Goal: Task Accomplishment & Management: Use online tool/utility

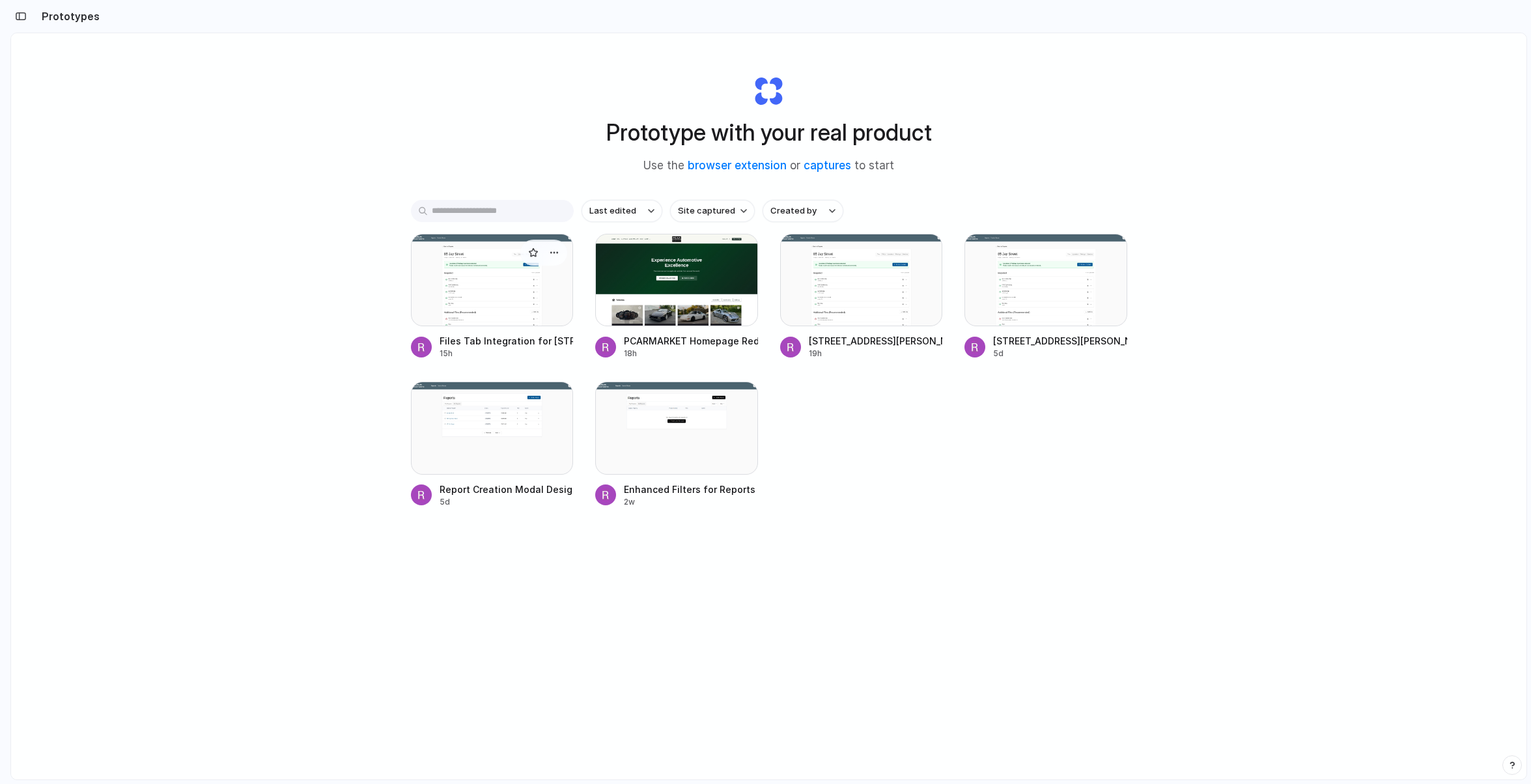
click at [511, 253] on div at bounding box center [492, 280] width 163 height 93
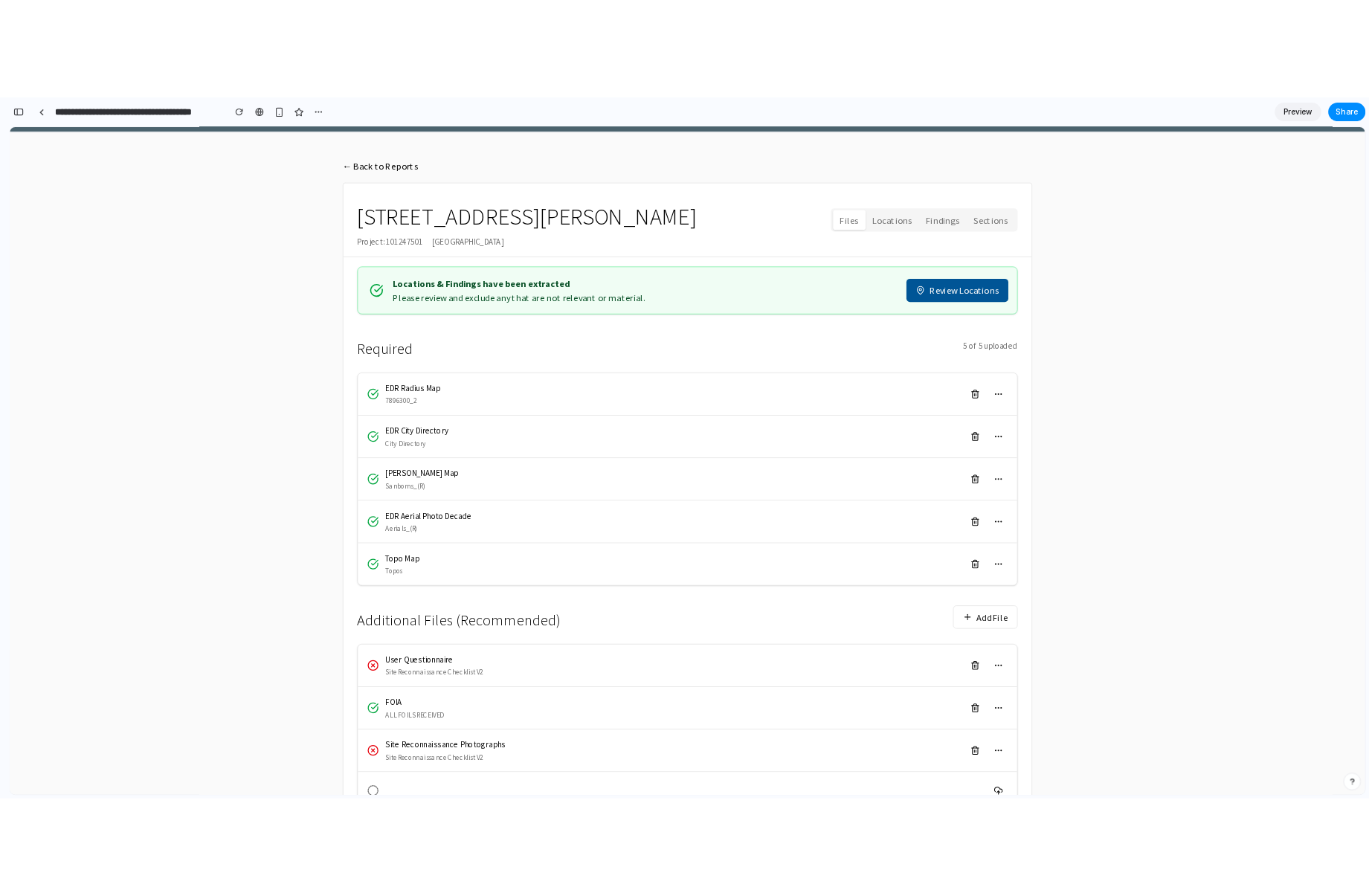
scroll to position [437, 0]
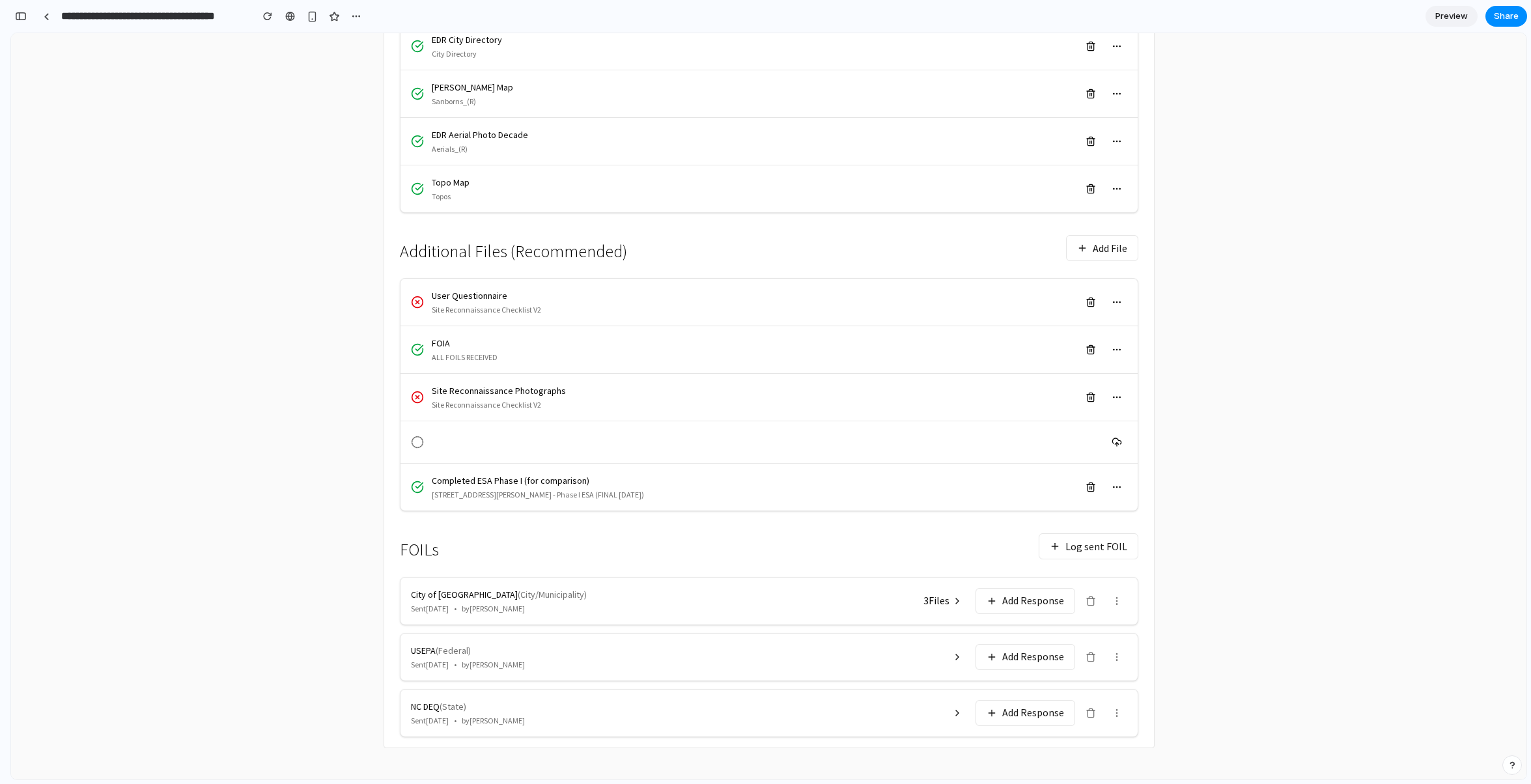
click at [1070, 554] on button "Log sent FOIL" at bounding box center [1088, 546] width 100 height 26
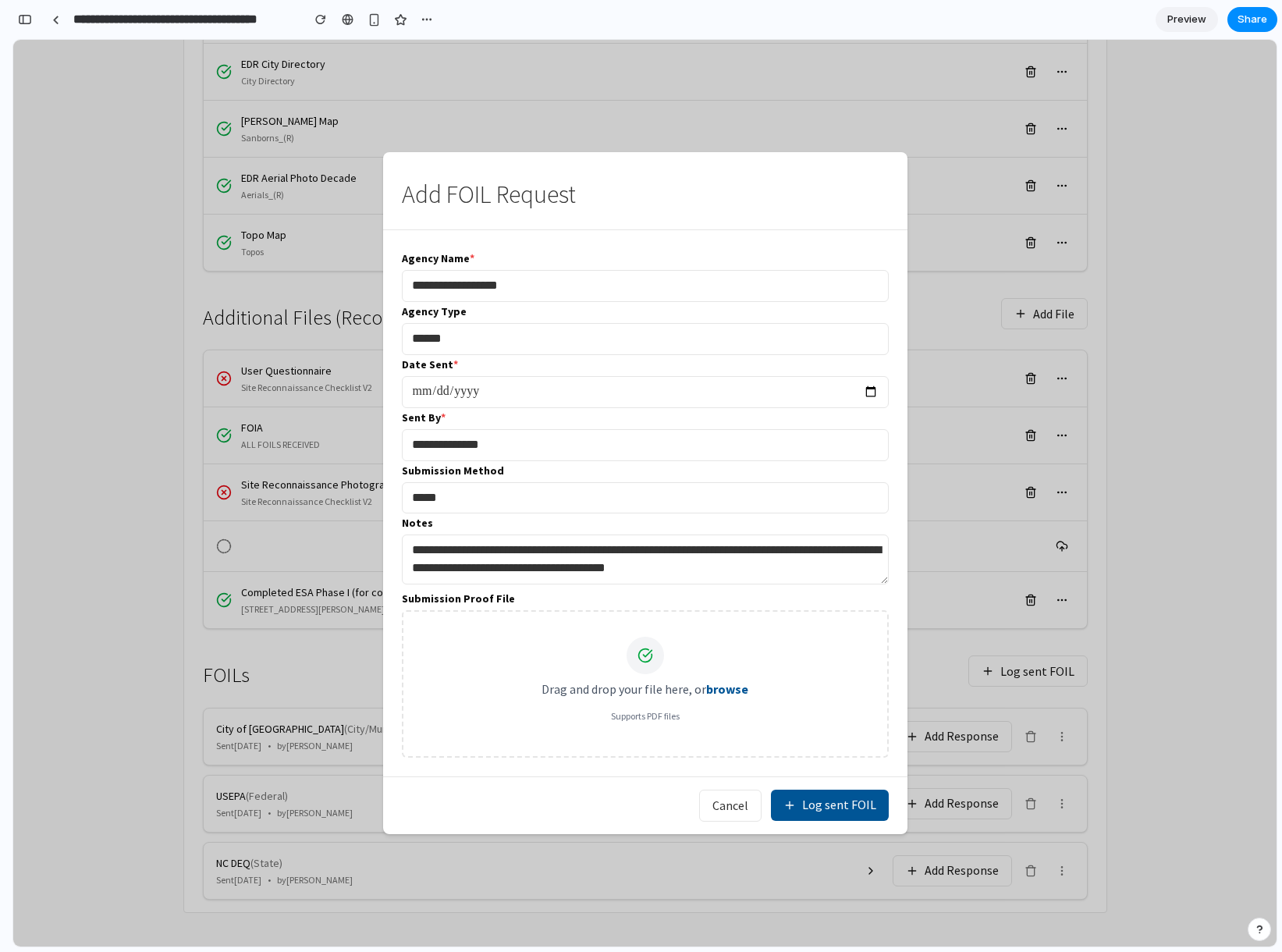
scroll to position [5474, 0]
click at [647, 271] on input "**********" at bounding box center [645, 286] width 487 height 32
click at [616, 334] on input "******" at bounding box center [645, 339] width 487 height 32
click at [643, 302] on div "Agency Type ******" at bounding box center [645, 328] width 487 height 53
click at [547, 440] on input "**********" at bounding box center [645, 445] width 487 height 32
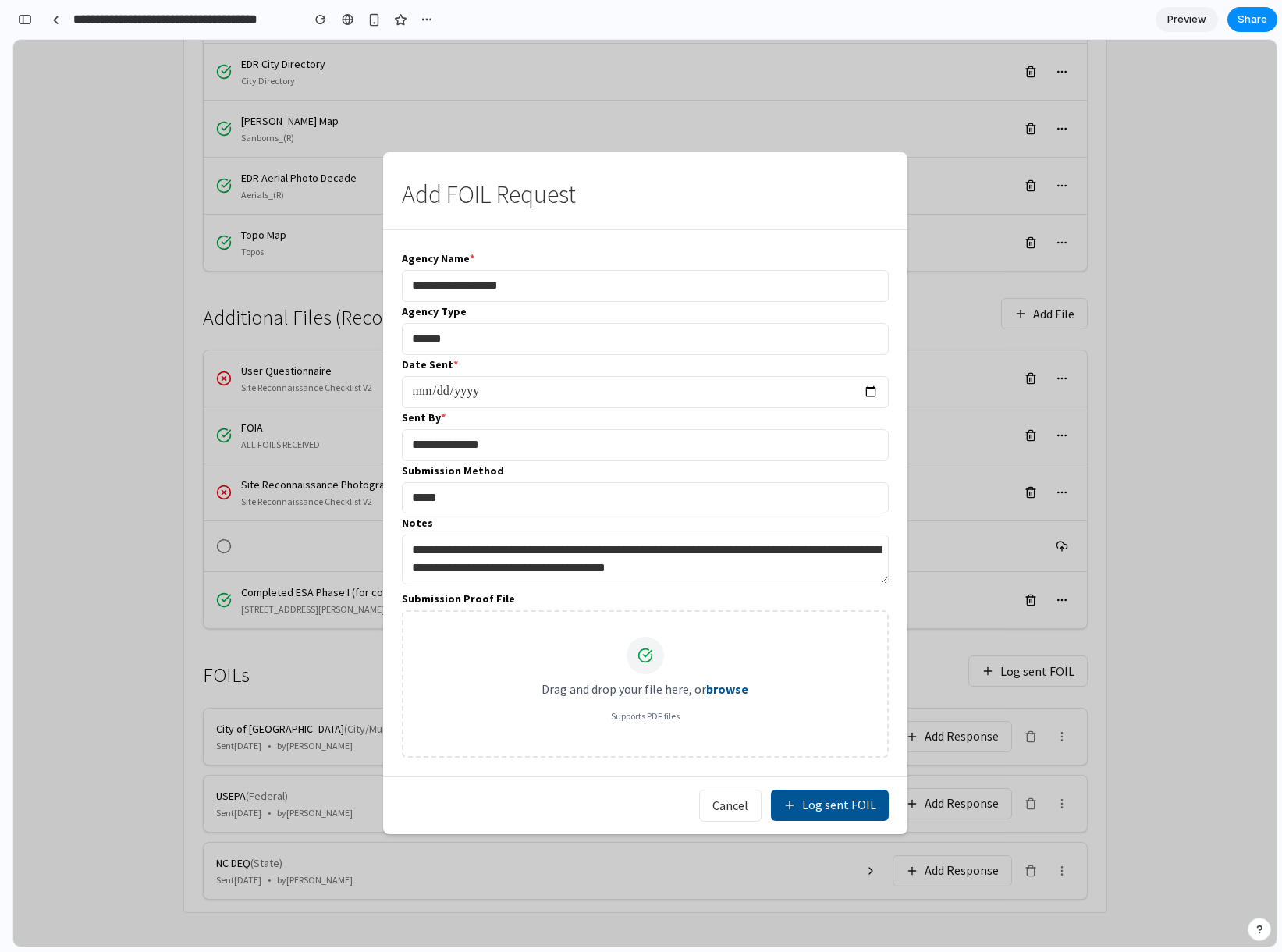
click at [529, 505] on input "*****" at bounding box center [645, 498] width 487 height 32
type input "*"
type input "****"
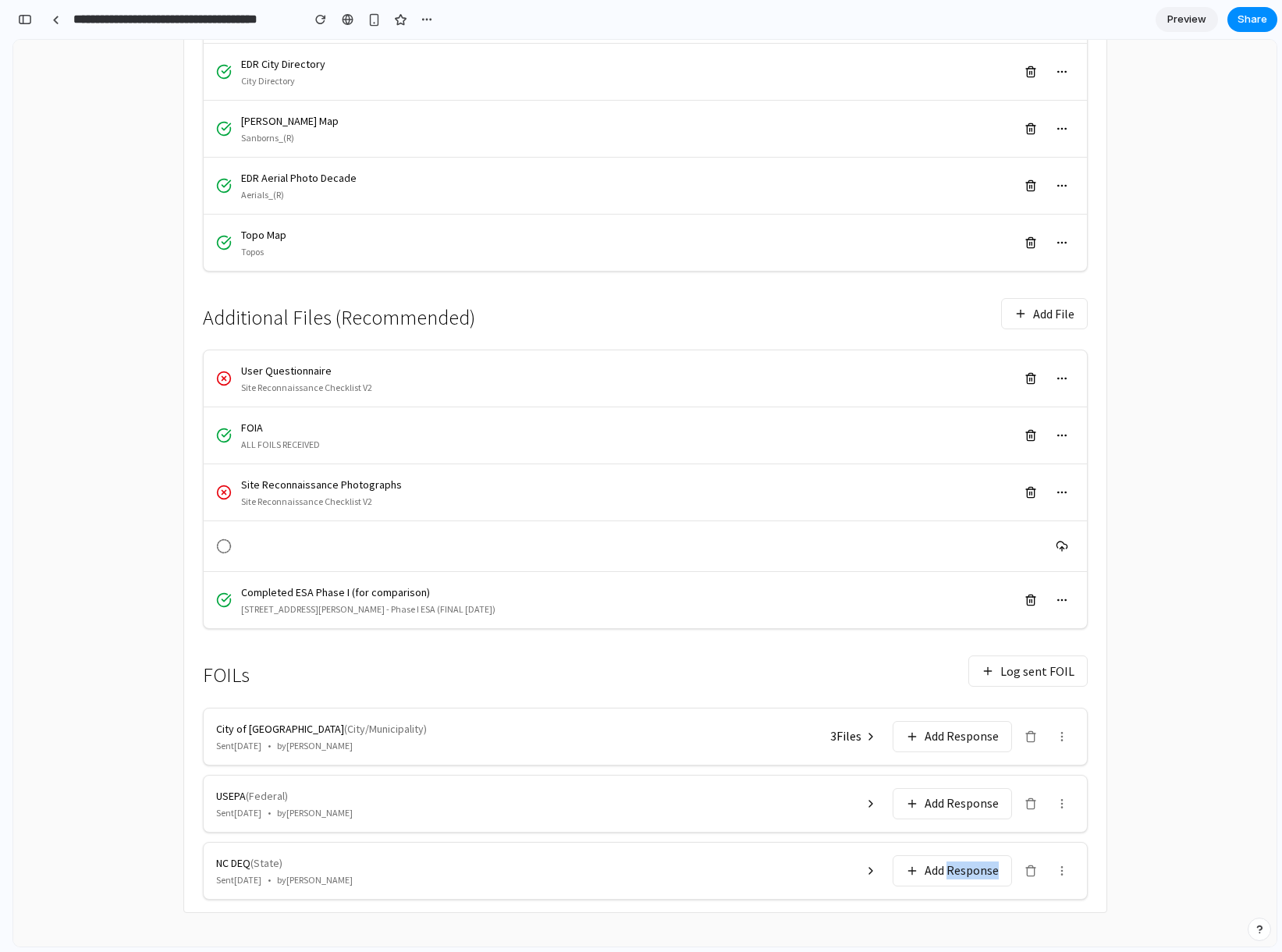
click at [1090, 876] on div "Locations & Findings have been extracted Please review and exclude any that are…" at bounding box center [645, 371] width 922 height 1080
click at [965, 734] on button "Add Response" at bounding box center [952, 736] width 120 height 31
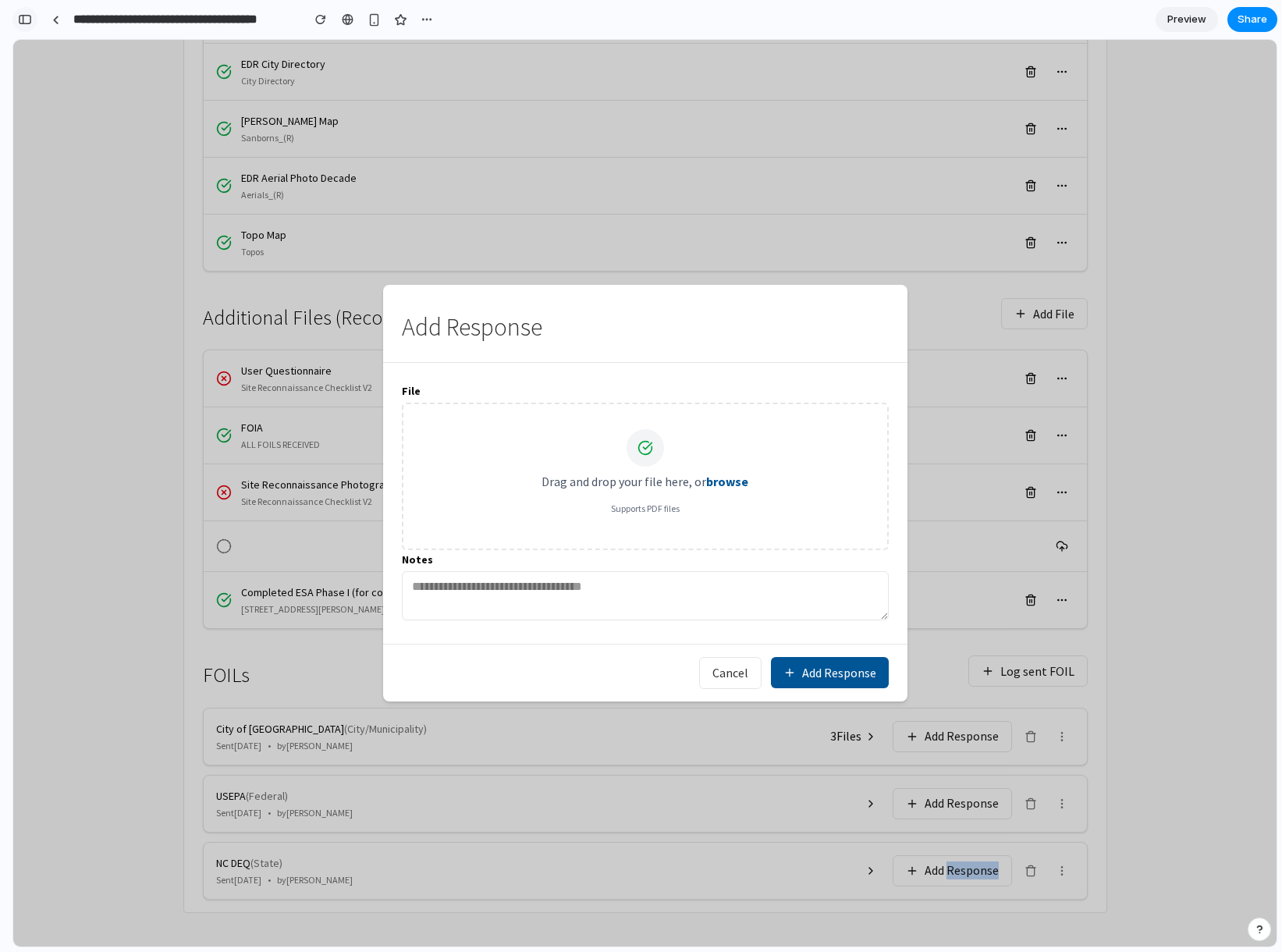
click at [31, 11] on button "button" at bounding box center [25, 20] width 25 height 25
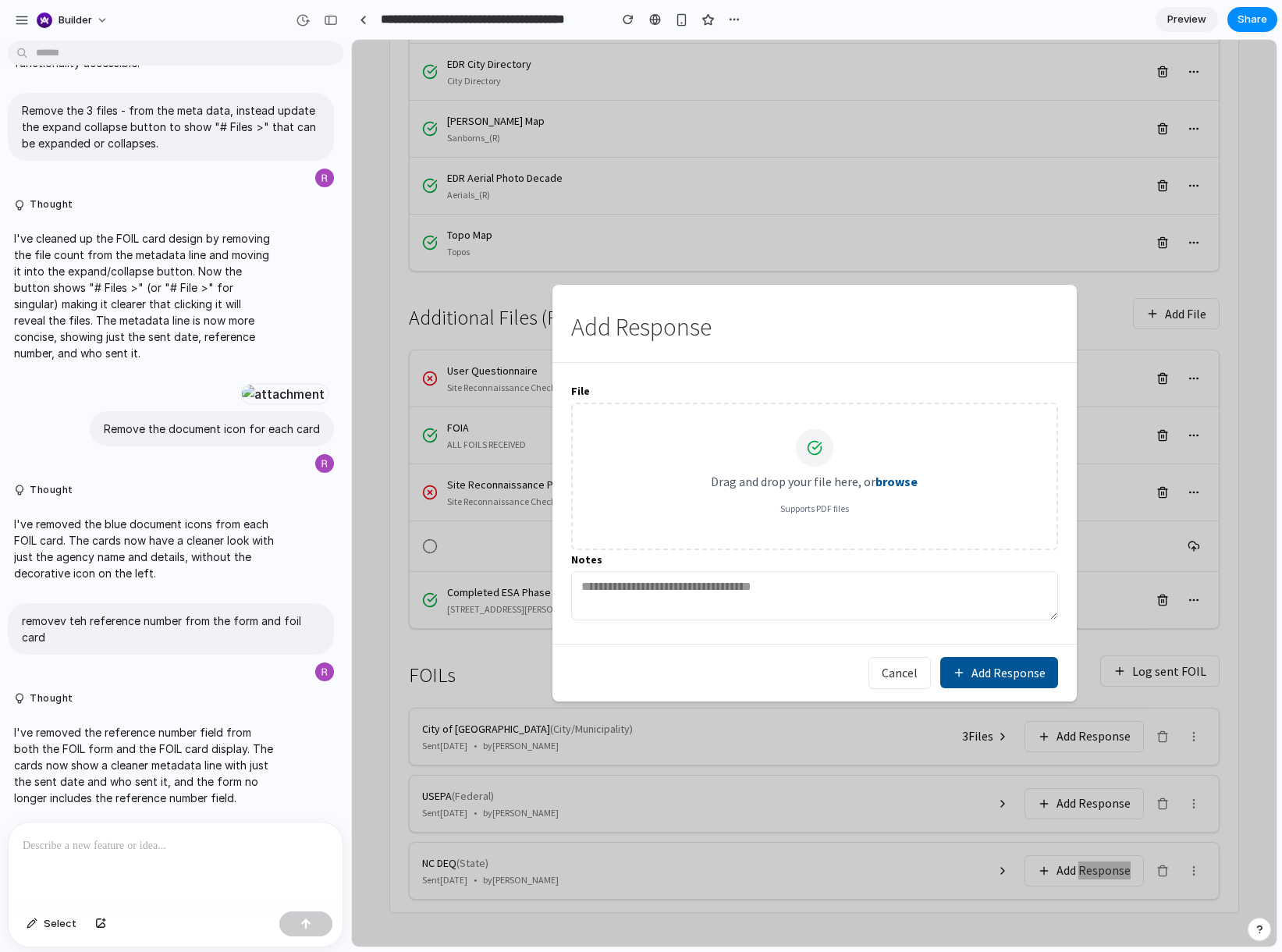
scroll to position [0, 0]
click at [90, 831] on div at bounding box center [176, 863] width 334 height 82
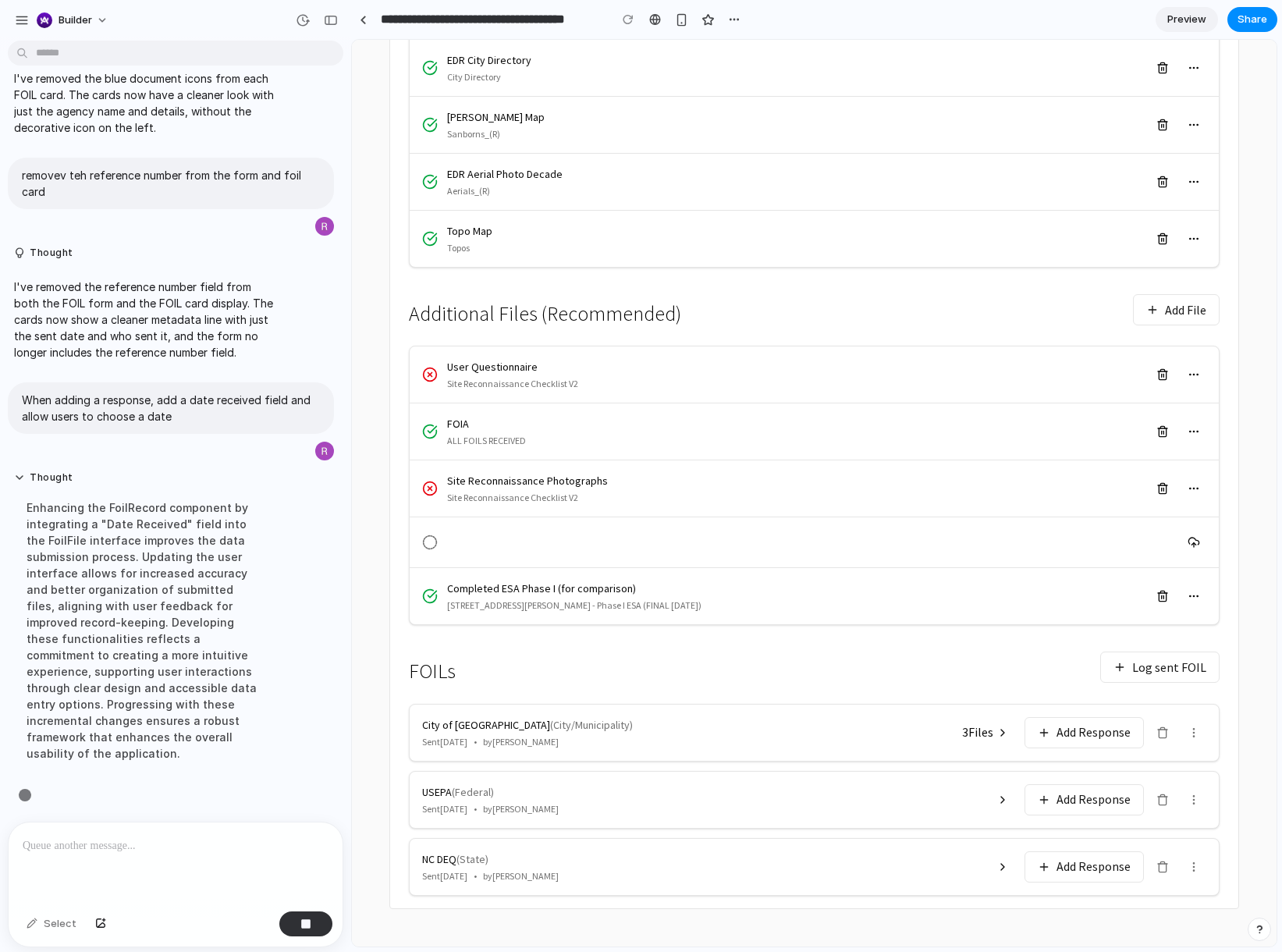
scroll to position [3224, 0]
click at [1128, 680] on button "Log sent FOIL" at bounding box center [1160, 666] width 120 height 31
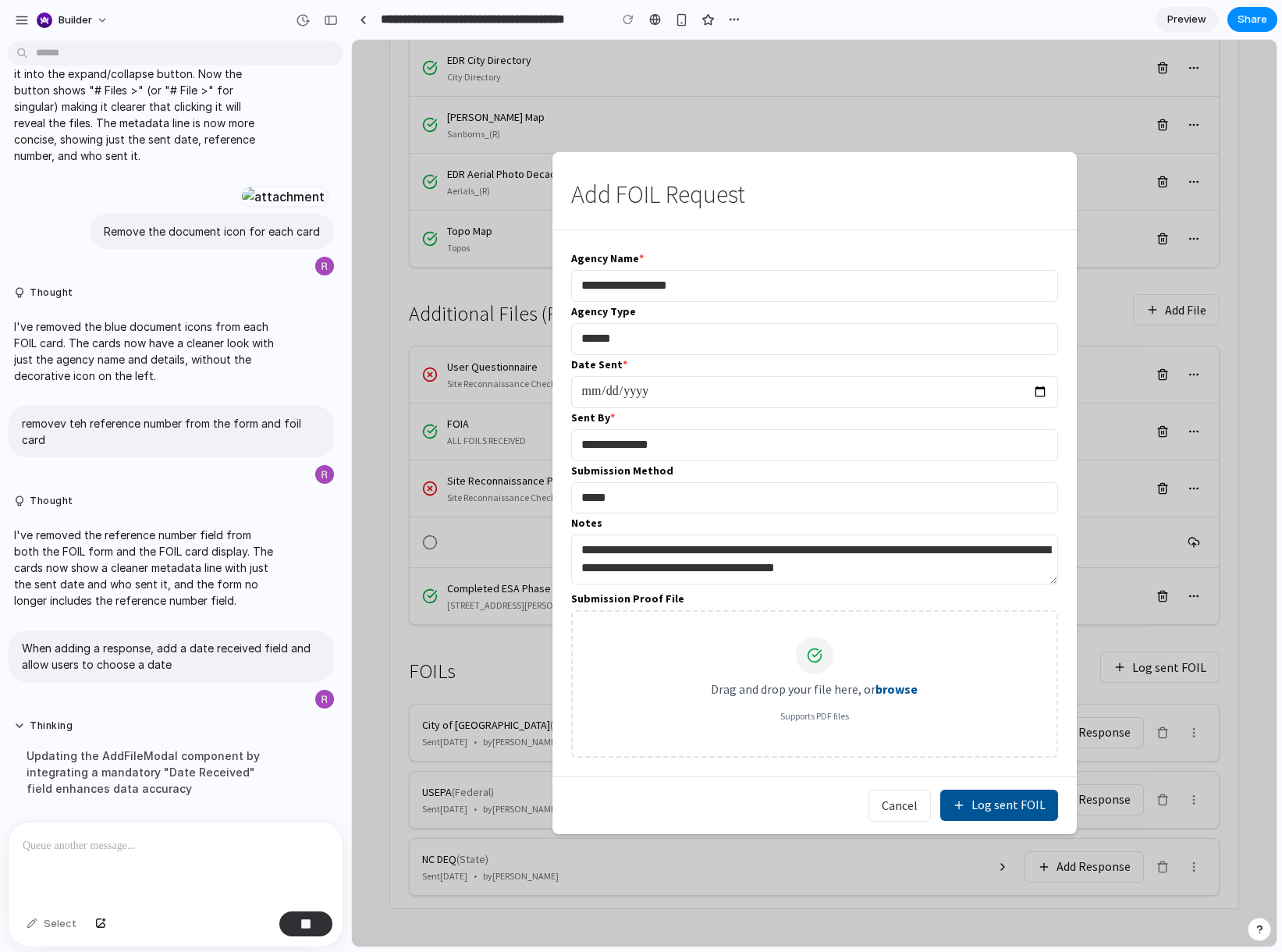
click at [906, 340] on input "******" at bounding box center [815, 339] width 487 height 32
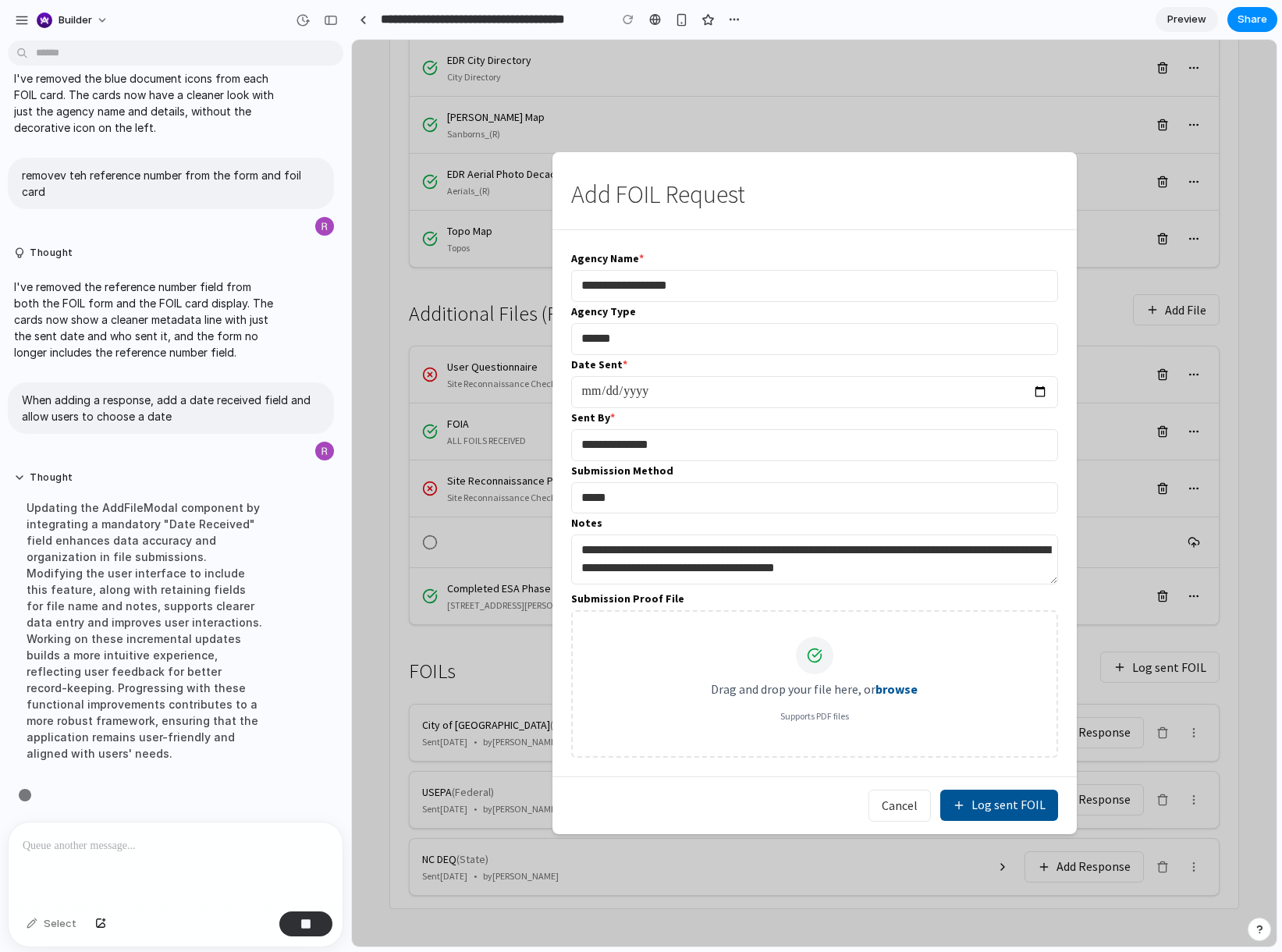
scroll to position [3241, 0]
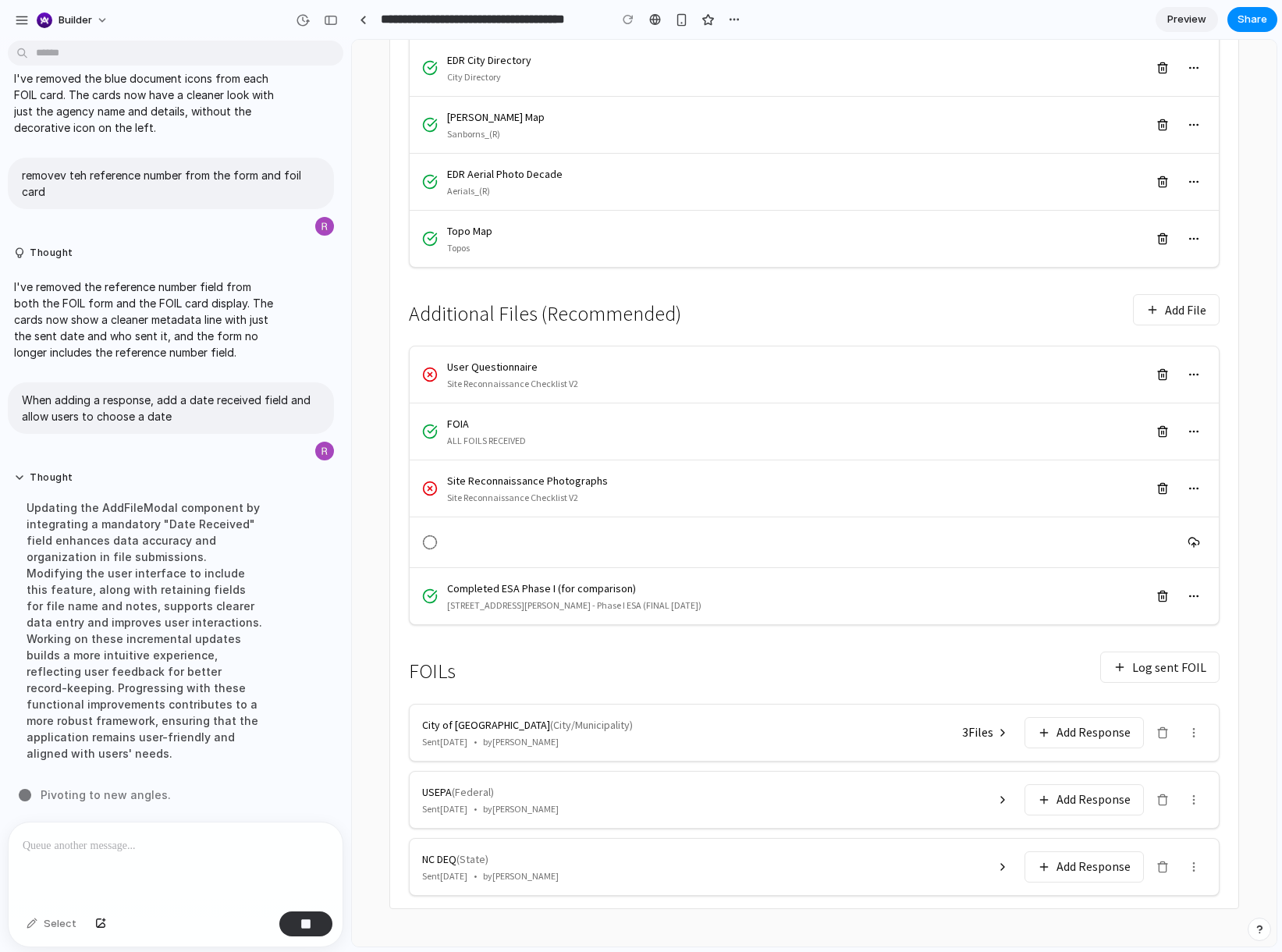
click at [1060, 729] on button "Add Response" at bounding box center [1084, 732] width 120 height 31
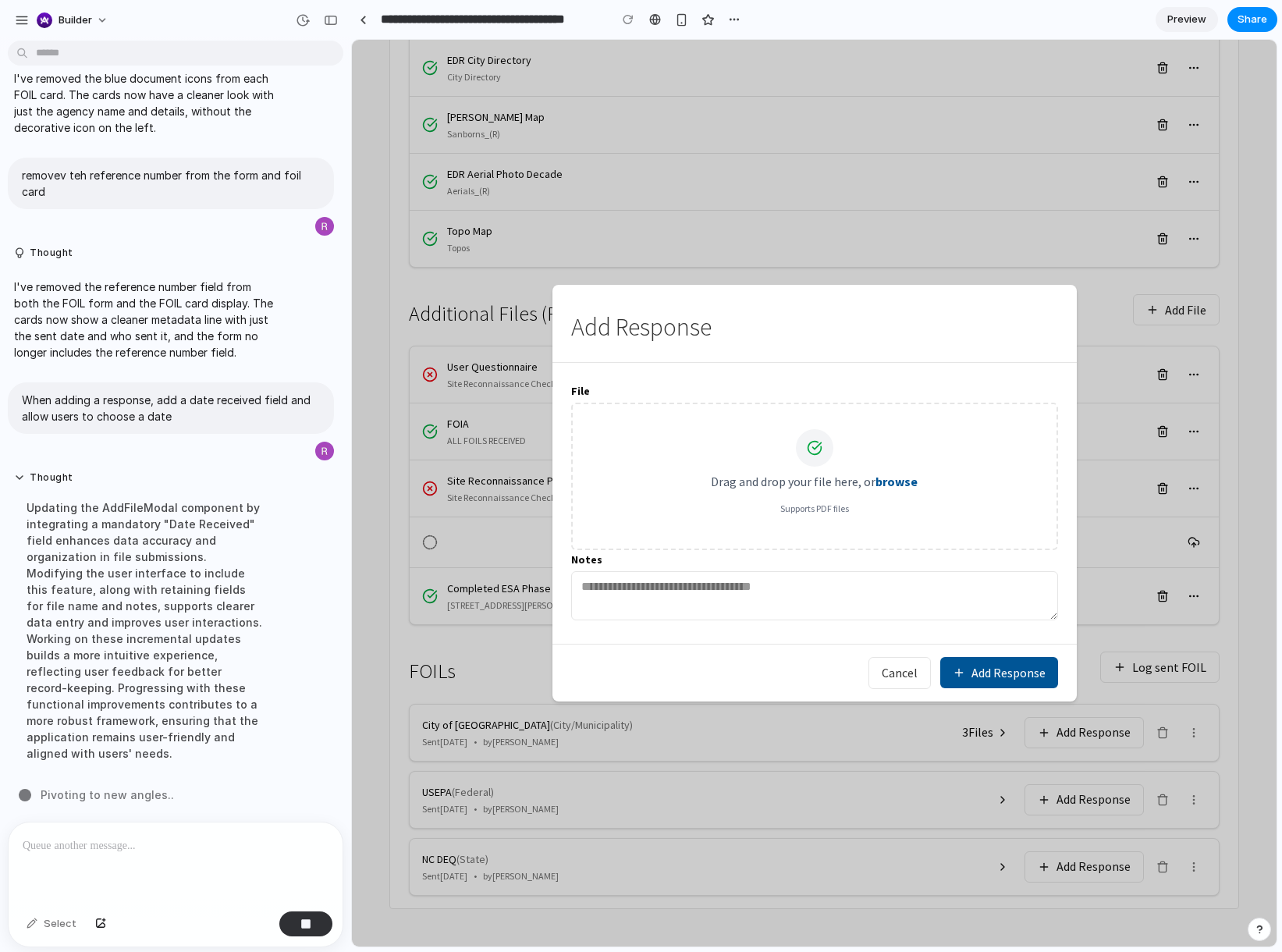
click at [910, 676] on button "Cancel" at bounding box center [899, 672] width 63 height 32
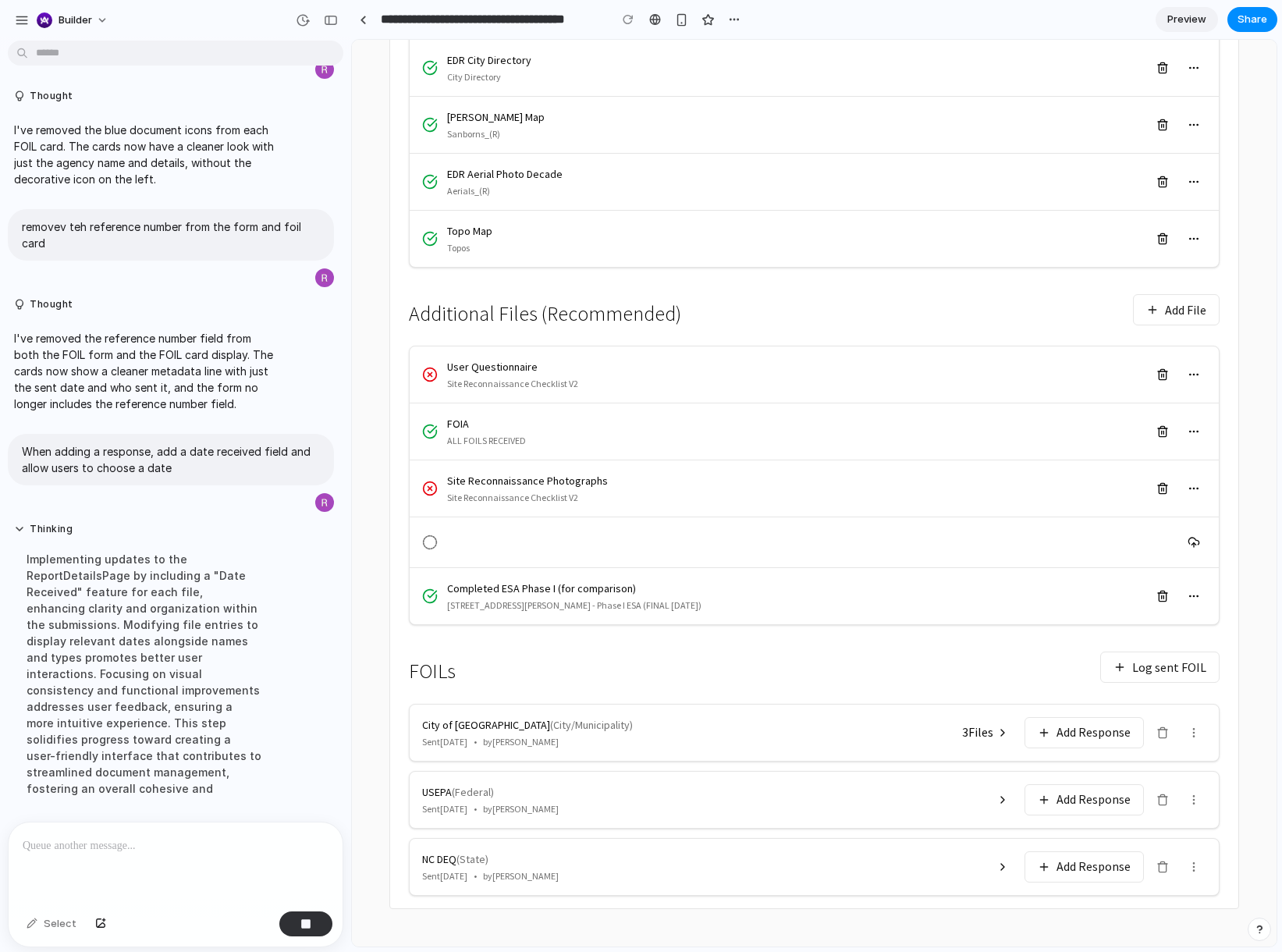
scroll to position [3224, 0]
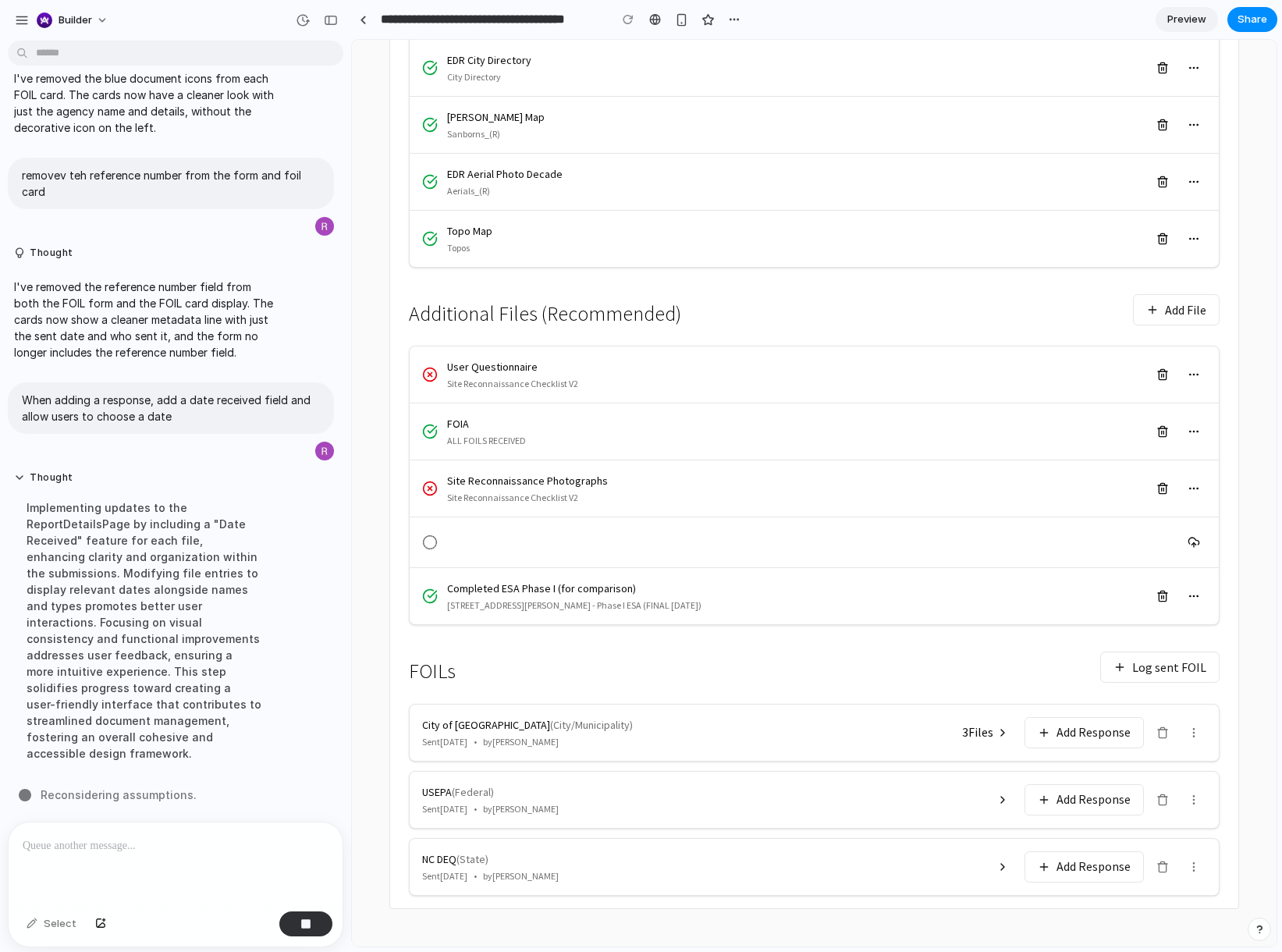
click at [981, 737] on span "3 File s" at bounding box center [978, 732] width 31 height 18
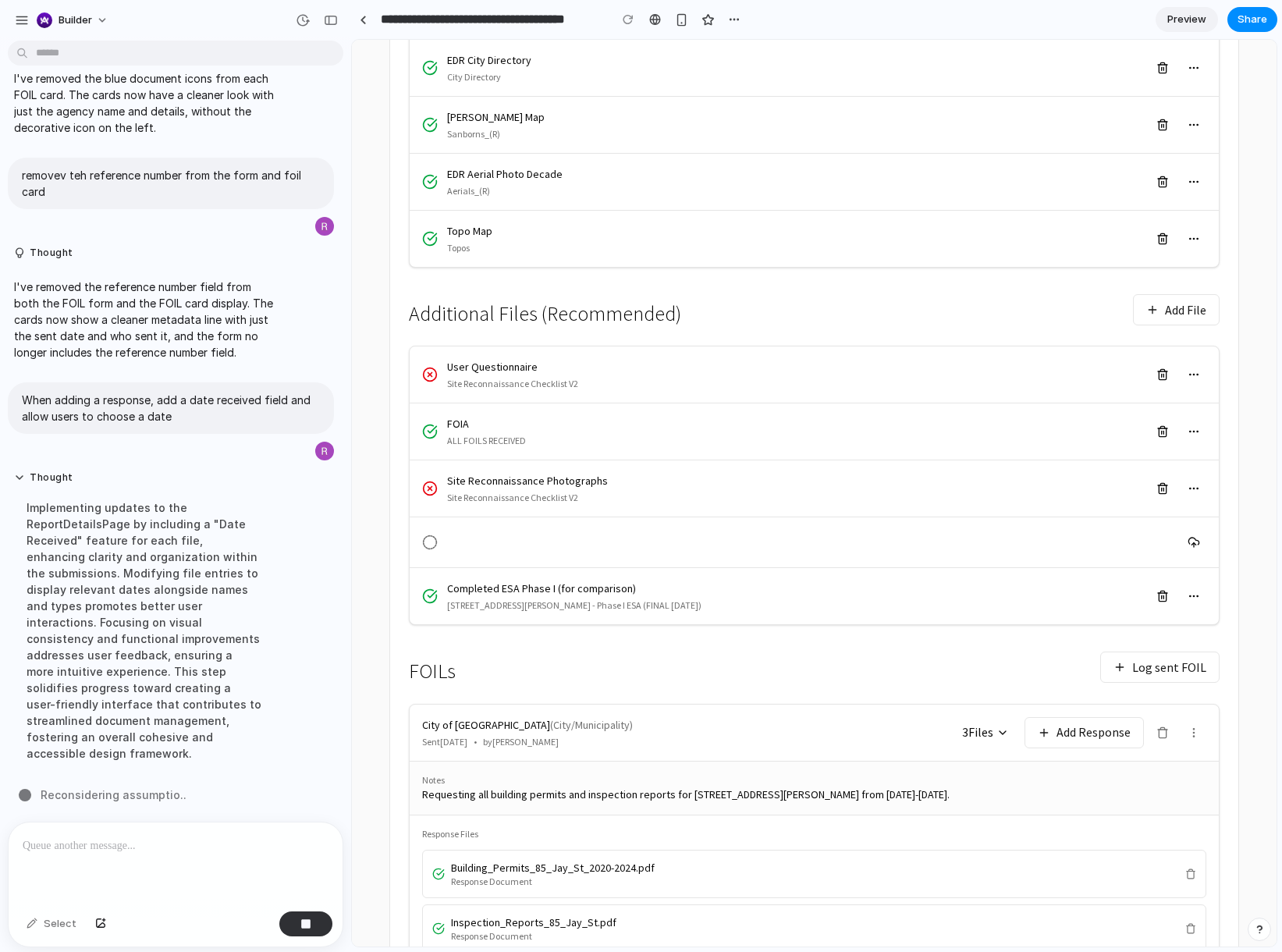
click at [981, 737] on span "3 File s" at bounding box center [978, 732] width 31 height 18
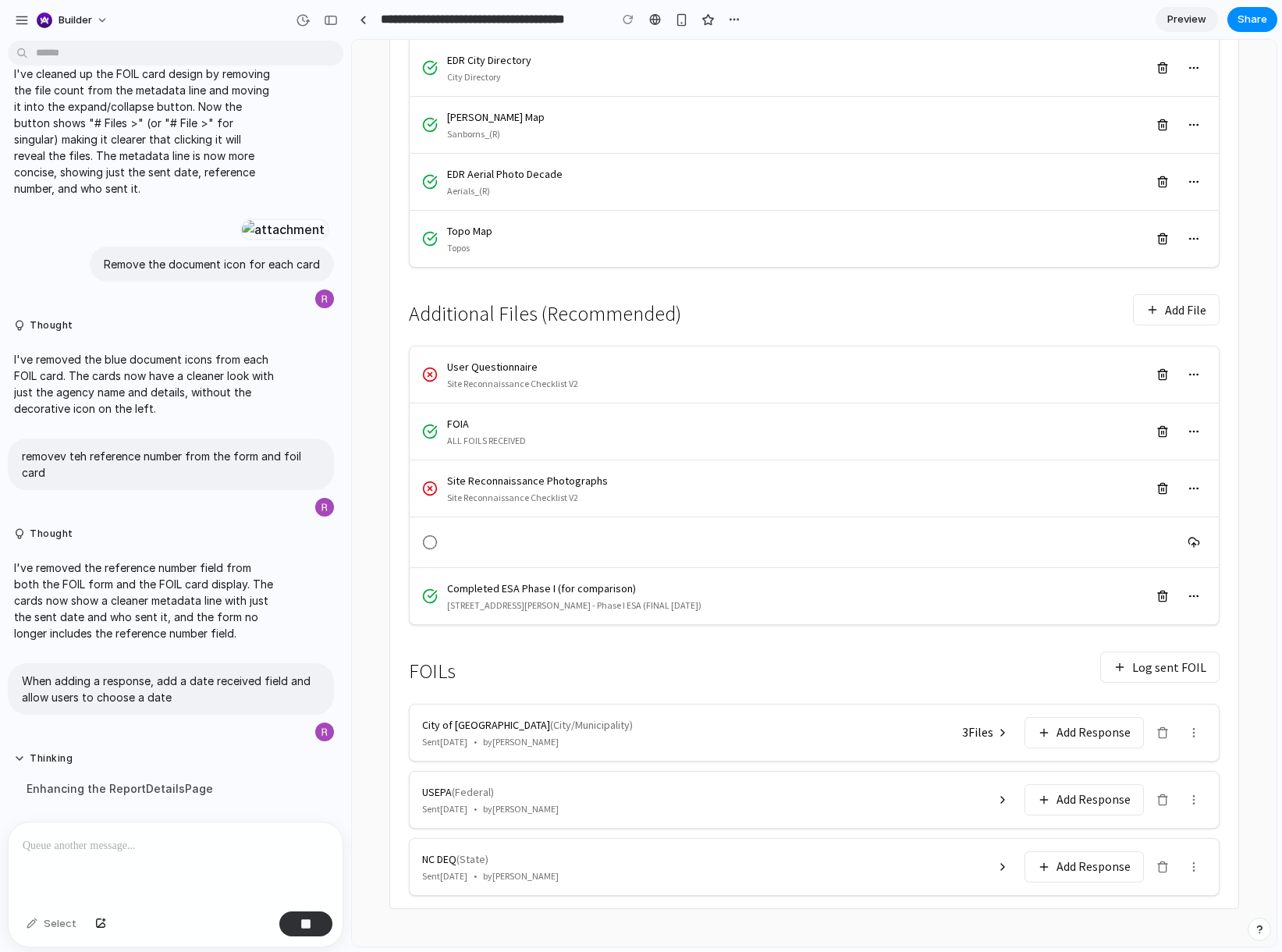
click at [1197, 722] on button at bounding box center [1194, 733] width 25 height 25
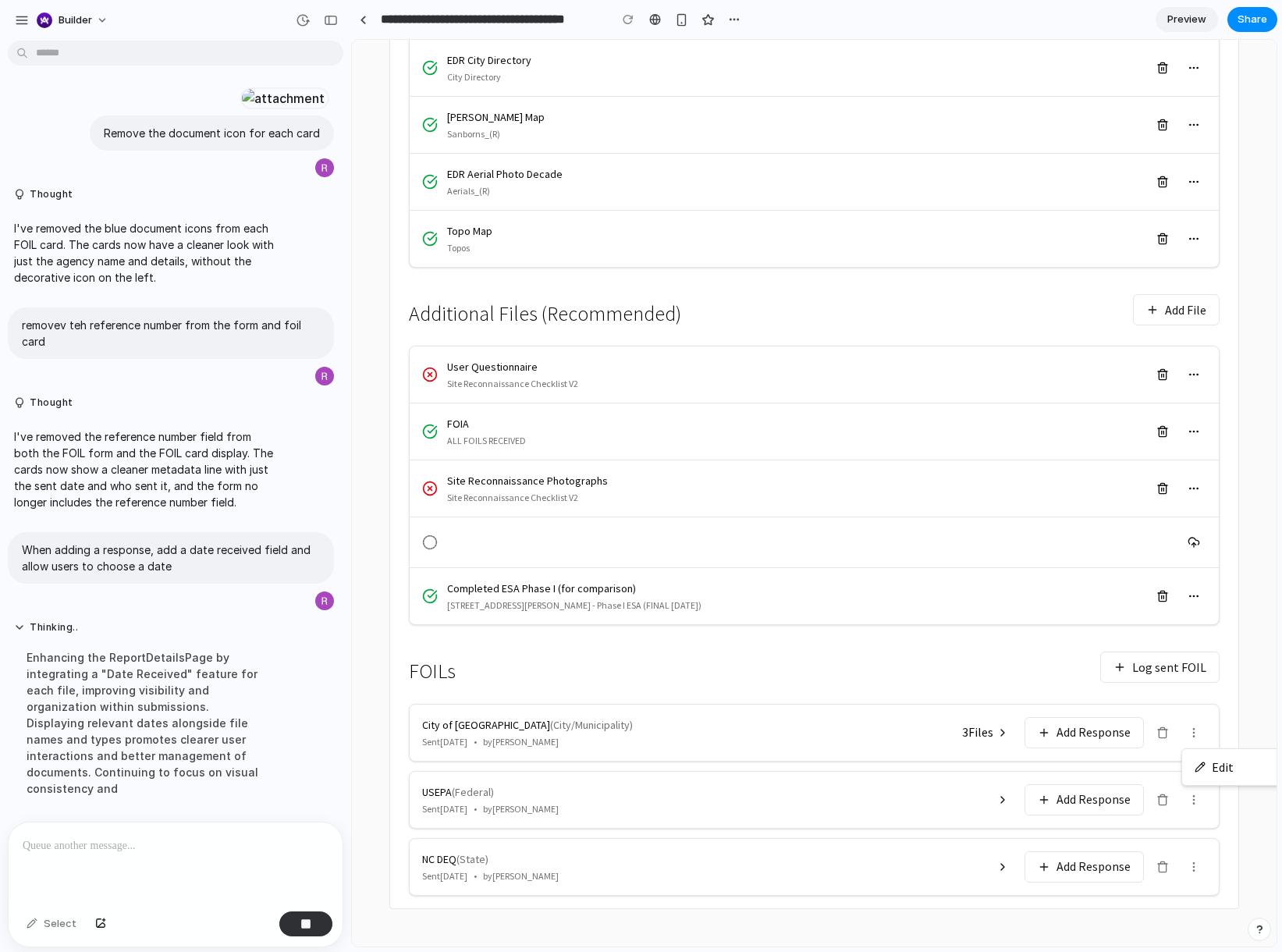
click at [1222, 758] on button "Edit" at bounding box center [1244, 767] width 124 height 30
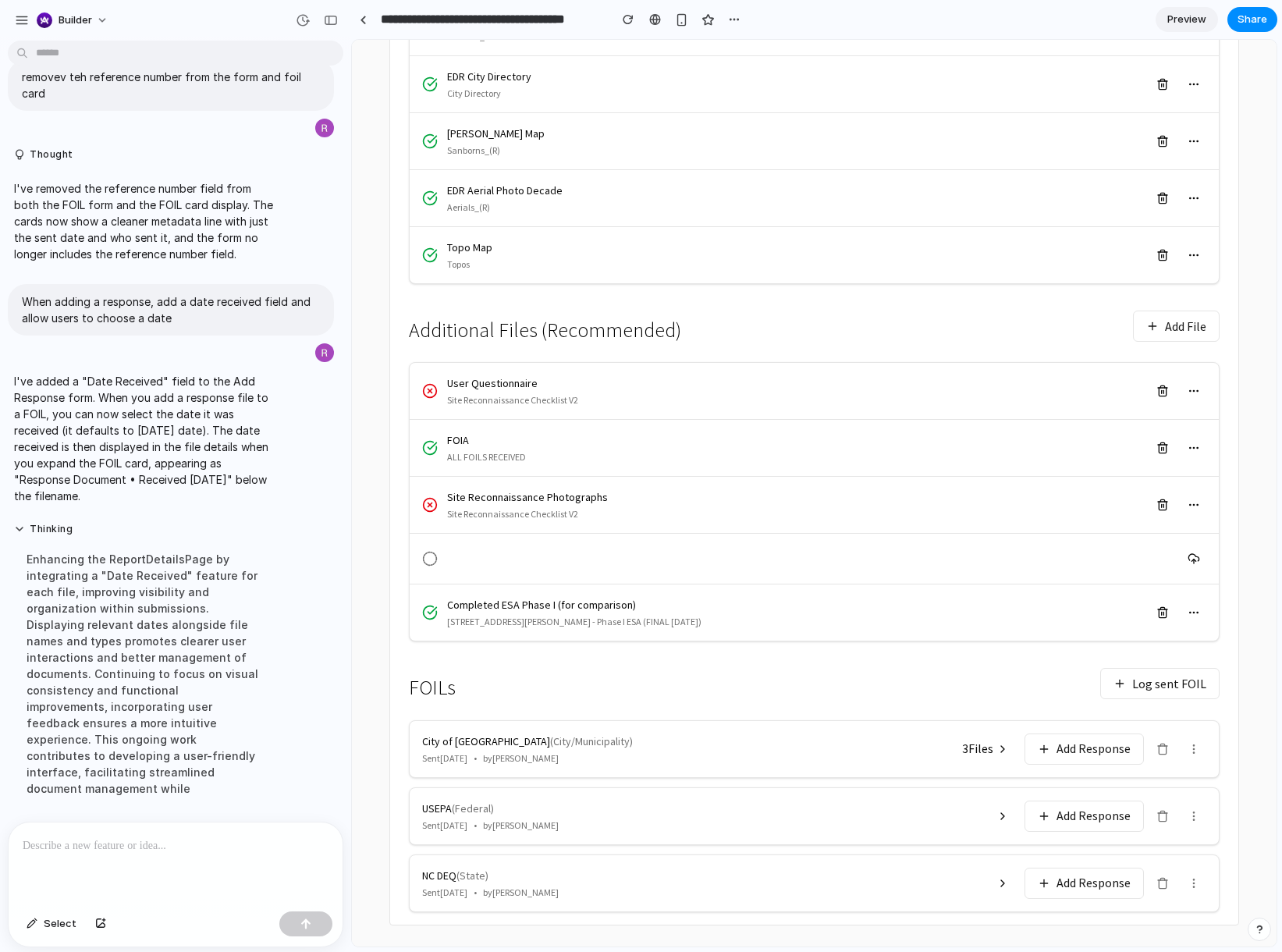
scroll to position [446, 0]
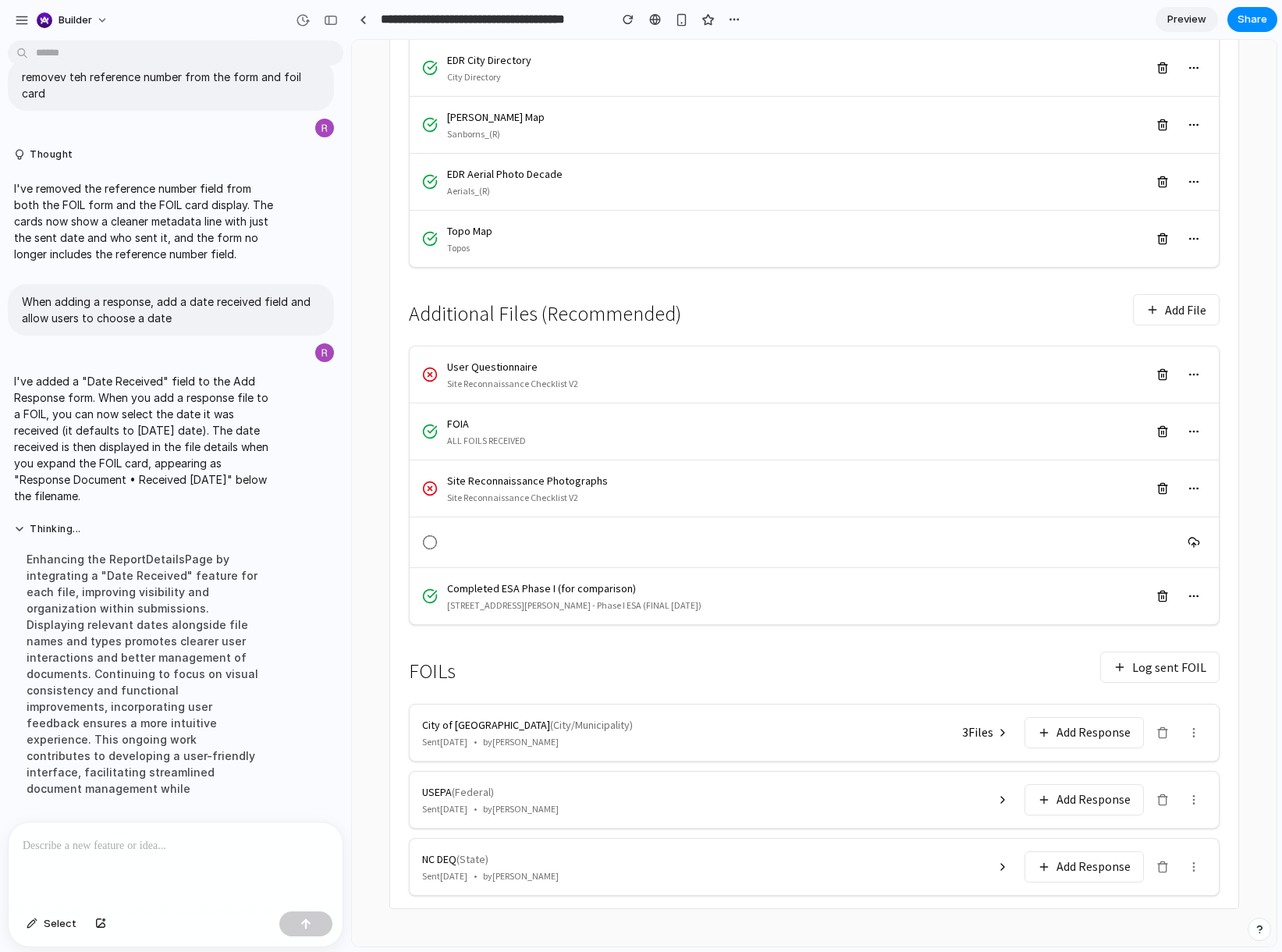
click at [1204, 727] on button at bounding box center [1194, 733] width 25 height 25
click at [1217, 767] on button "Edit" at bounding box center [1244, 767] width 124 height 30
click at [1005, 728] on icon at bounding box center [1003, 733] width 13 height 13
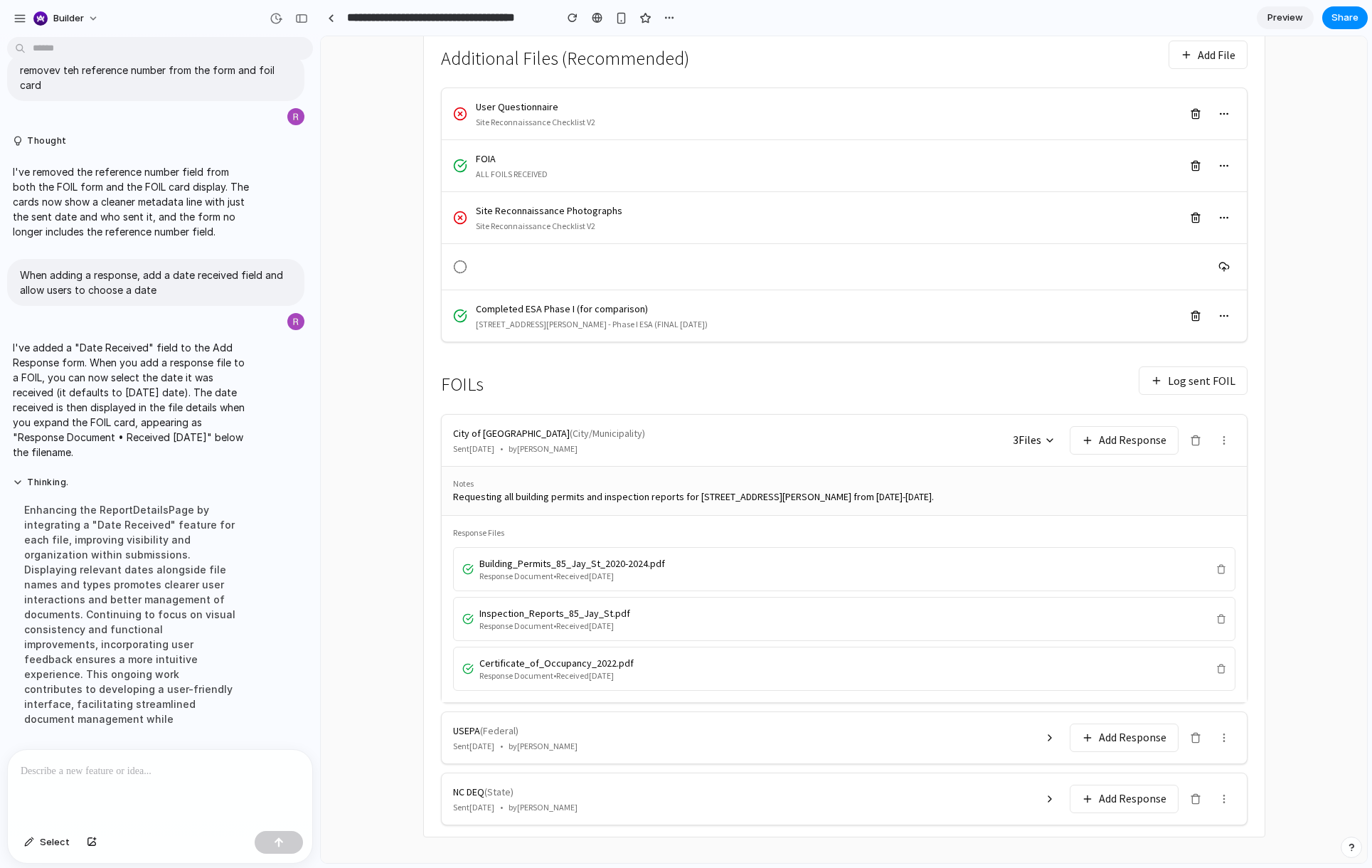
scroll to position [643, 0]
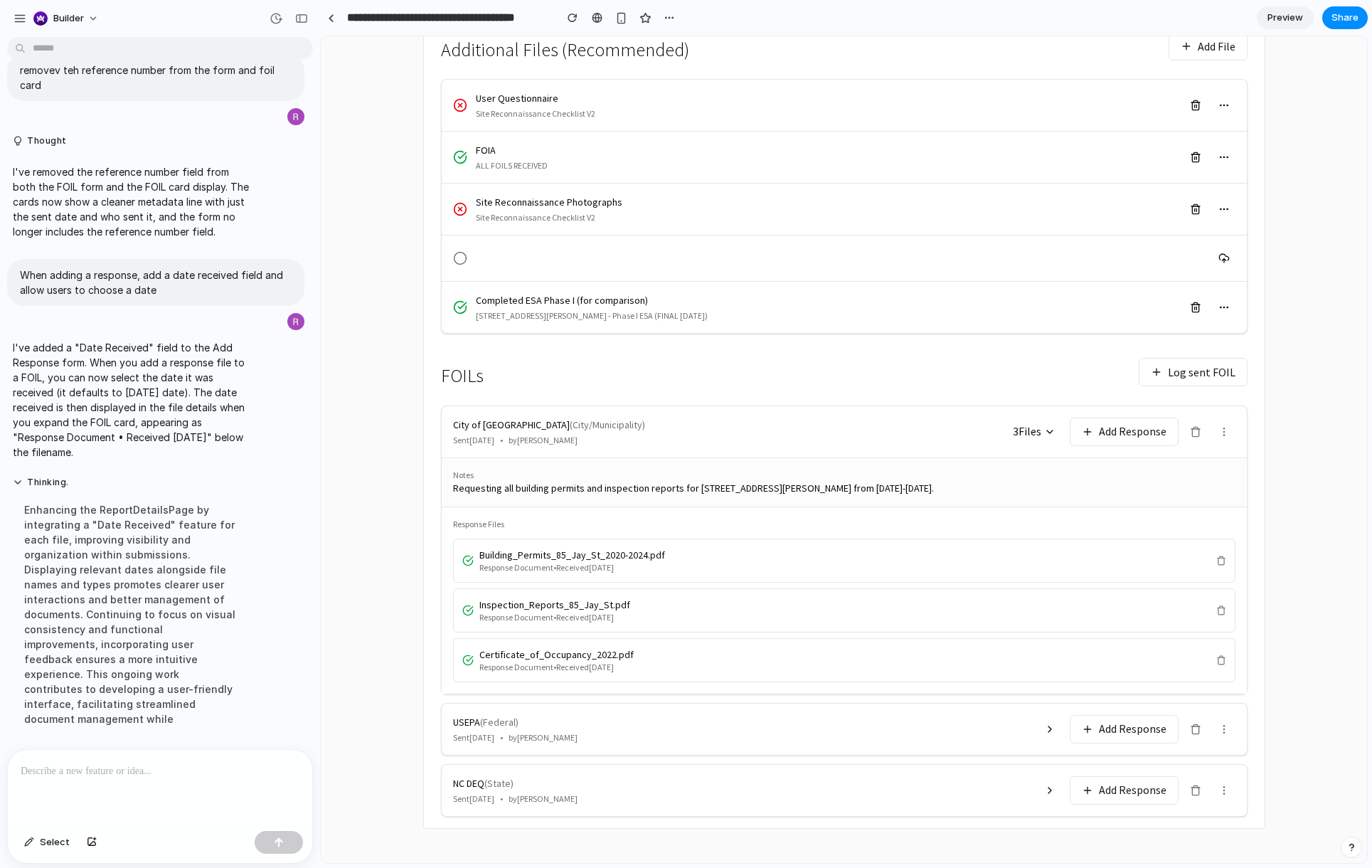
click at [1226, 300] on button "button" at bounding box center [1224, 308] width 23 height 23
click at [218, 780] on div at bounding box center [160, 787] width 305 height 75
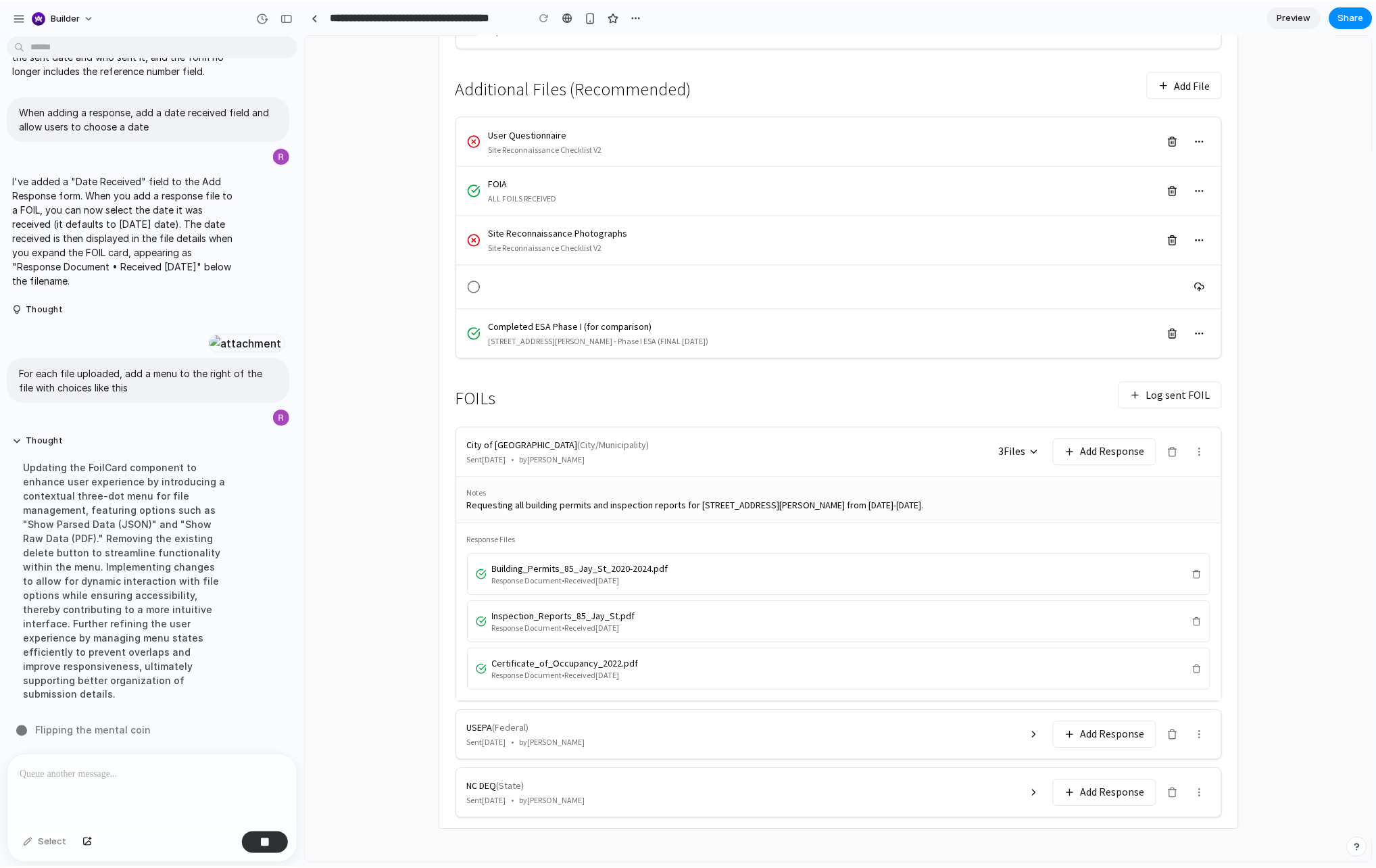
scroll to position [567, 0]
click at [1031, 443] on button "3 File s" at bounding box center [1018, 453] width 57 height 23
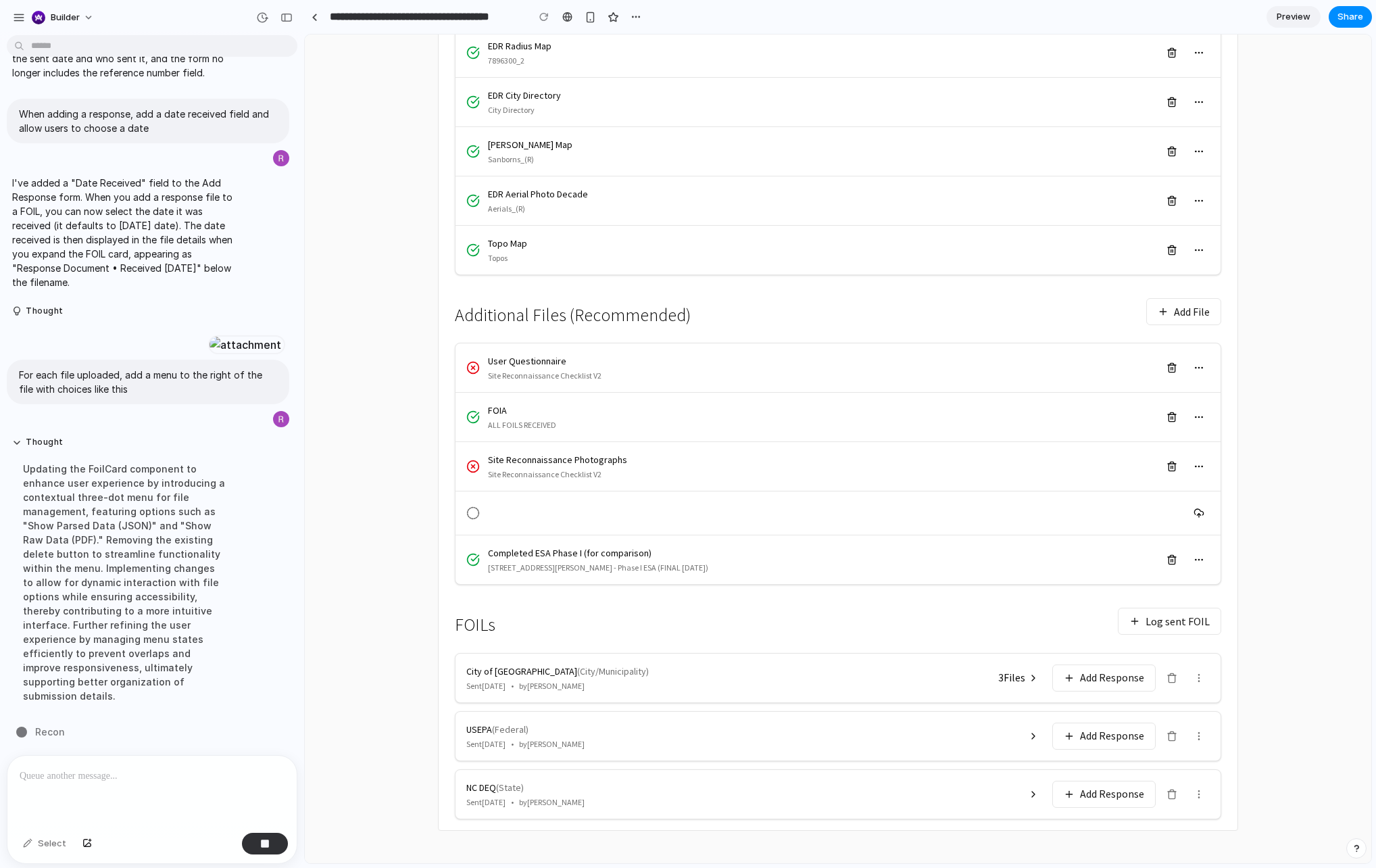
scroll to position [2905, 0]
click at [1025, 683] on span "3 File s" at bounding box center [1012, 677] width 27 height 16
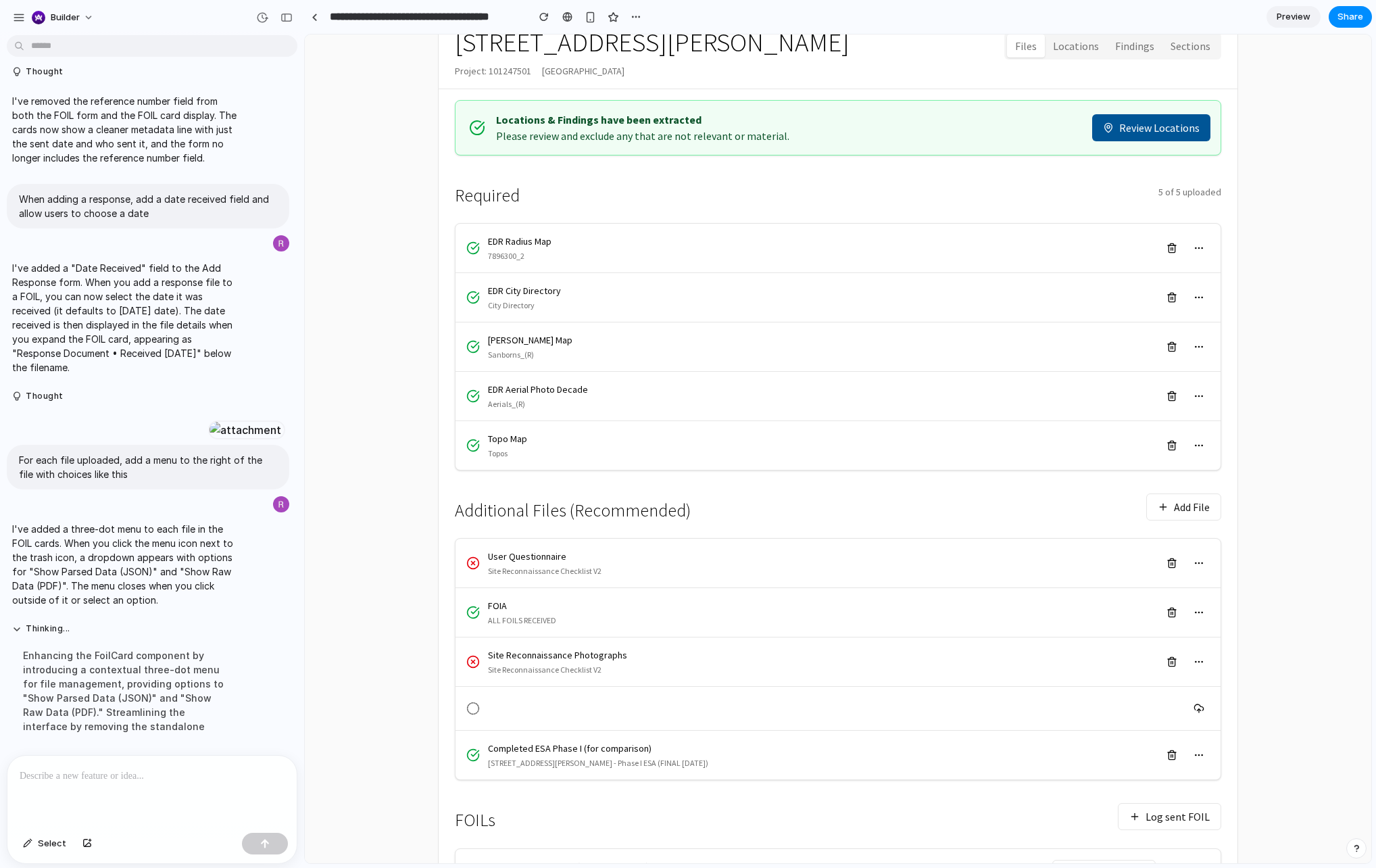
scroll to position [343, 0]
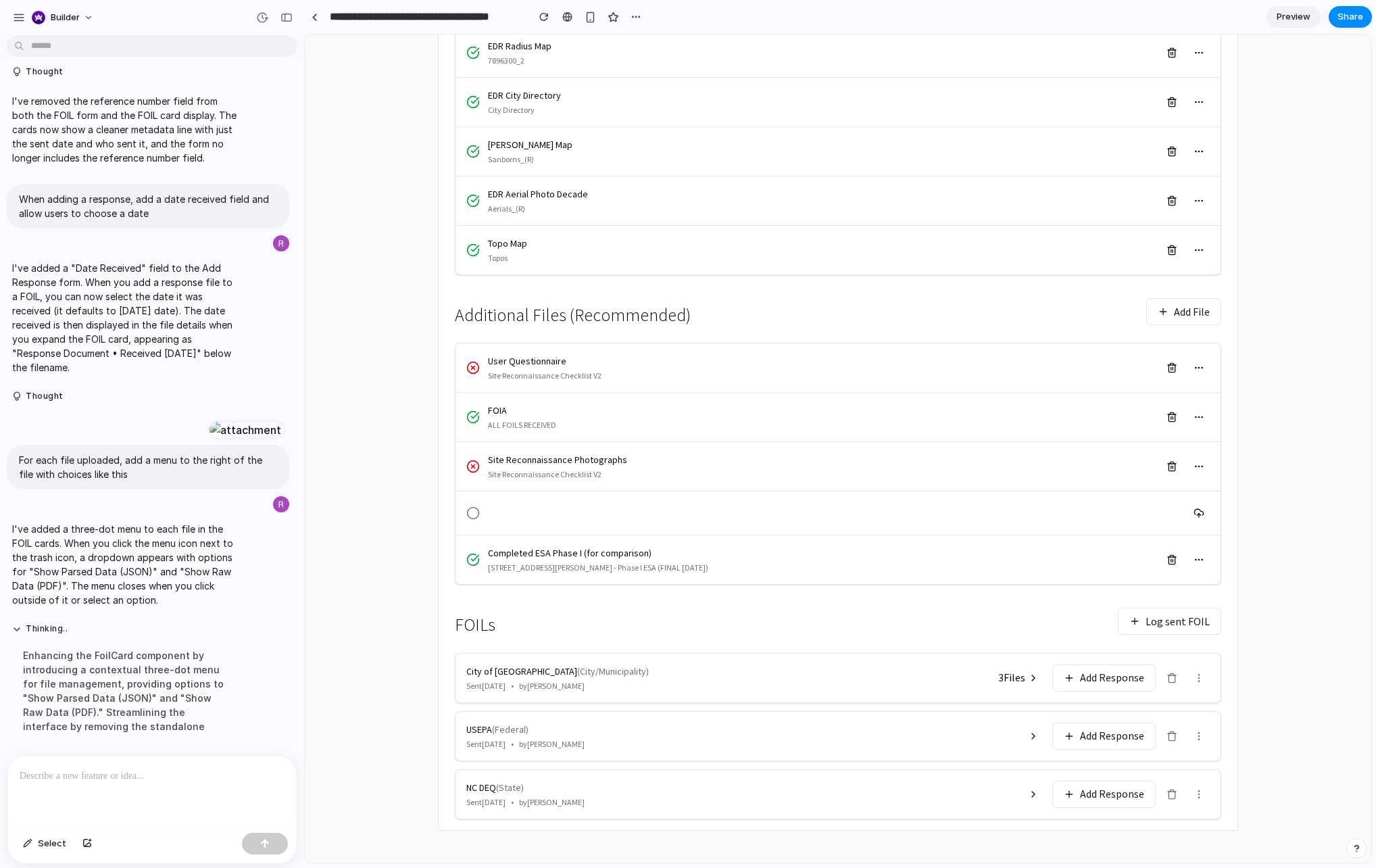
click at [180, 749] on div "Thinking .. Enhancing the FoilCard component by introducing a contextual three-…" at bounding box center [125, 682] width 237 height 134
click at [132, 668] on div "Enhancing the FoilCard component by introducing a contextual three-dot menu for…" at bounding box center [125, 691] width 226 height 102
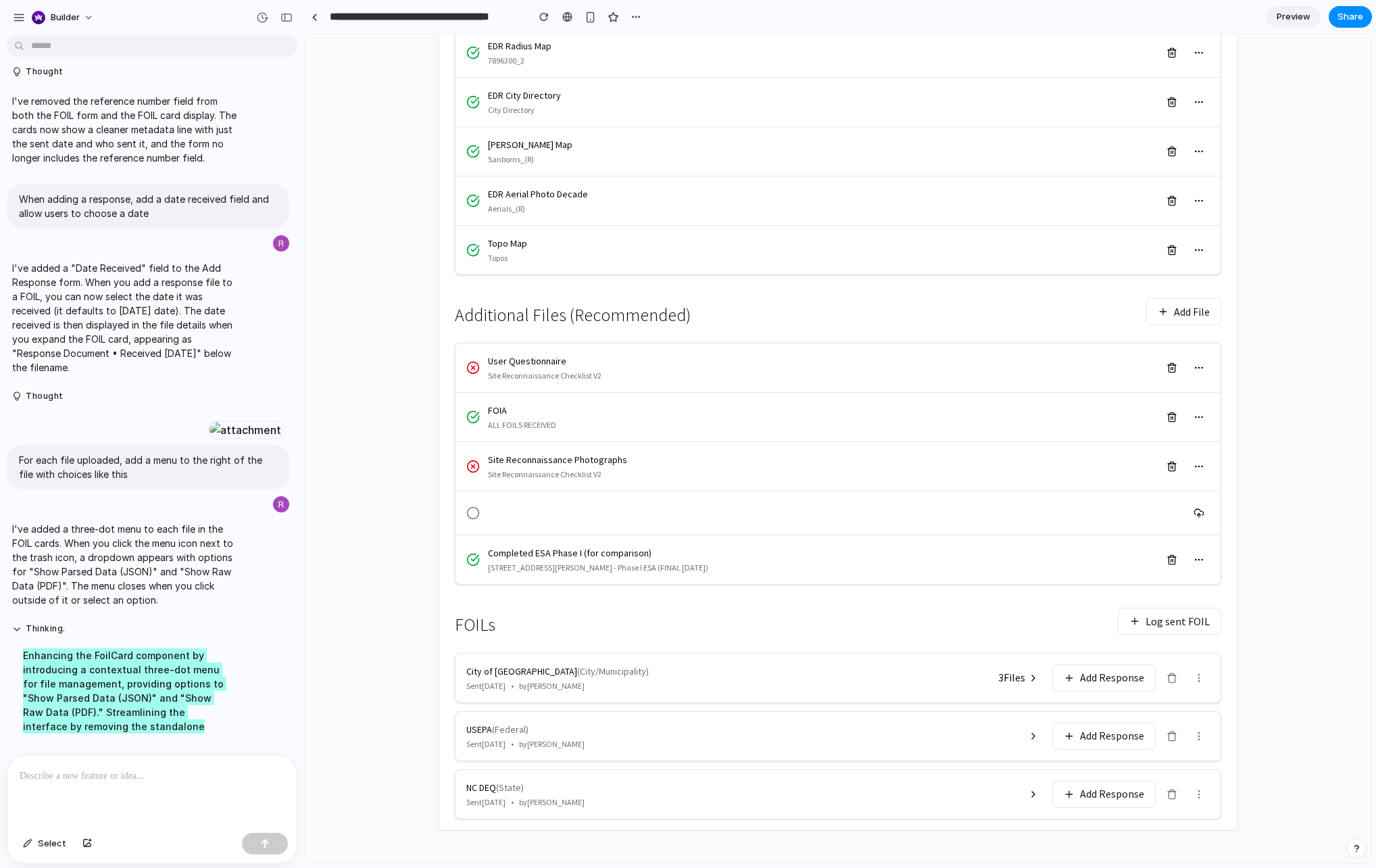
click at [377, 506] on main "← Back to Reports 85 Jay Street Project: 101247501 Brooklyn, NY 11201 Files Loc…" at bounding box center [838, 306] width 1066 height 1114
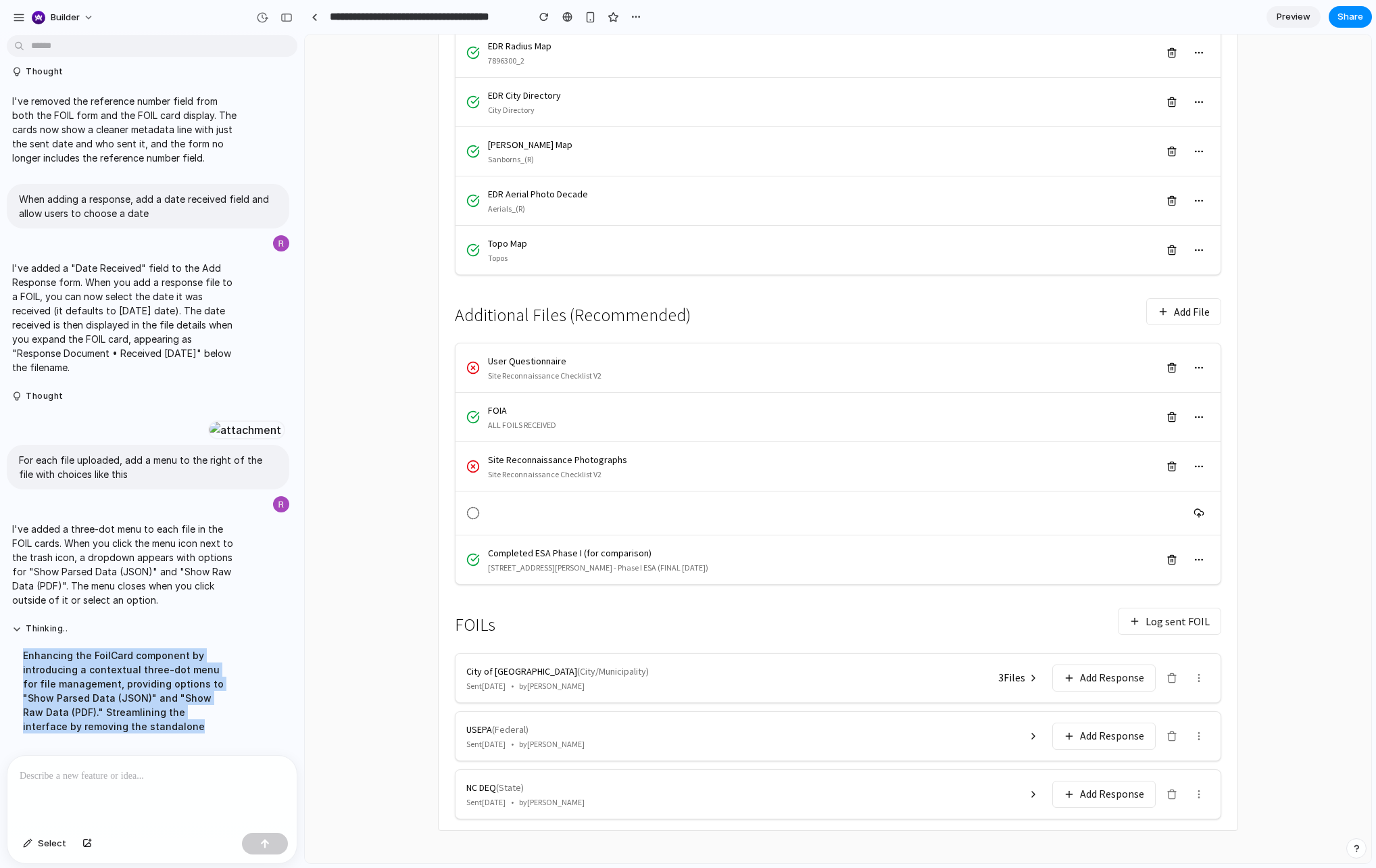
click at [288, 613] on div "I've added a three-dot menu to each file in the FOIL cards. When you click the …" at bounding box center [148, 565] width 283 height 102
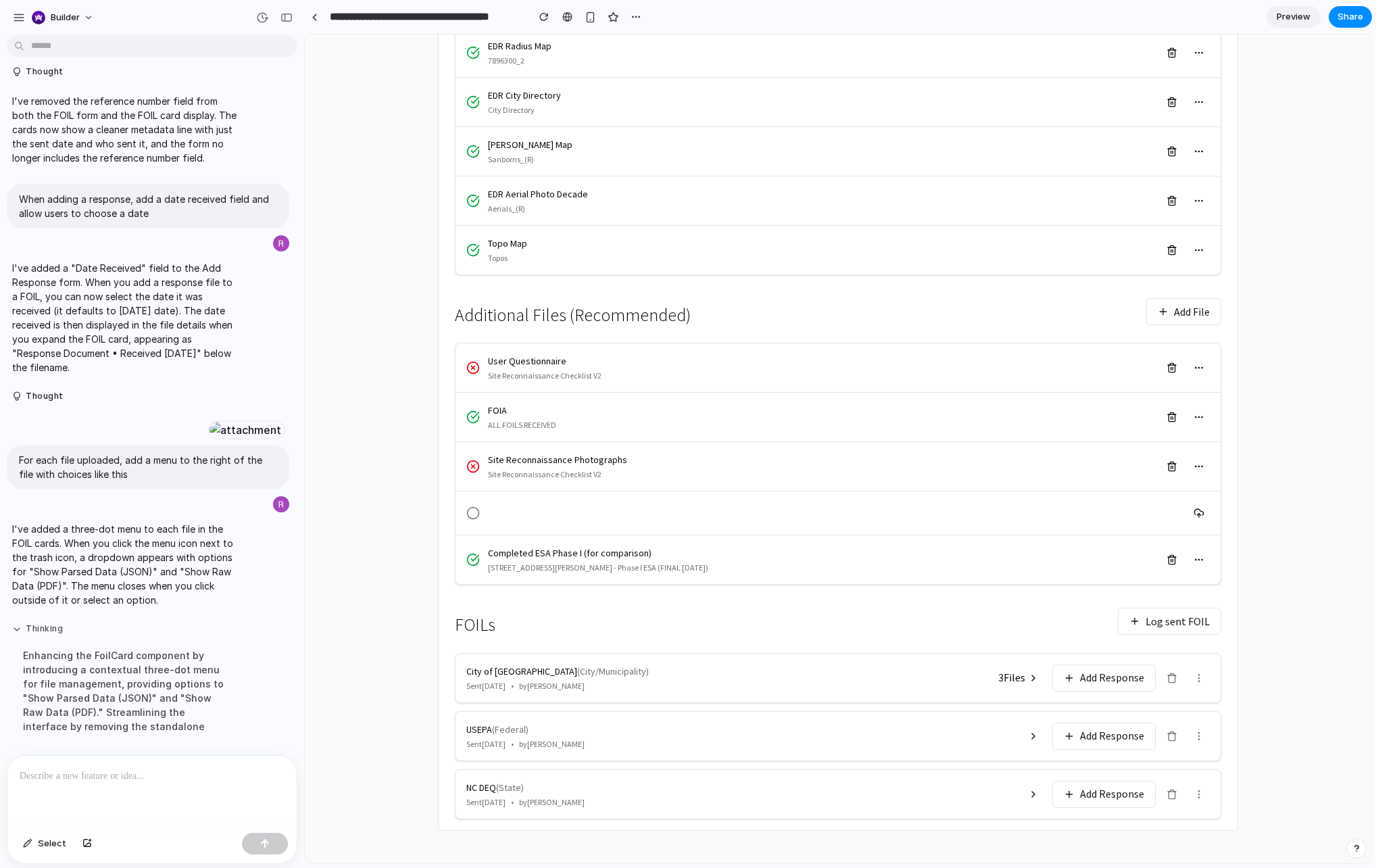
click at [180, 628] on button "Thinking" at bounding box center [125, 629] width 226 height 12
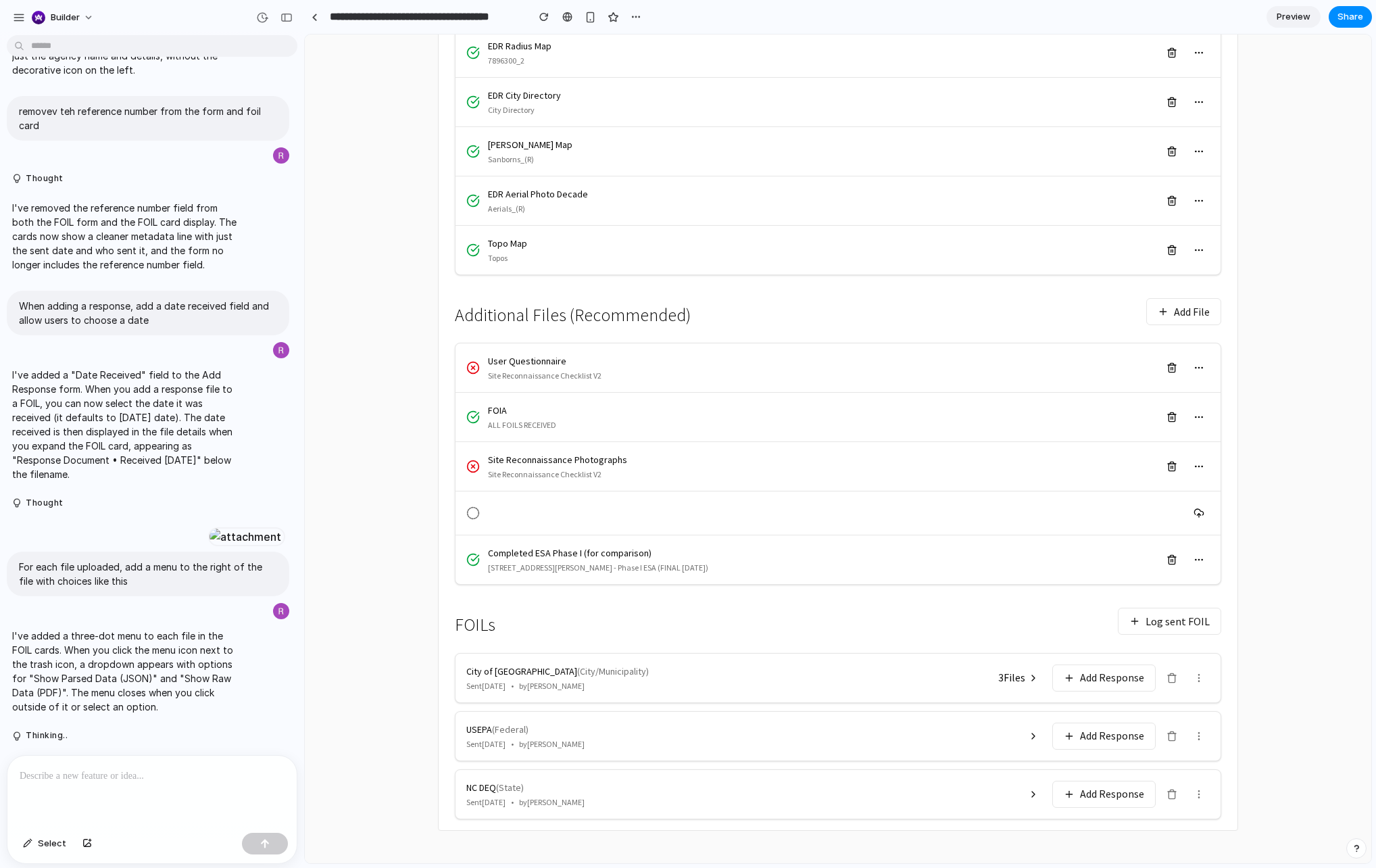
click at [1049, 685] on div "City of Charlotte ( City/Municipality ) Sent 2025-01-15 • by Sarah Johnson 3 Fi…" at bounding box center [838, 677] width 765 height 49
click at [1032, 679] on icon at bounding box center [1034, 678] width 11 height 11
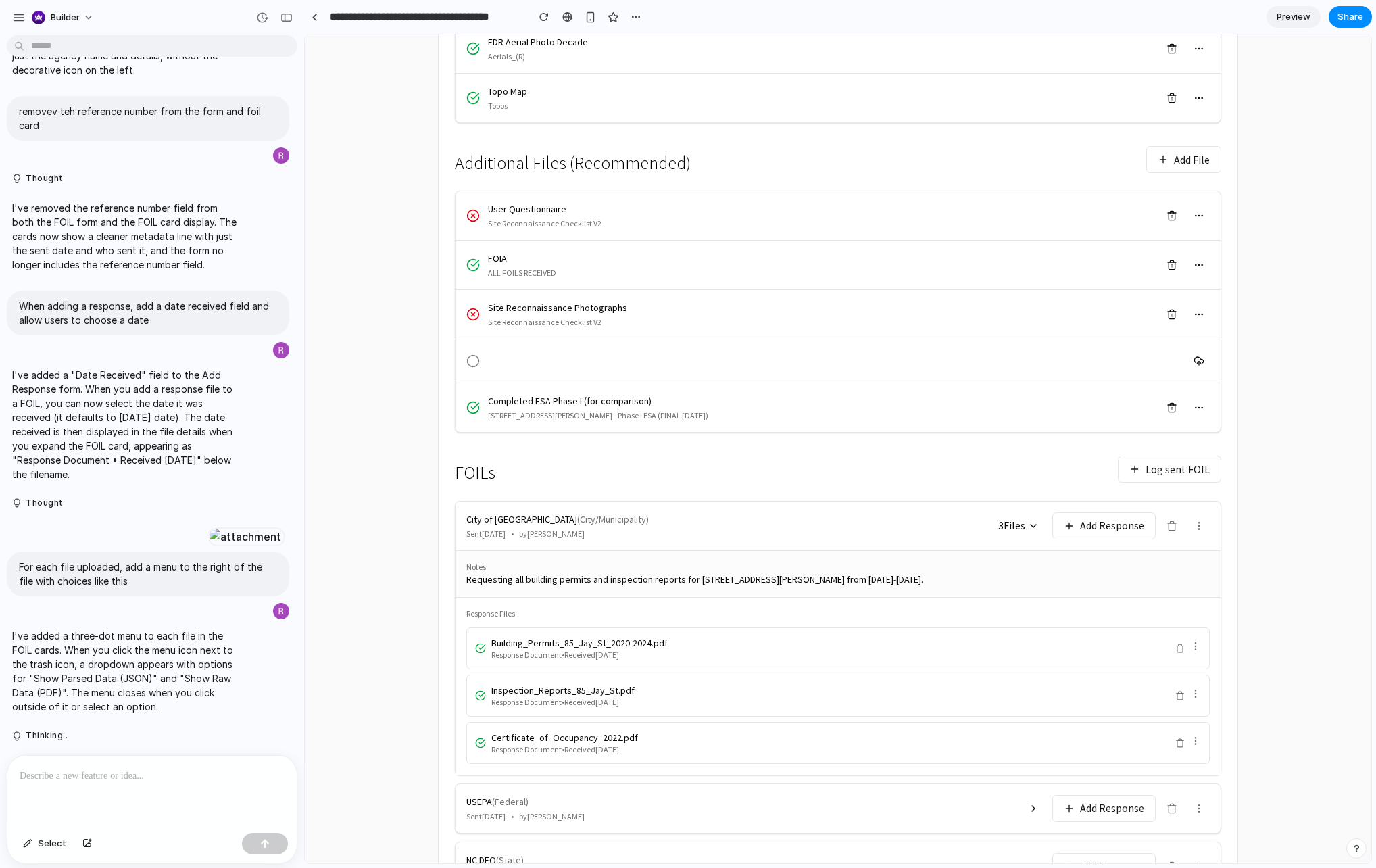
scroll to position [501, 0]
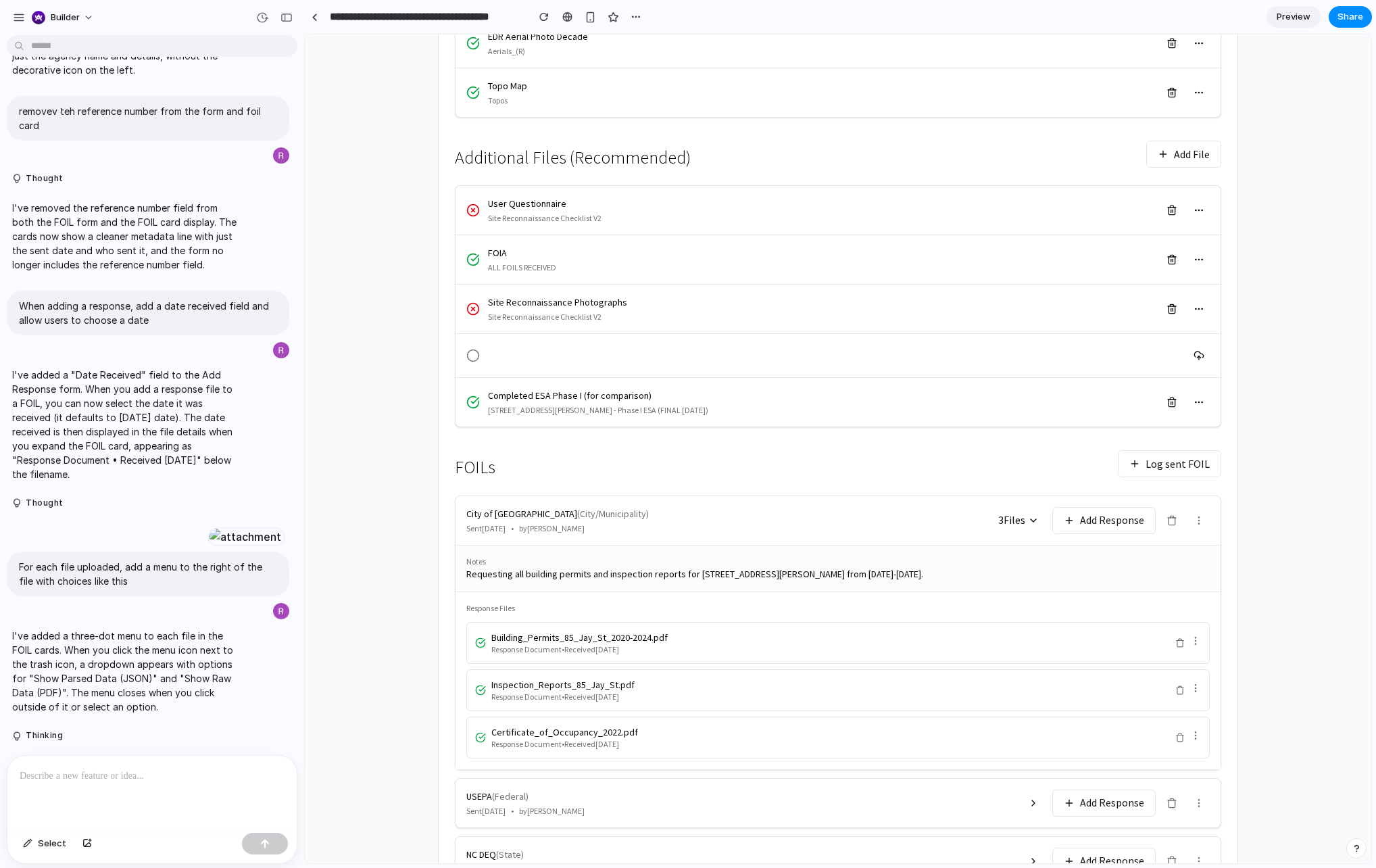
click at [1194, 642] on icon at bounding box center [1196, 641] width 11 height 11
click at [1275, 610] on main "← Back to Reports 85 Jay Street Project: 101247501 Brooklyn, NY 11201 Files Loc…" at bounding box center [838, 260] width 1066 height 1339
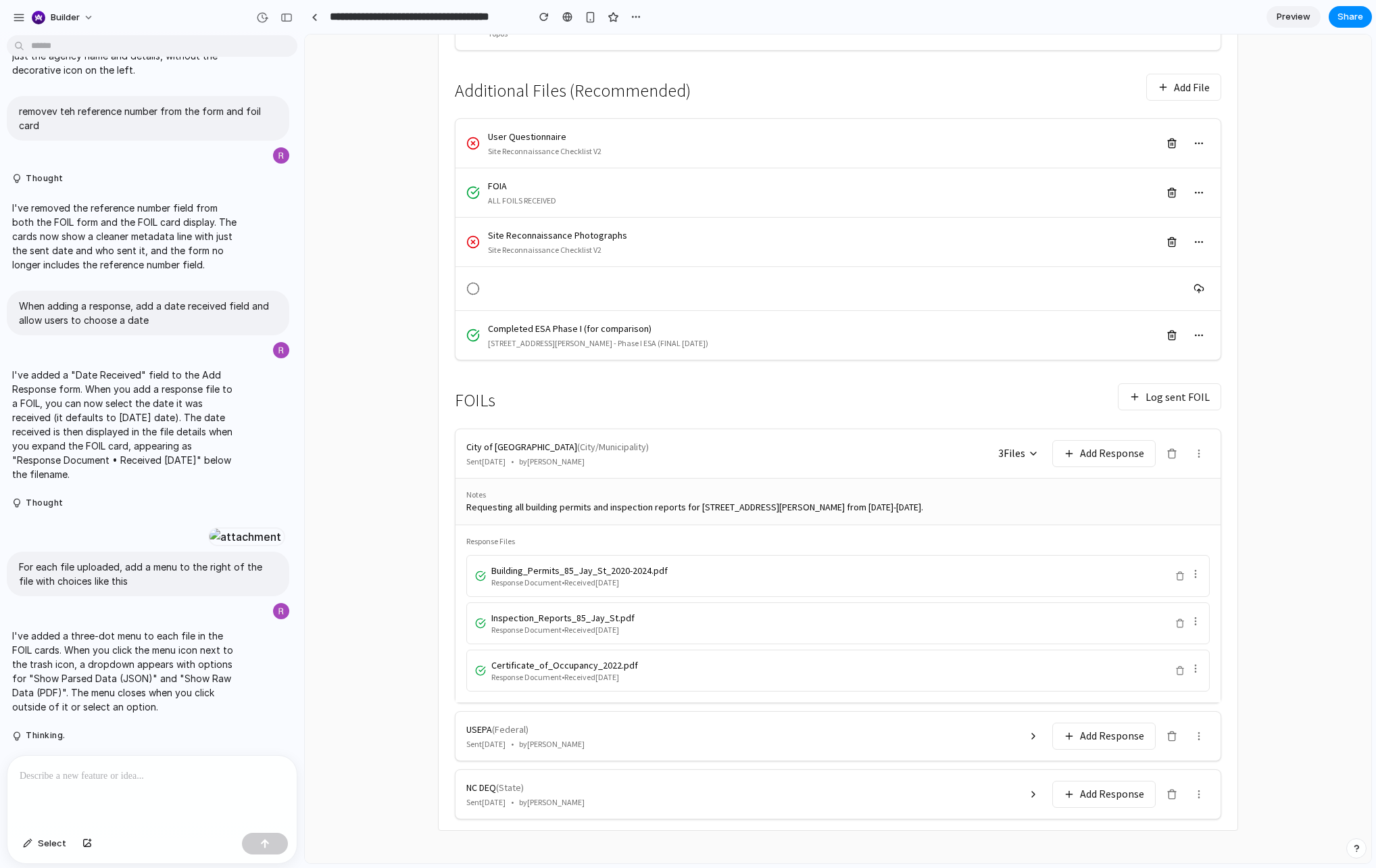
scroll to position [563, 0]
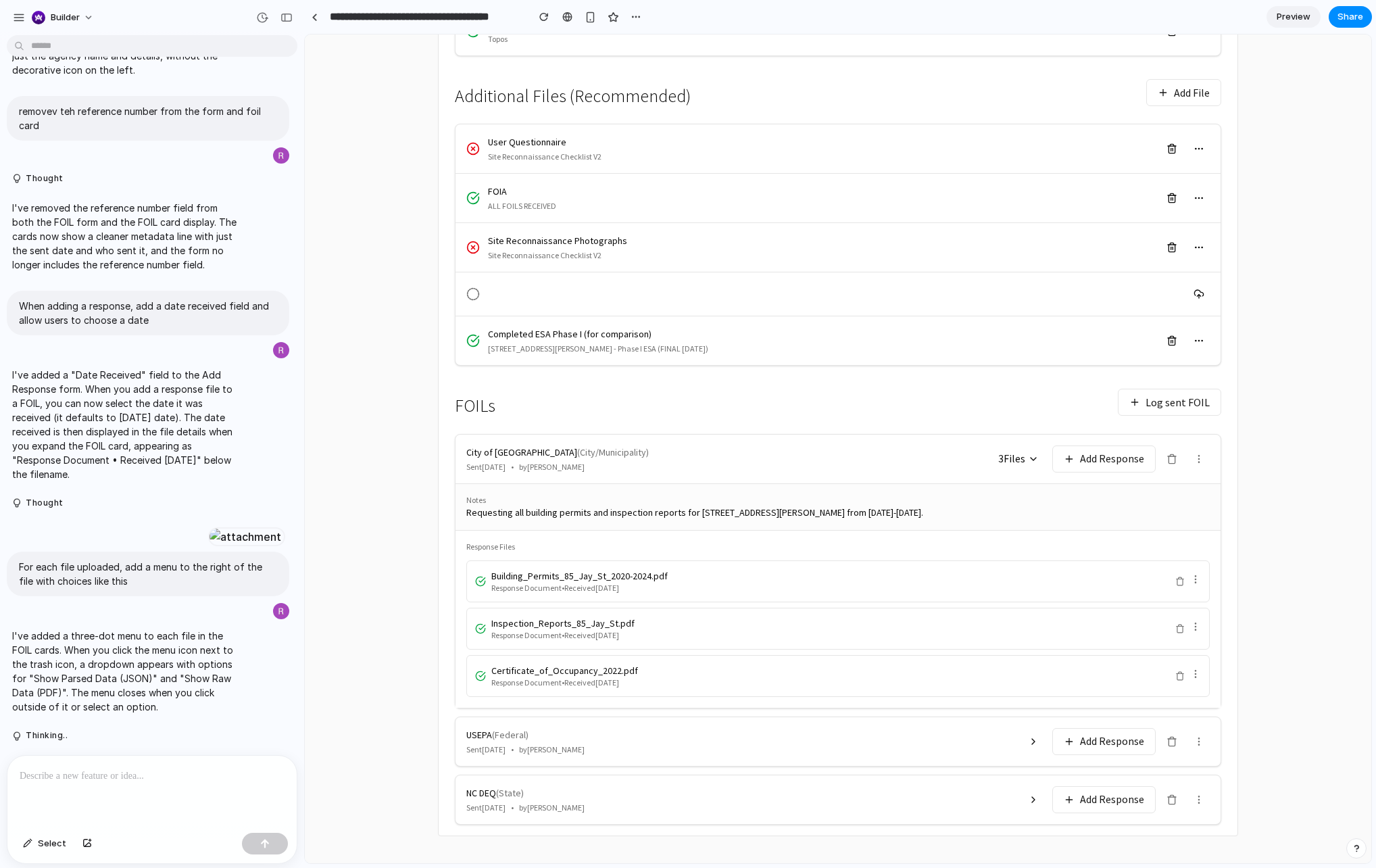
click at [1205, 464] on button at bounding box center [1200, 459] width 22 height 22
click at [1266, 453] on div "← Back to Reports 85 Jay Street Project: 101247501 Brooklyn, NY 11201 Files Loc…" at bounding box center [838, 198] width 865 height 1339
click at [1174, 461] on icon at bounding box center [1172, 459] width 11 height 11
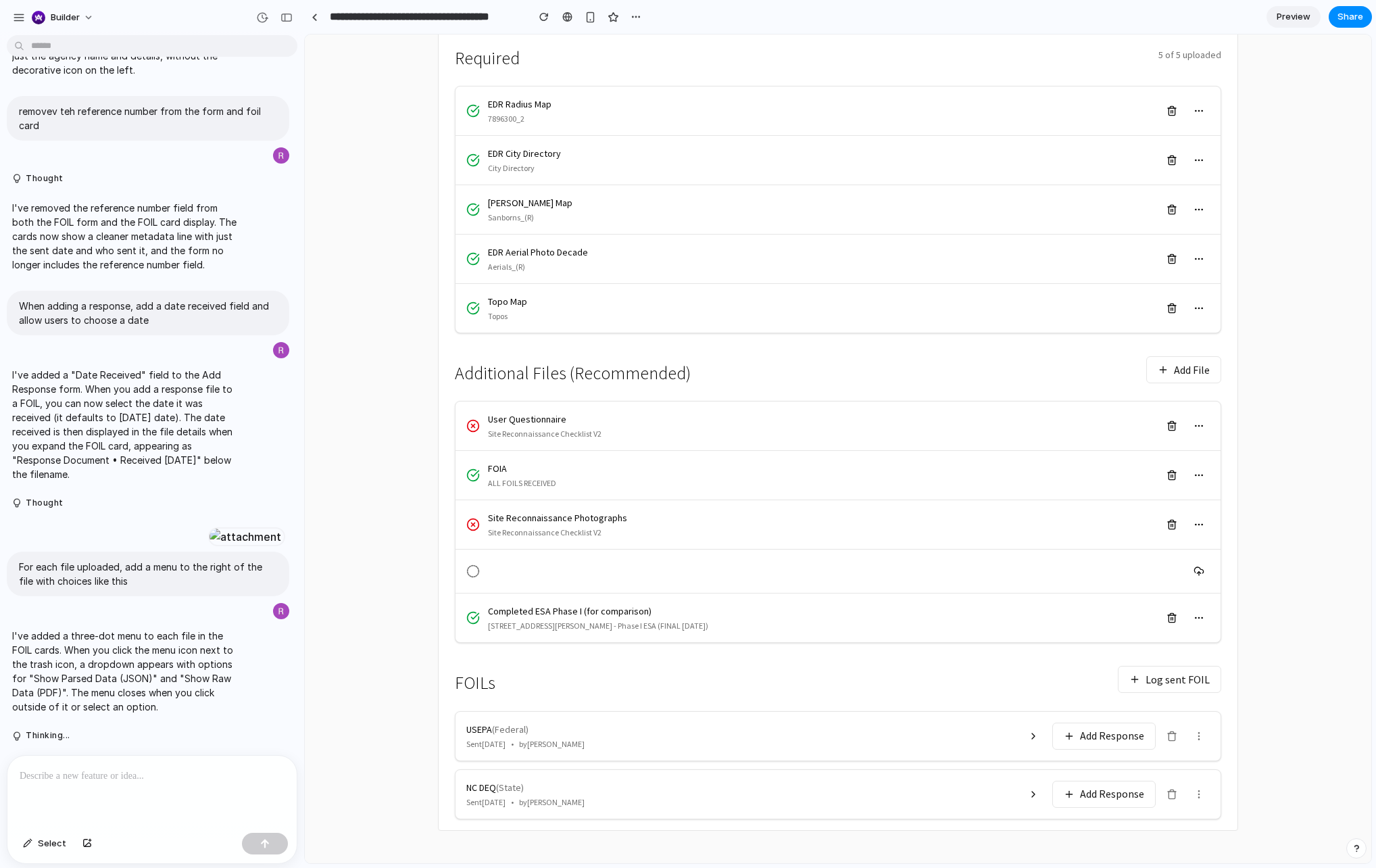
scroll to position [285, 0]
click at [1169, 675] on button "Log sent FOIL" at bounding box center [1169, 679] width 104 height 27
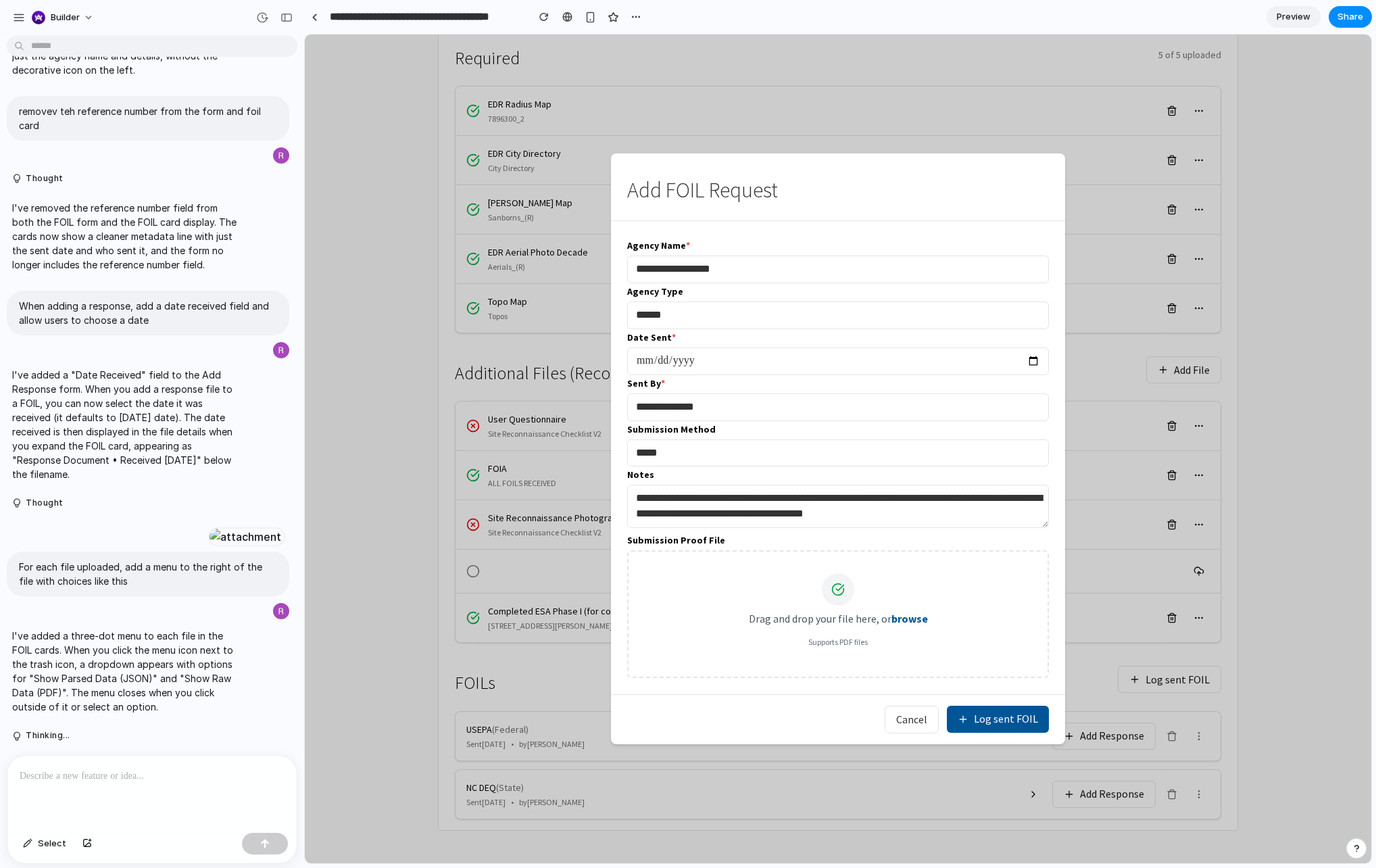
click at [990, 711] on button "Log sent FOIL" at bounding box center [998, 718] width 102 height 27
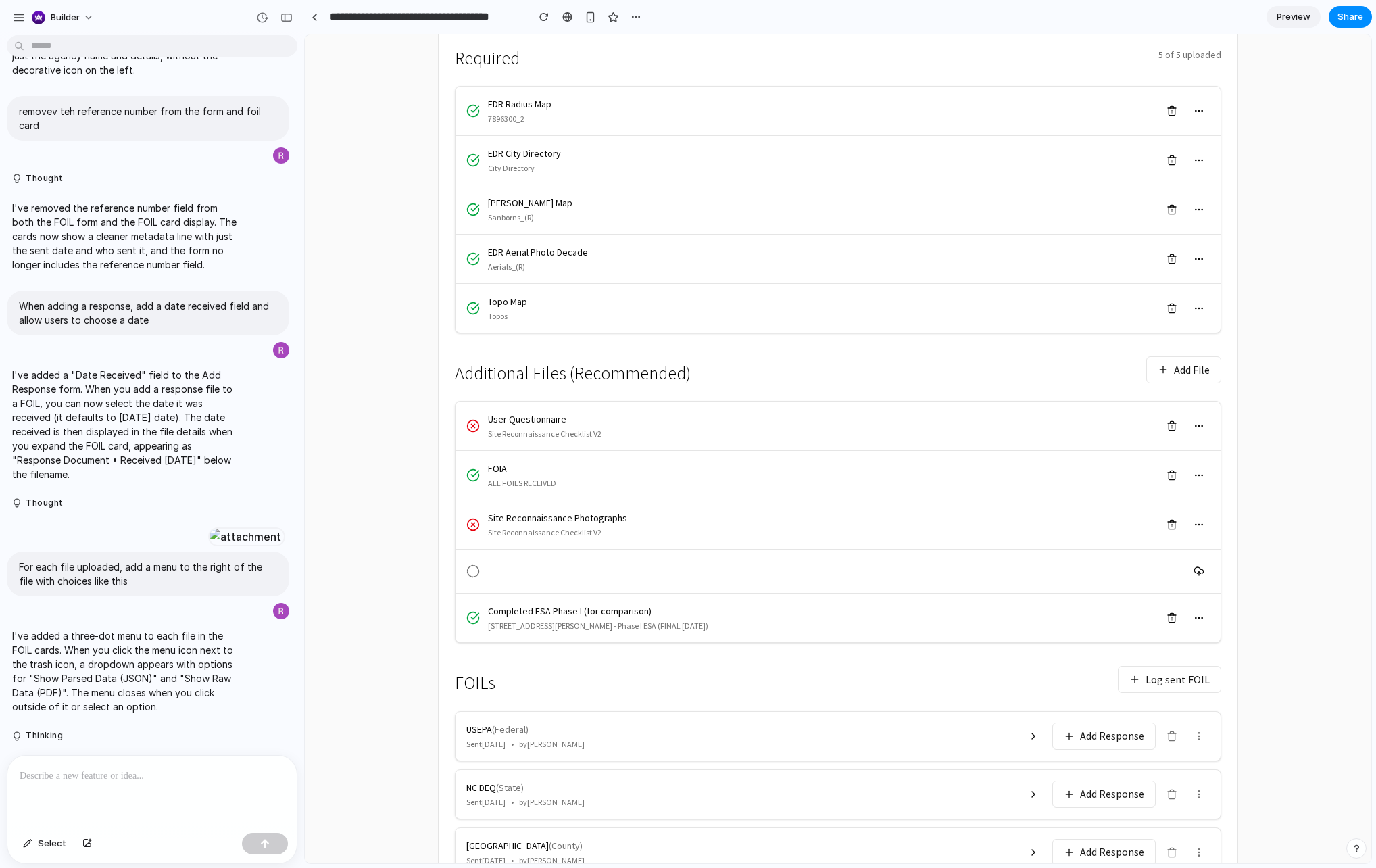
click at [990, 712] on div "USEPA ( Federal ) Sent 2025-01-10 • by Michael Chen Add Response" at bounding box center [838, 736] width 765 height 49
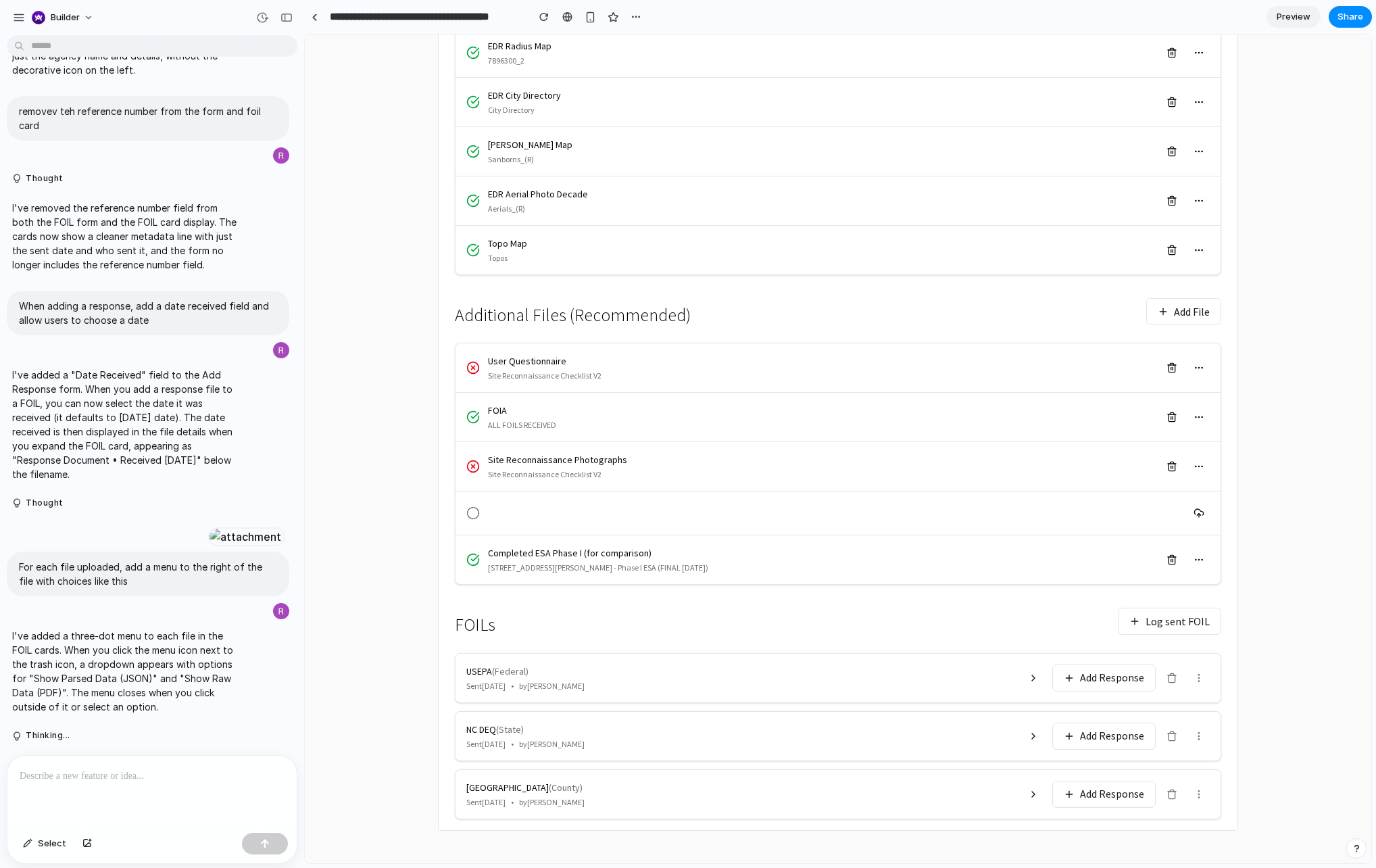
scroll to position [342, 0]
click at [1089, 683] on button "Add Response" at bounding box center [1104, 679] width 104 height 27
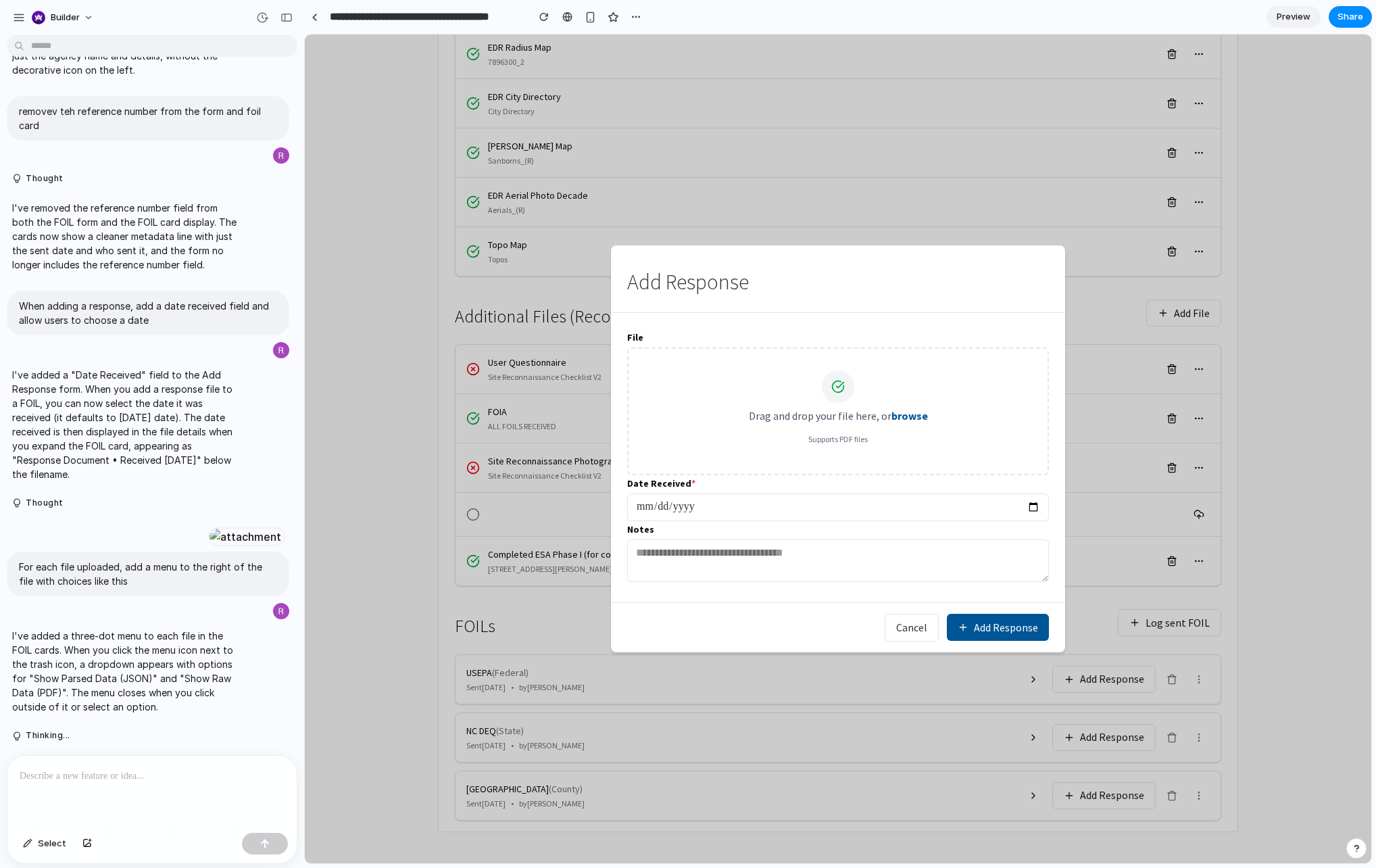
click at [976, 614] on button "Add Response" at bounding box center [998, 626] width 102 height 27
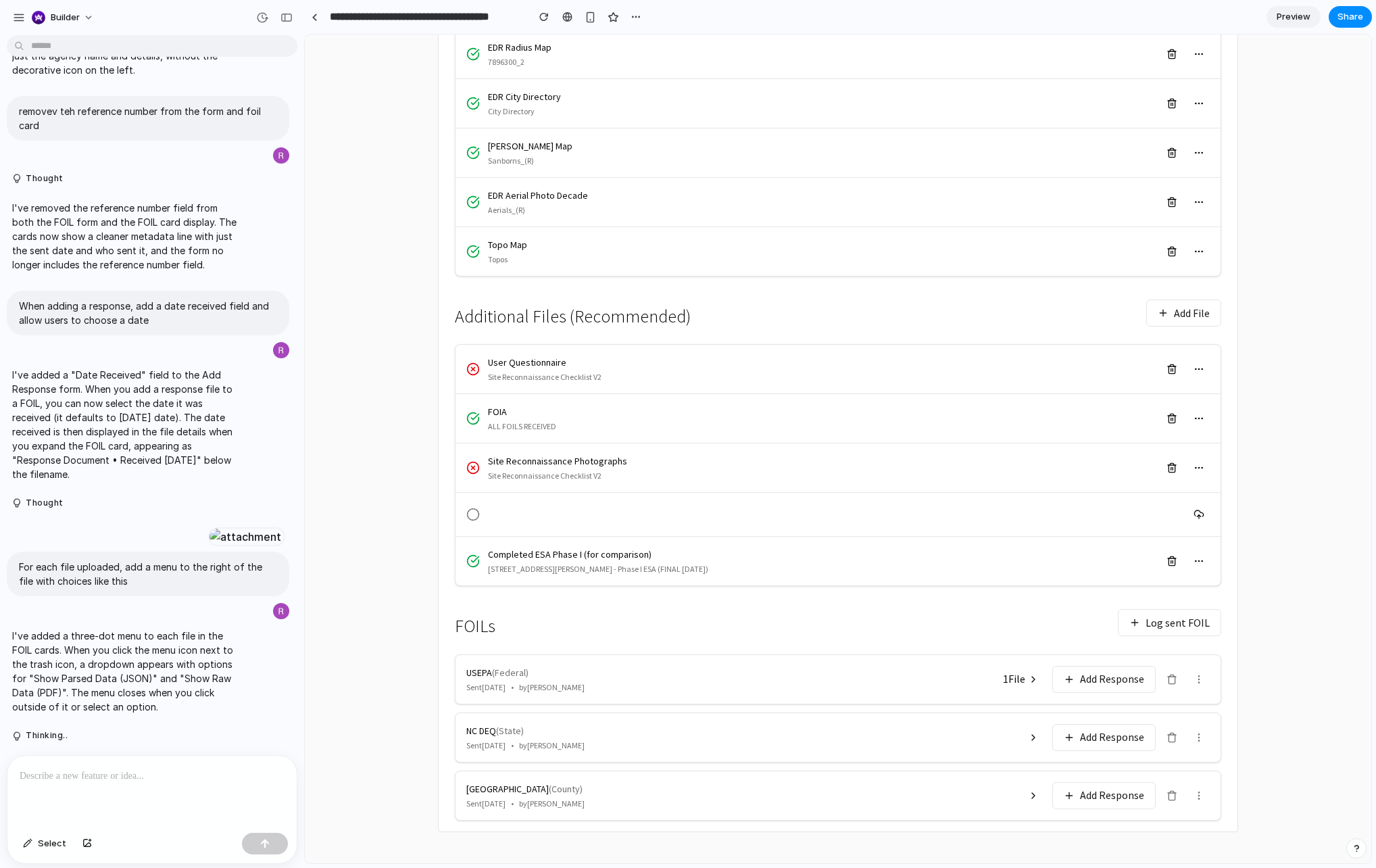
click at [1021, 677] on span "1 File" at bounding box center [1014, 679] width 23 height 16
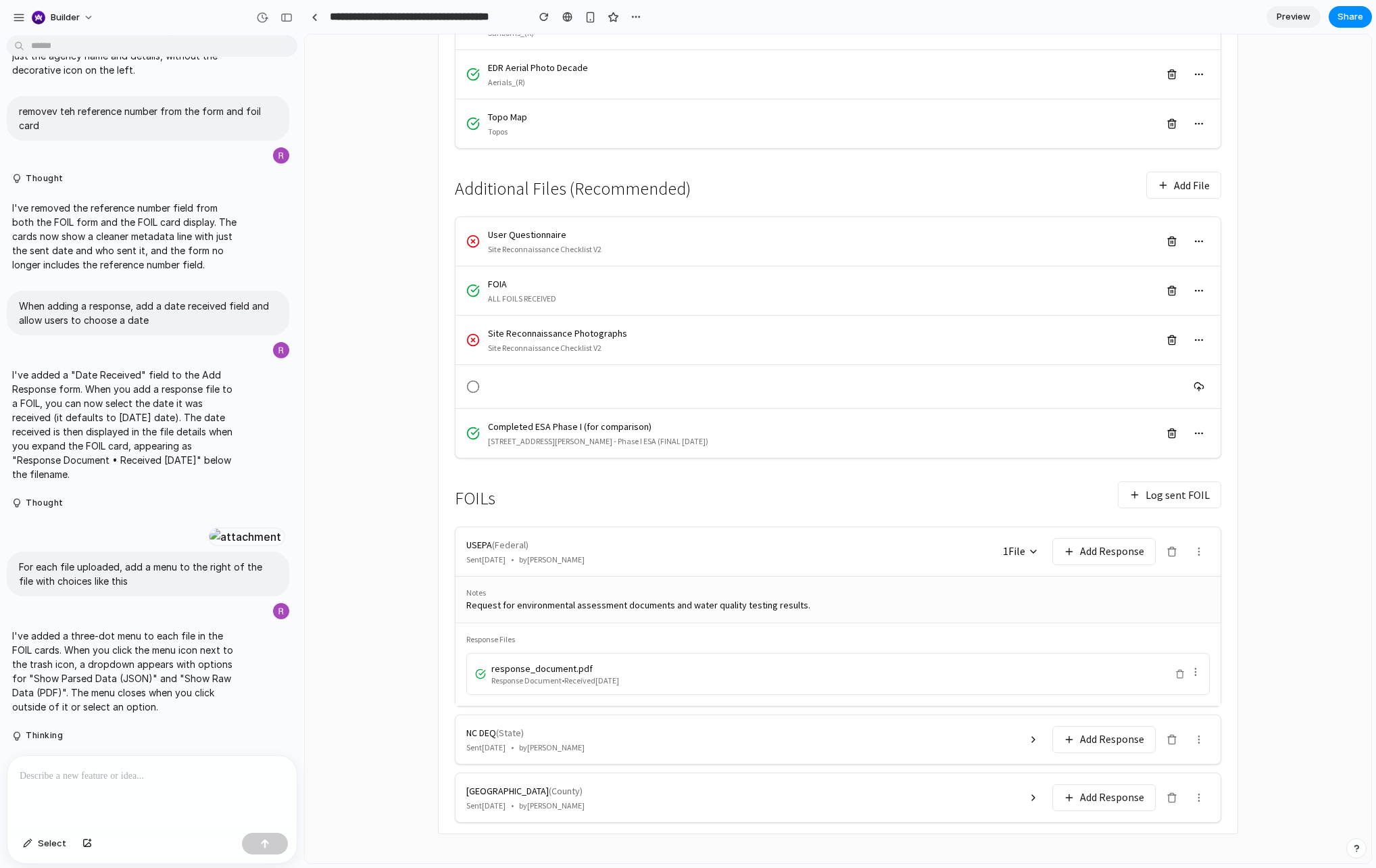
scroll to position [473, 0]
click at [1291, 434] on main "← Back to Reports 85 Jay Street Project: 101247501 Brooklyn, NY 11201 Files Loc…" at bounding box center [838, 240] width 1066 height 1244
click at [525, 554] on div "Sent 2025-01-10 • by Michael Chen" at bounding box center [727, 556] width 520 height 11
drag, startPoint x: 469, startPoint y: 539, endPoint x: 606, endPoint y: 559, distance: 138.5
click at [606, 559] on div "USEPA ( Federal ) Sent 2025-01-10 • by Michael Chen" at bounding box center [727, 548] width 520 height 27
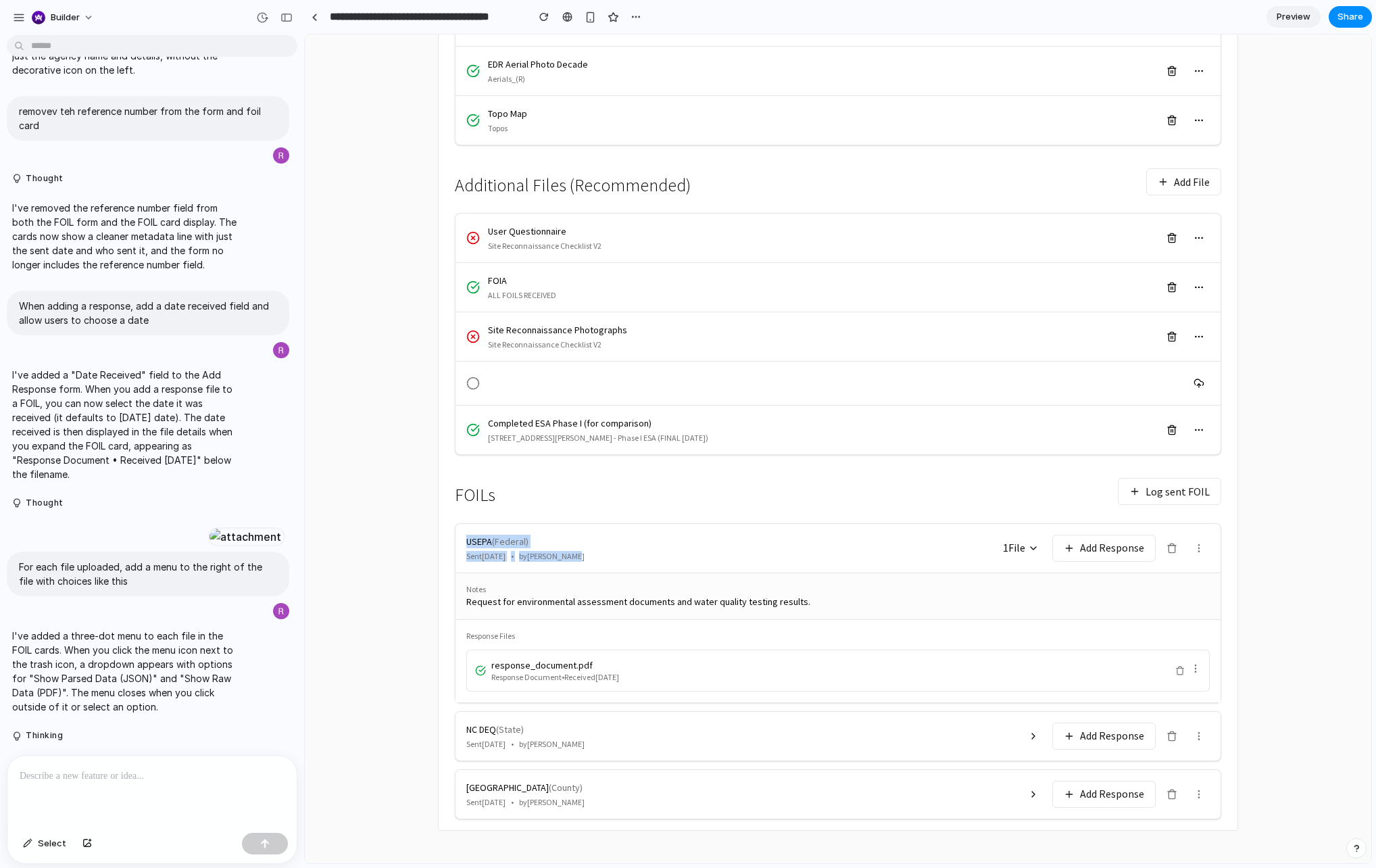
click at [606, 559] on div "Sent 2025-01-10 • by Michael Chen" at bounding box center [727, 556] width 520 height 11
click at [73, 760] on div at bounding box center [152, 791] width 290 height 71
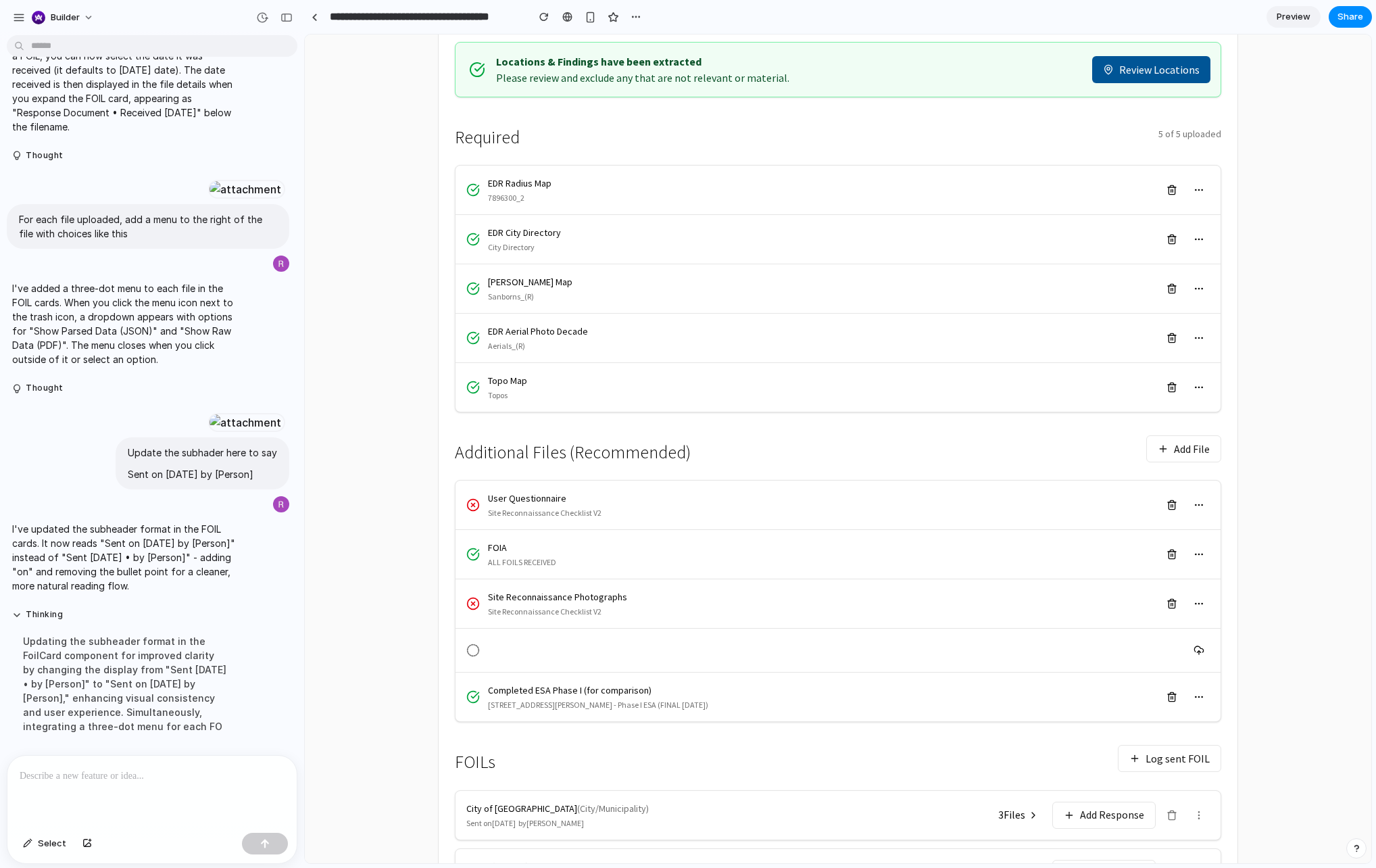
scroll to position [343, 0]
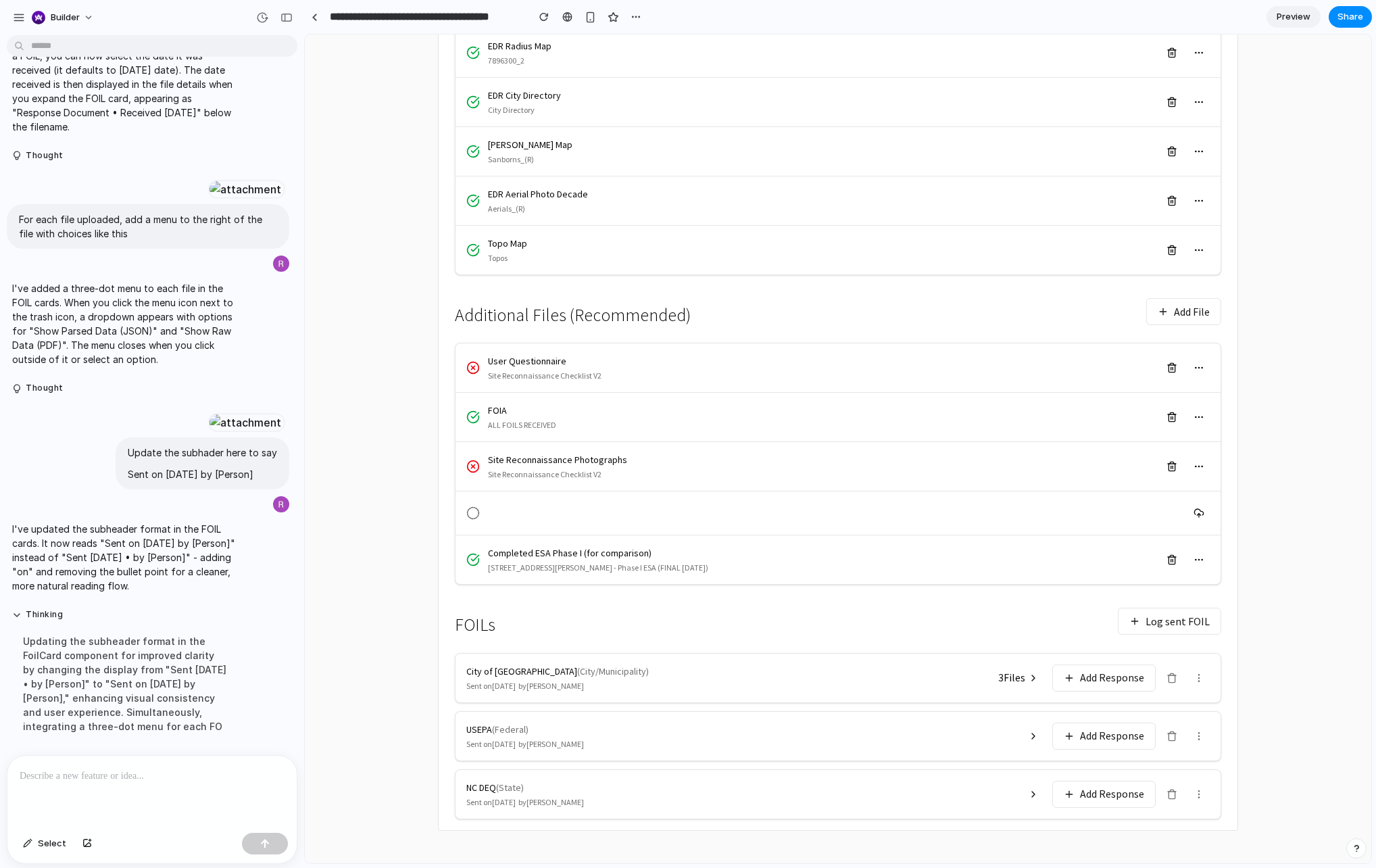
click at [1035, 732] on icon at bounding box center [1034, 736] width 11 height 11
click at [1213, 619] on button "Log sent FOIL" at bounding box center [1169, 621] width 104 height 27
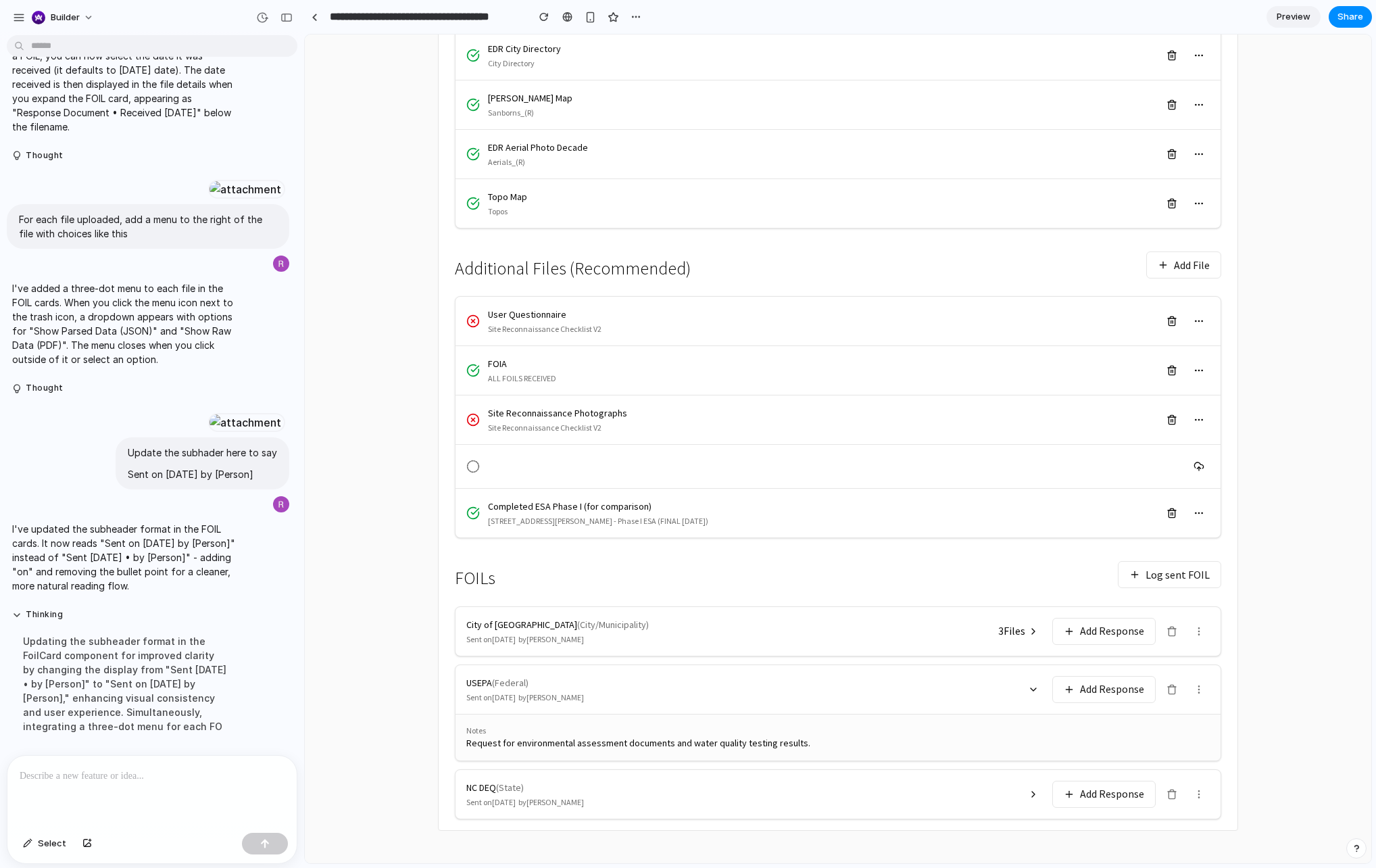
click at [372, 736] on main "← Back to Reports 85 Jay Street Project: 101247501 Brooklyn, NY 11201 Files Loc…" at bounding box center [838, 283] width 1066 height 1161
click at [1029, 692] on icon at bounding box center [1034, 690] width 11 height 11
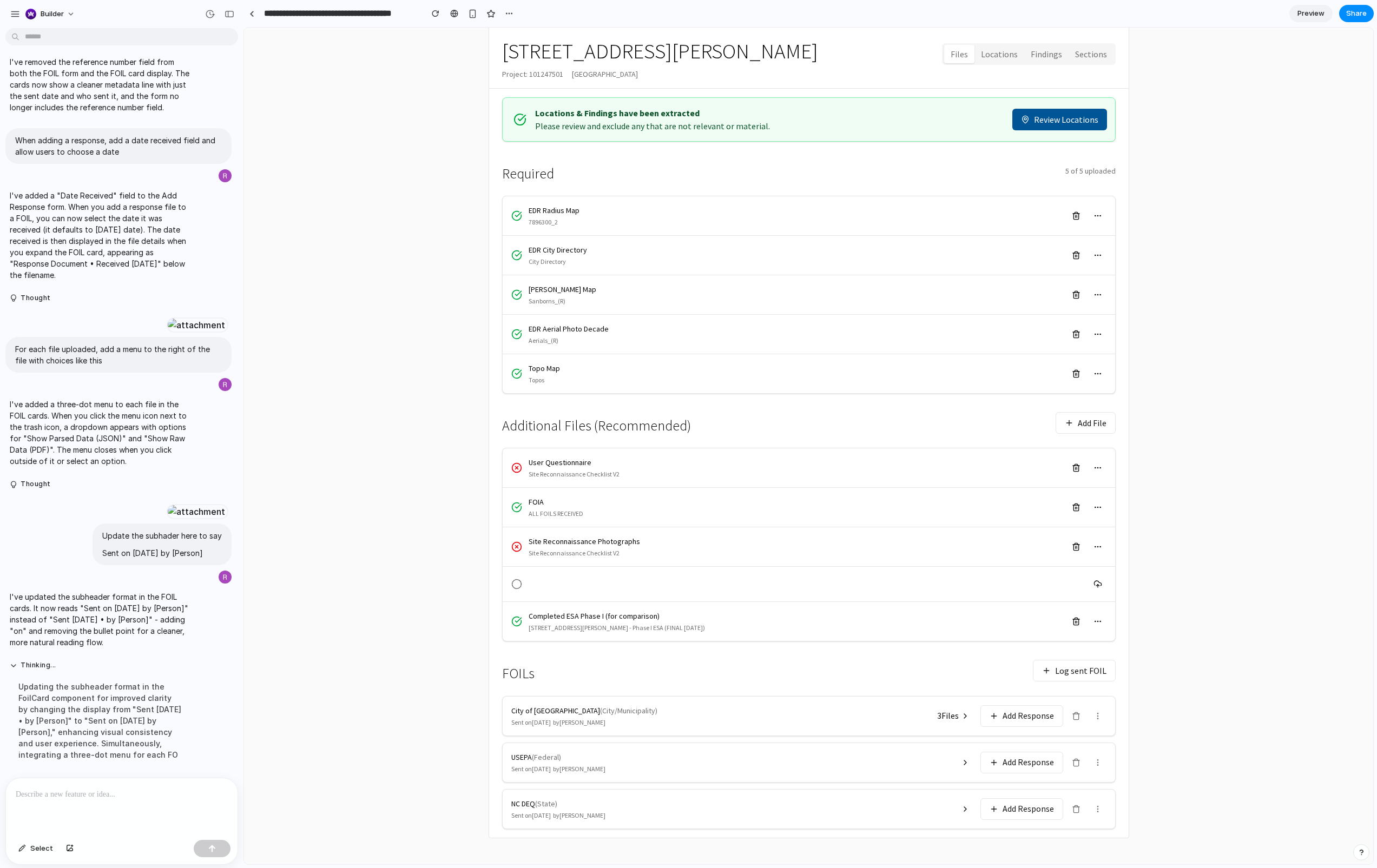
scroll to position [2532, 0]
click at [1077, 651] on icon at bounding box center [1076, 716] width 9 height 9
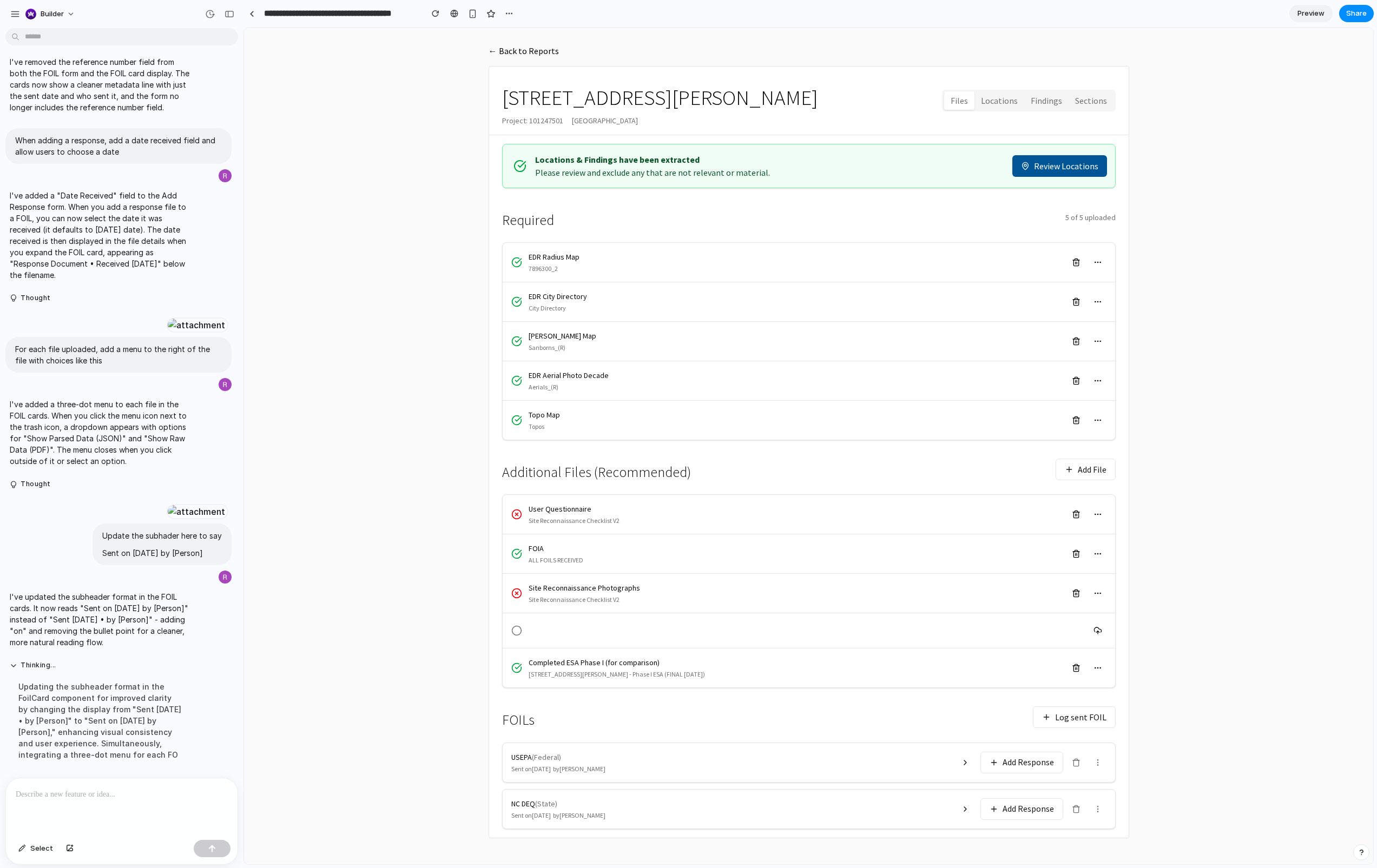
click at [1077, 651] on icon at bounding box center [1075, 763] width 5 height 6
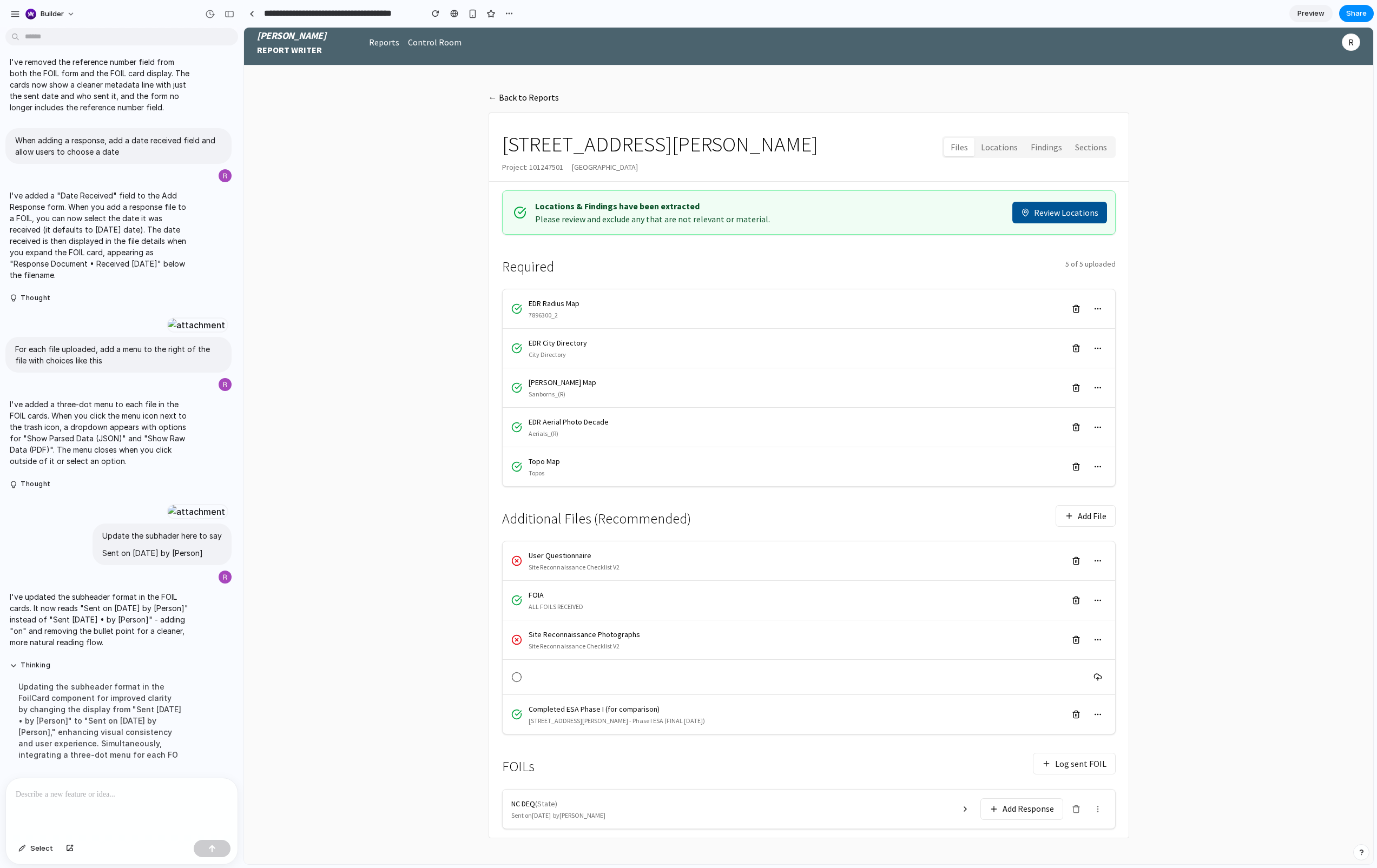
click at [1077, 651] on icon at bounding box center [1076, 809] width 9 height 9
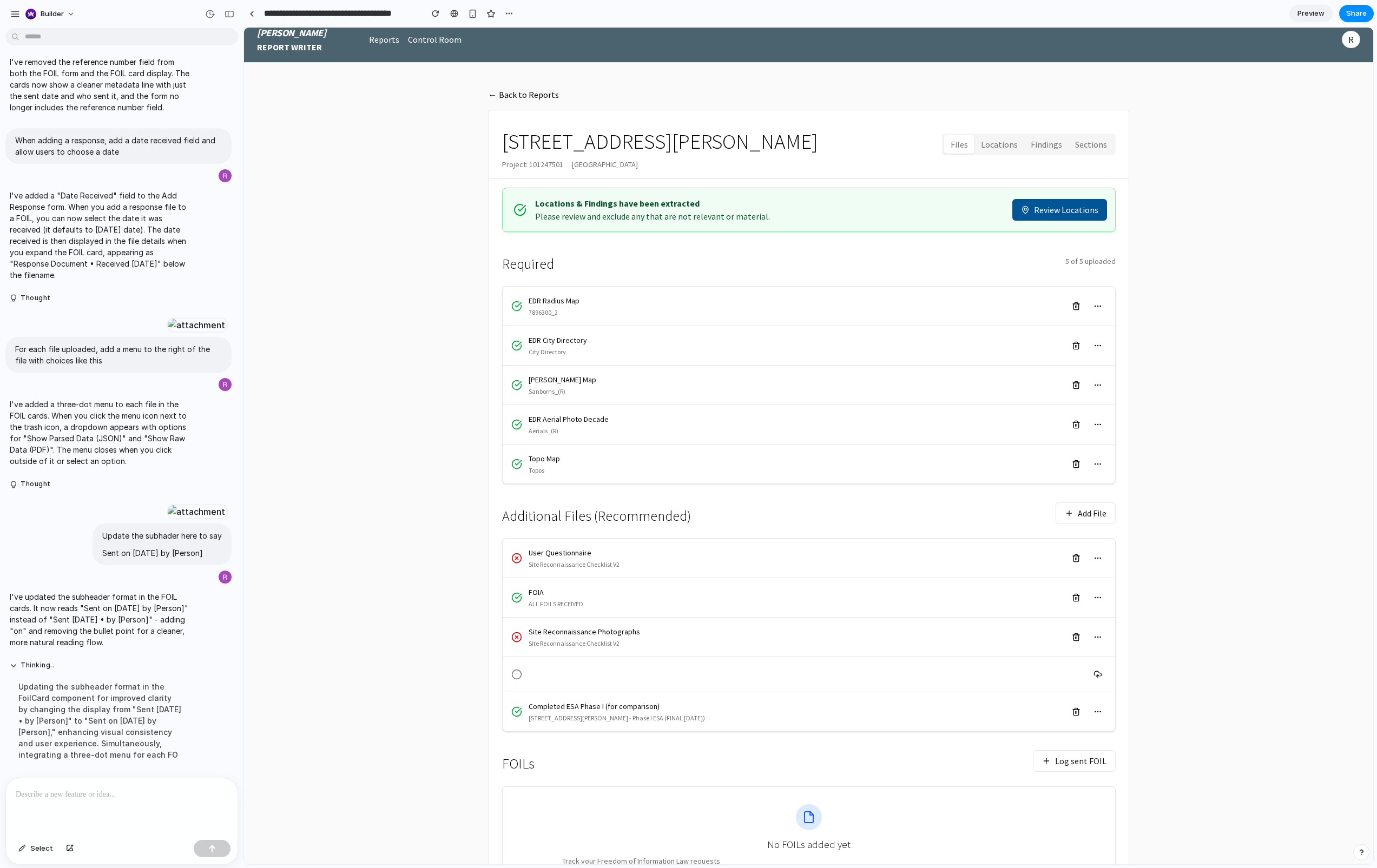
scroll to position [74, 0]
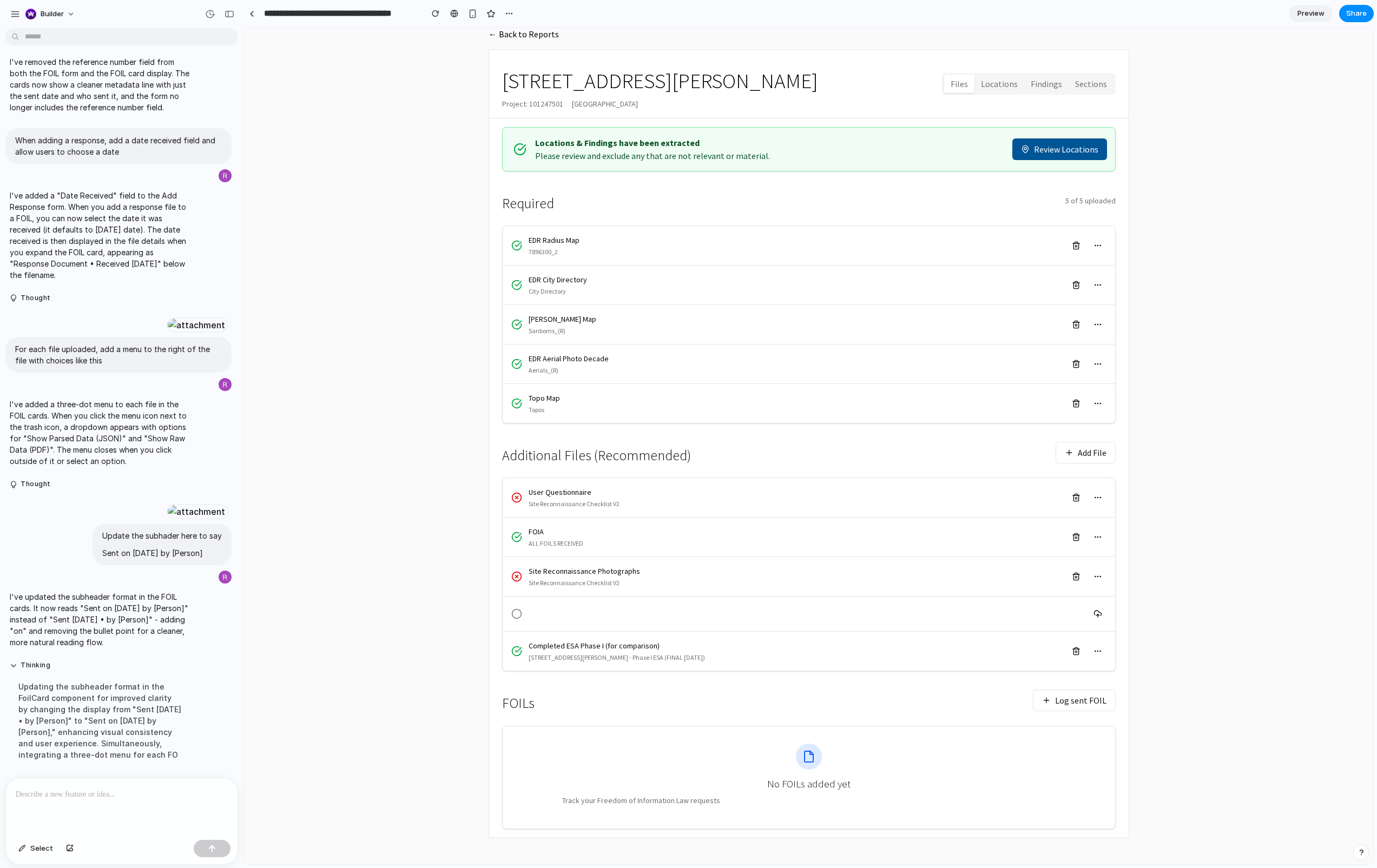
click at [66, 651] on div at bounding box center [122, 807] width 232 height 57
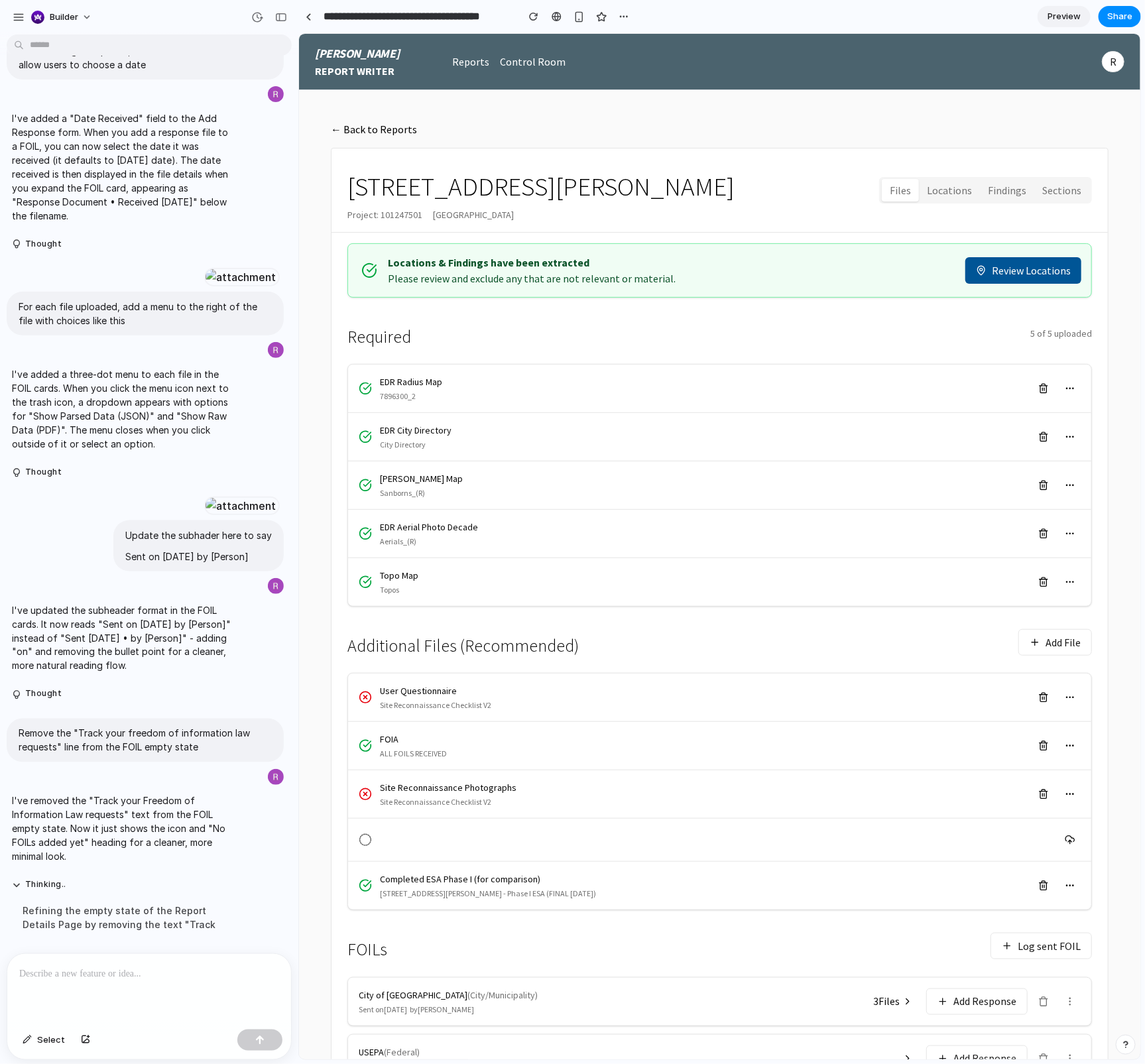
scroll to position [127, 0]
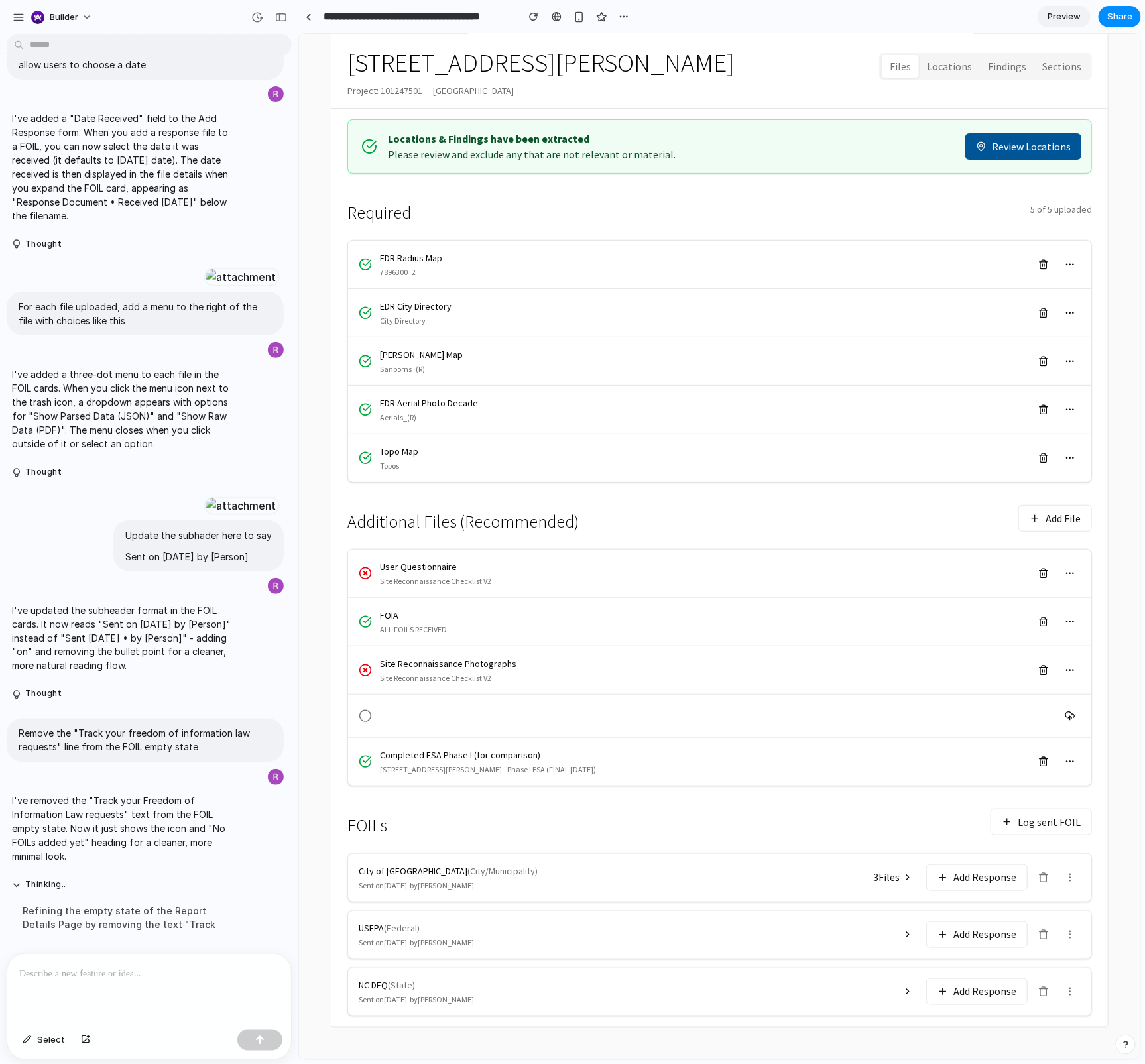
click at [1039, 797] on icon at bounding box center [1043, 877] width 11 height 11
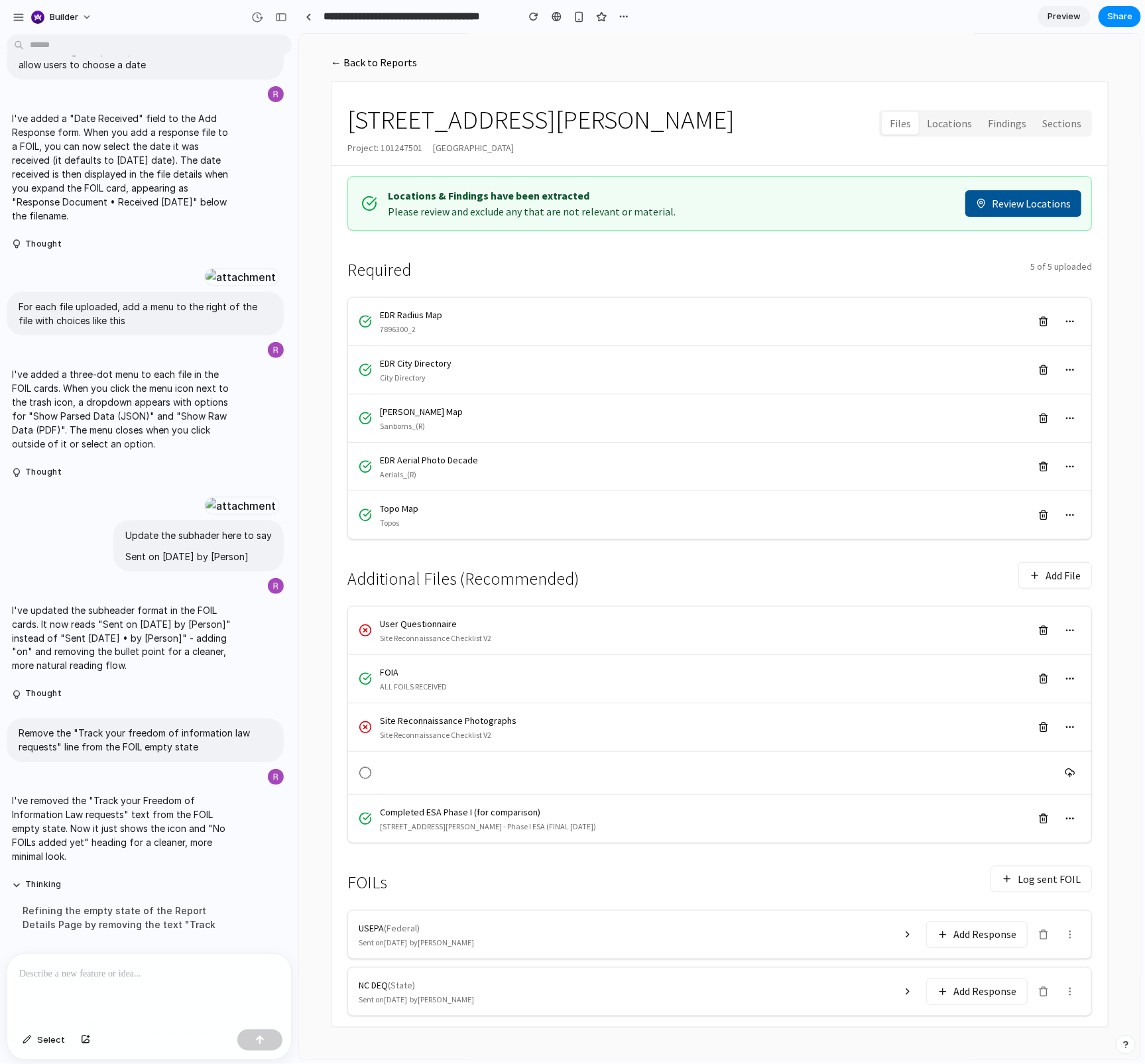
click at [1039, 797] on button at bounding box center [1043, 934] width 22 height 22
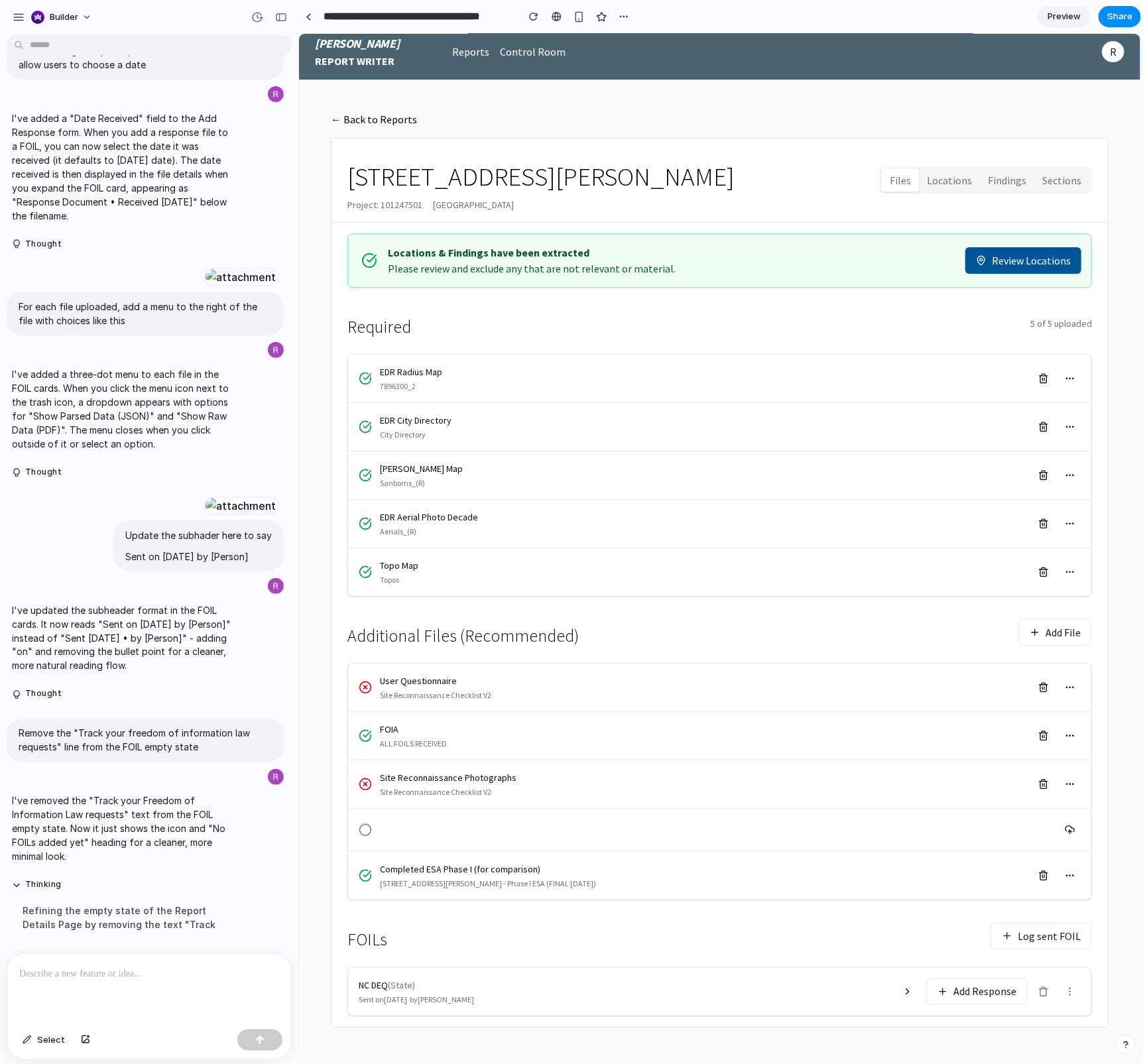
scroll to position [13, 0]
click at [1041, 797] on div "NC DEQ ( State ) Sent on 2025-01-05 by Jennifer Martinez Add Response" at bounding box center [719, 991] width 743 height 48
click at [1041, 797] on icon at bounding box center [1042, 987] width 3 height 2
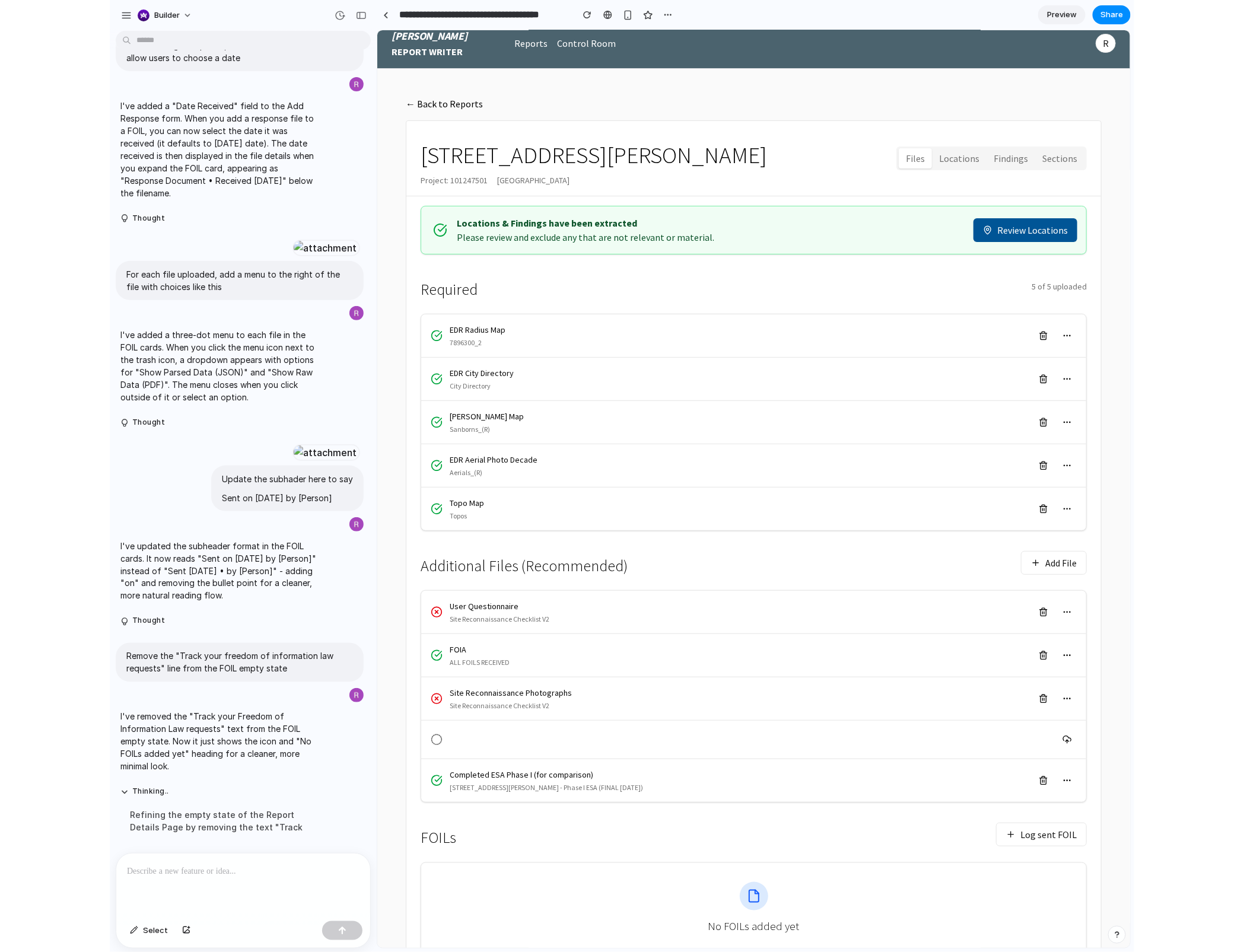
scroll to position [63, 0]
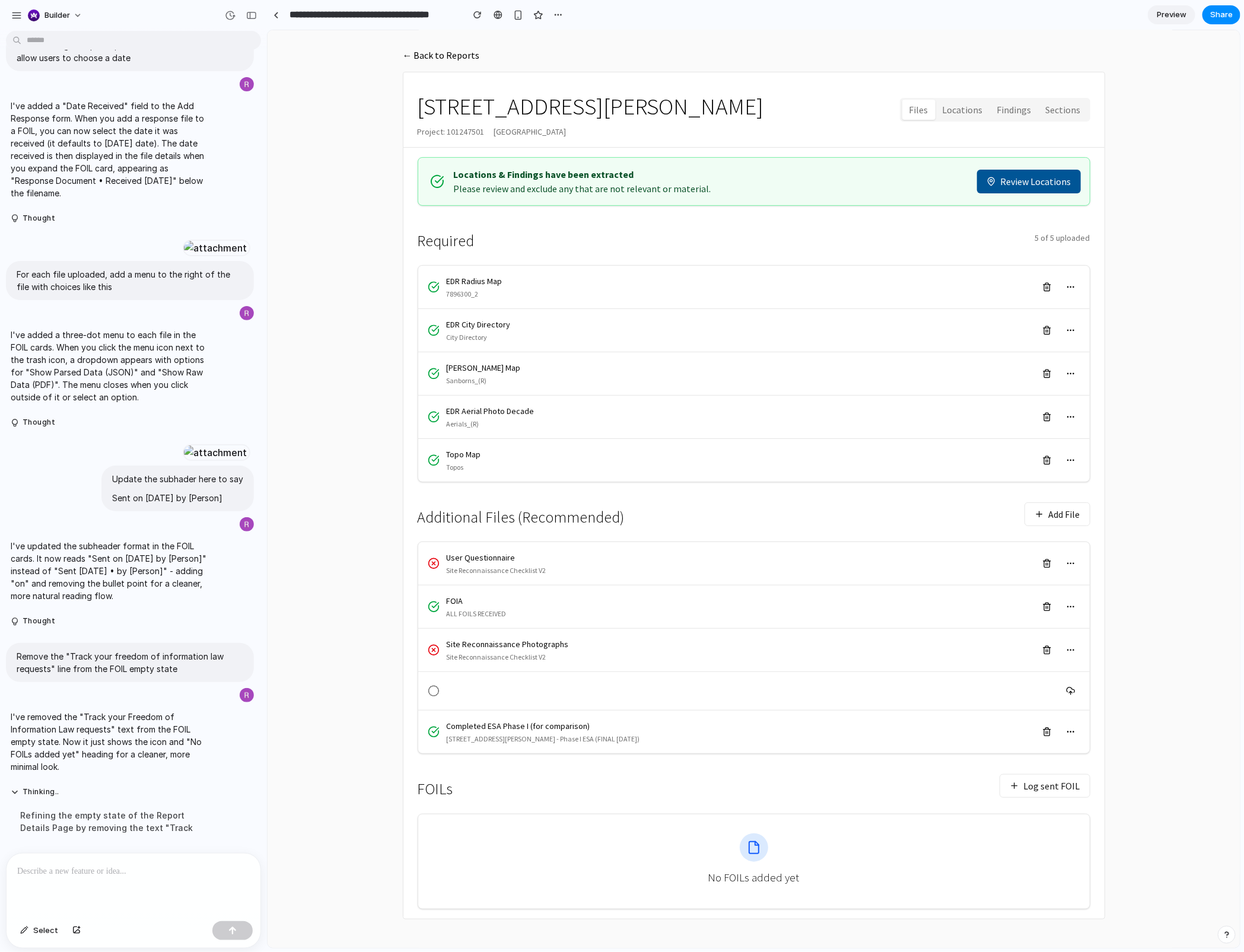
click at [1073, 714] on button "Log sent FOIL" at bounding box center [1044, 785] width 91 height 23
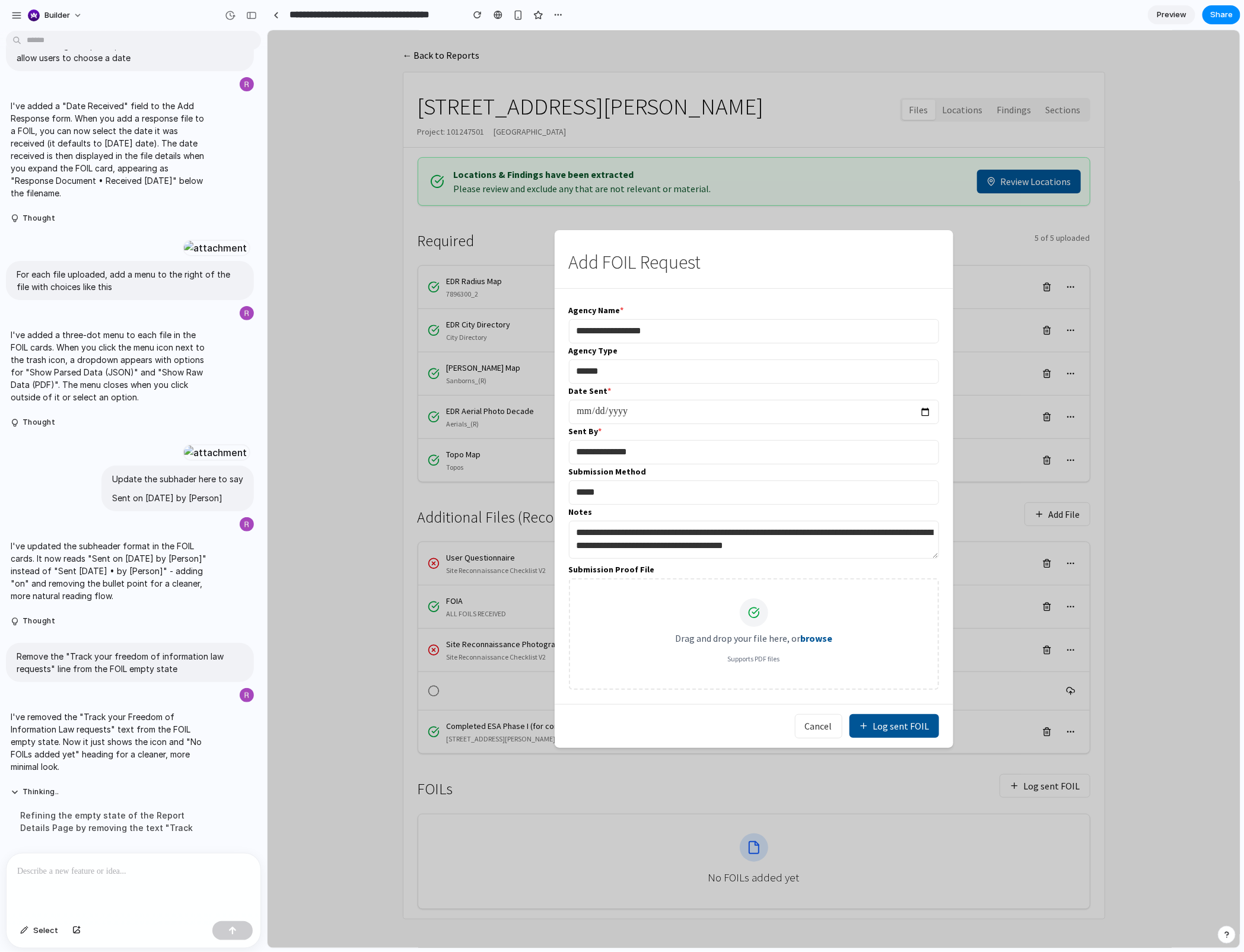
click at [894, 714] on button "Log sent FOIL" at bounding box center [894, 725] width 90 height 23
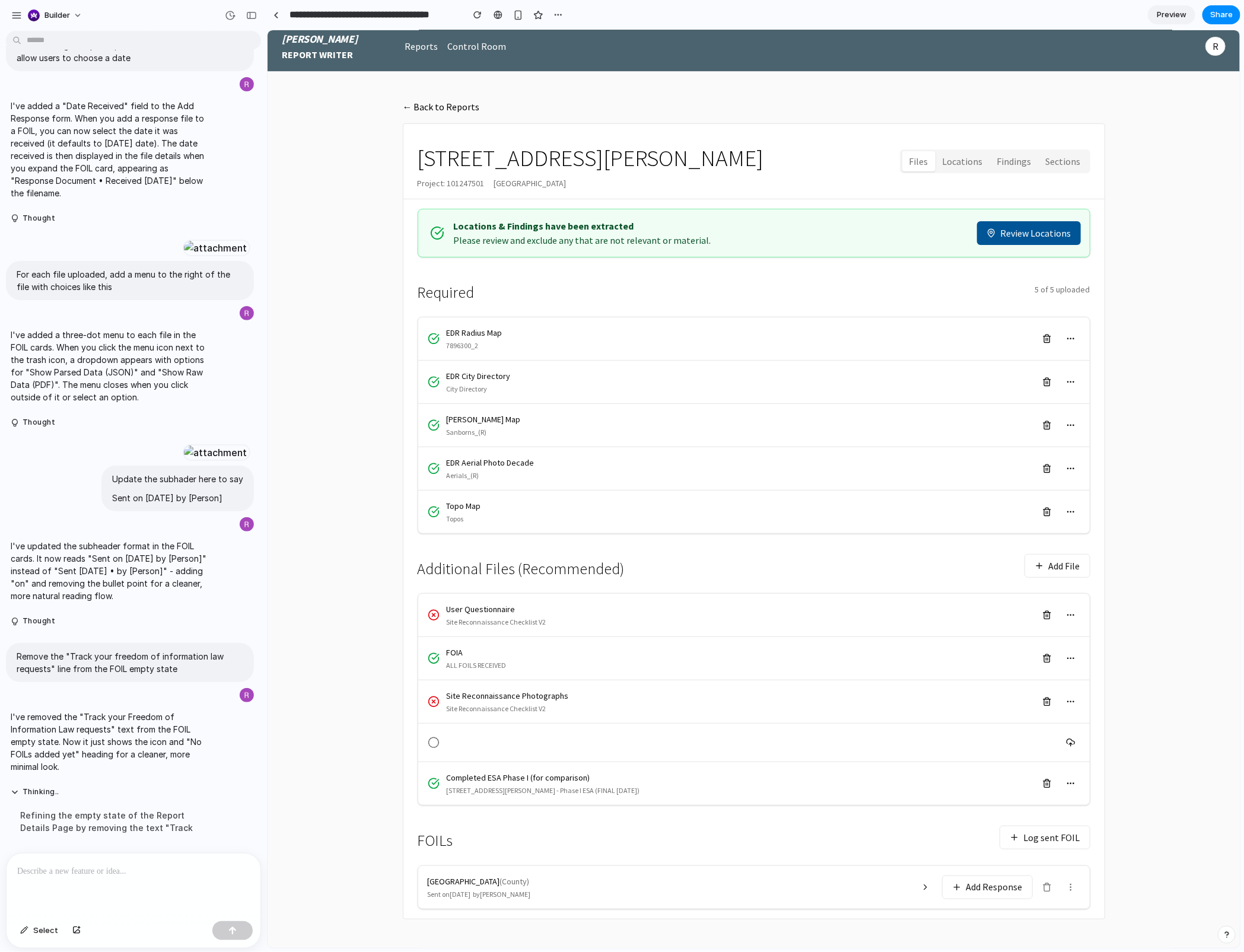
scroll to position [12, 0]
click at [980, 714] on button "Add Response" at bounding box center [986, 886] width 91 height 23
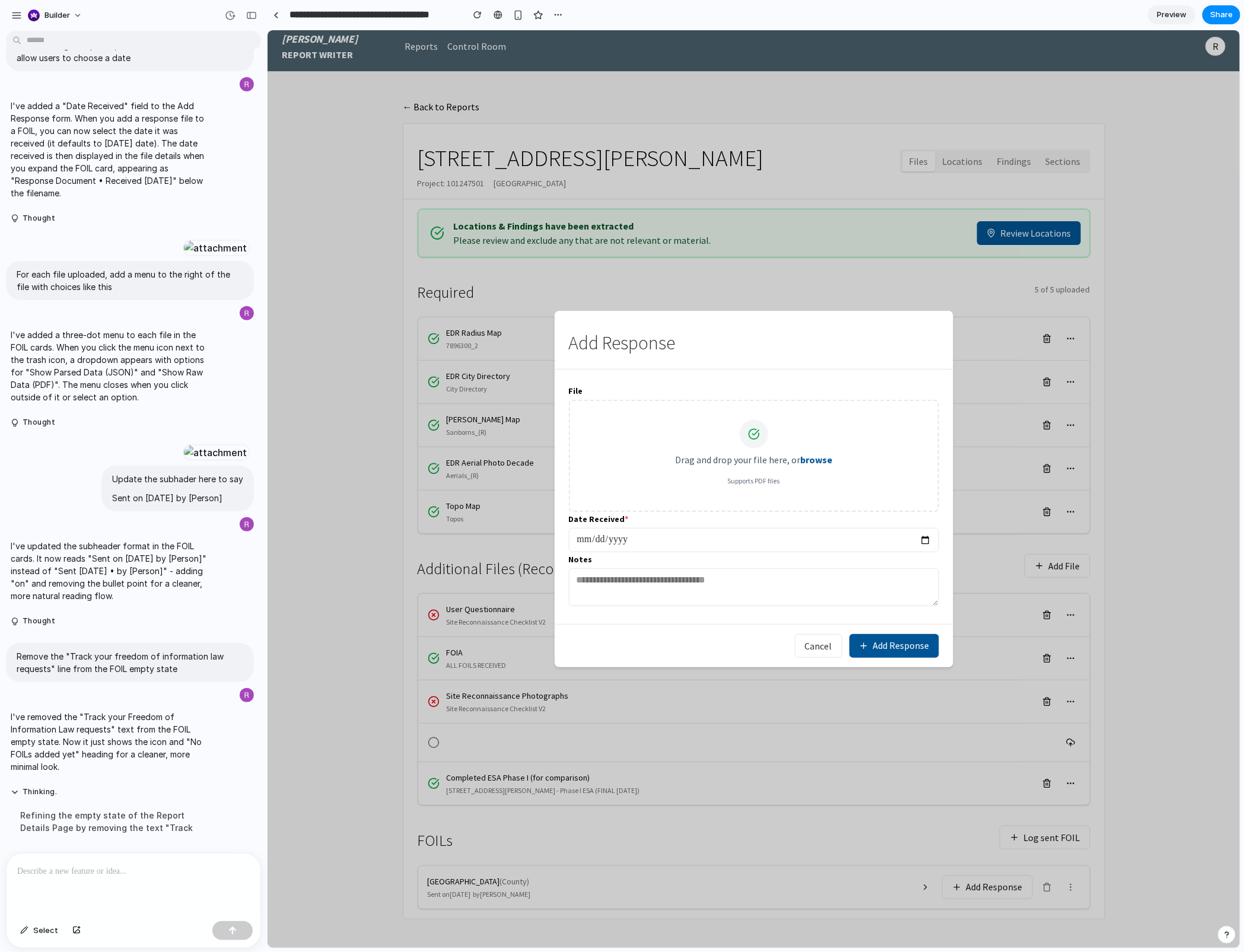
click at [884, 638] on button "Add Response" at bounding box center [894, 645] width 90 height 23
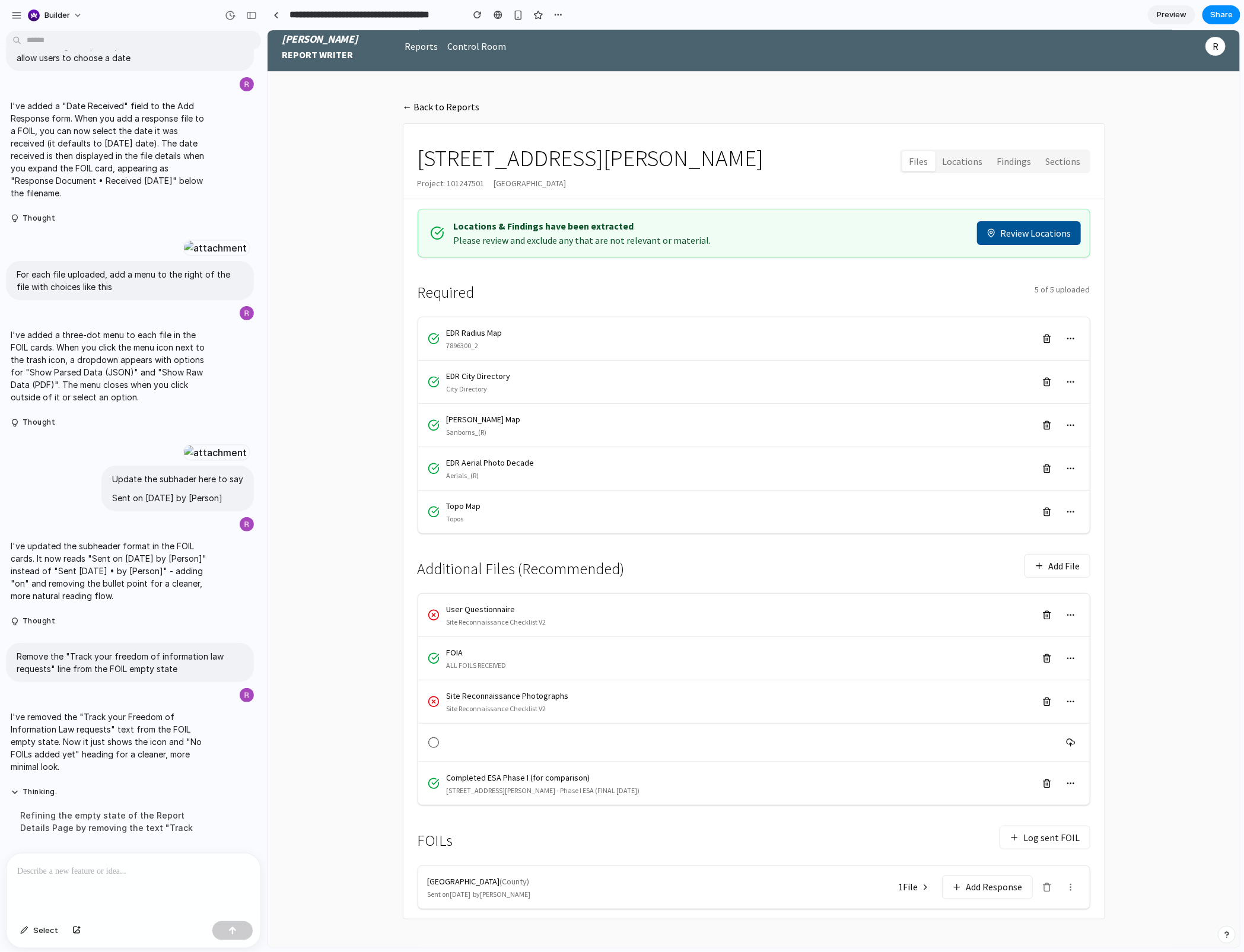
click at [922, 714] on icon at bounding box center [925, 887] width 10 height 10
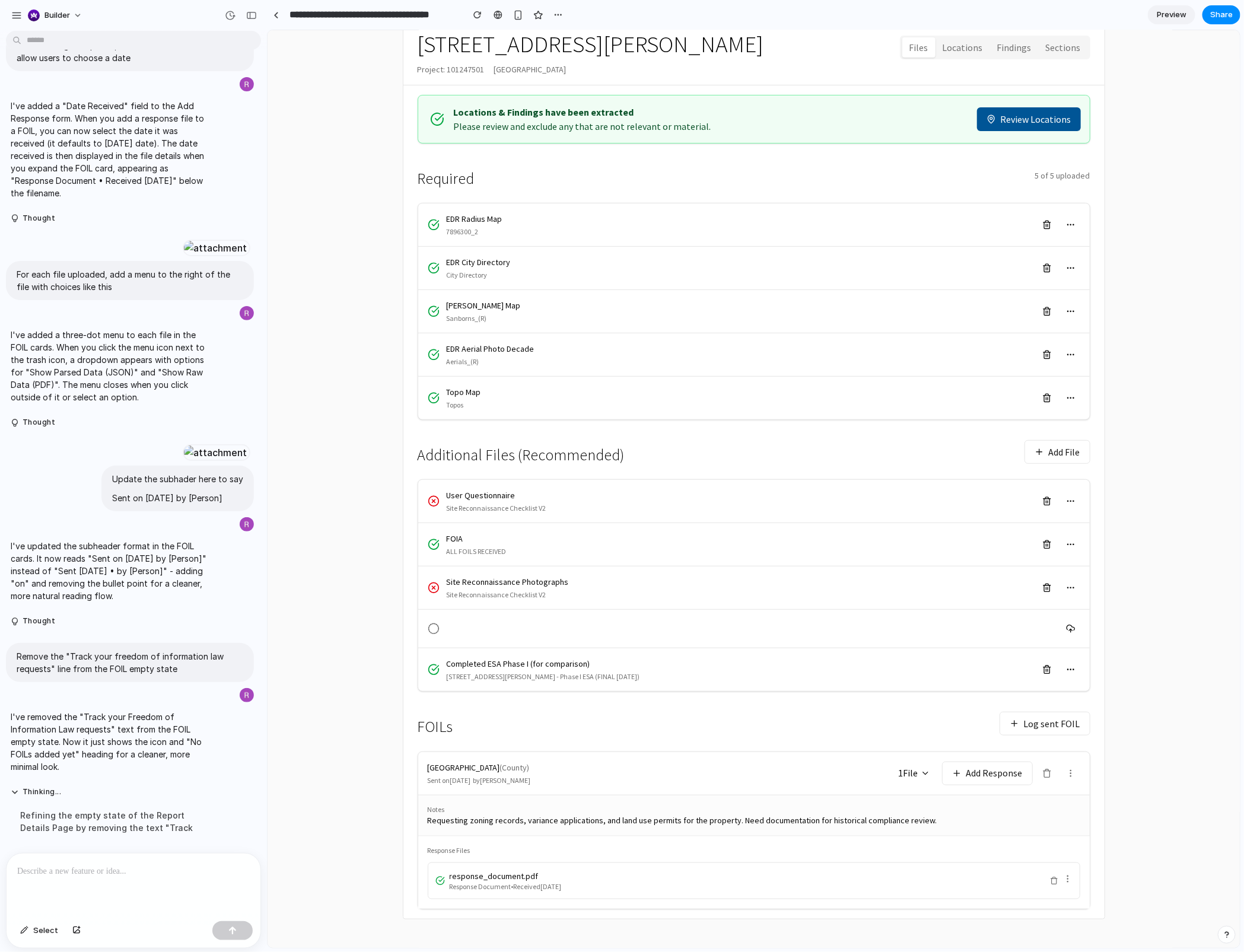
scroll to position [125, 0]
click at [980, 714] on button "Add Response" at bounding box center [986, 773] width 91 height 23
click at [1132, 714] on main "← Back to Reports 85 Jay Street Project: 101247501 Brooklyn, NY 11201 Files Loc…" at bounding box center [753, 452] width 972 height 990
click at [1063, 714] on button at bounding box center [1070, 773] width 19 height 19
click at [1154, 714] on main "← Back to Reports 85 Jay Street Project: 101247501 Brooklyn, NY 11201 Files Loc…" at bounding box center [753, 452] width 972 height 990
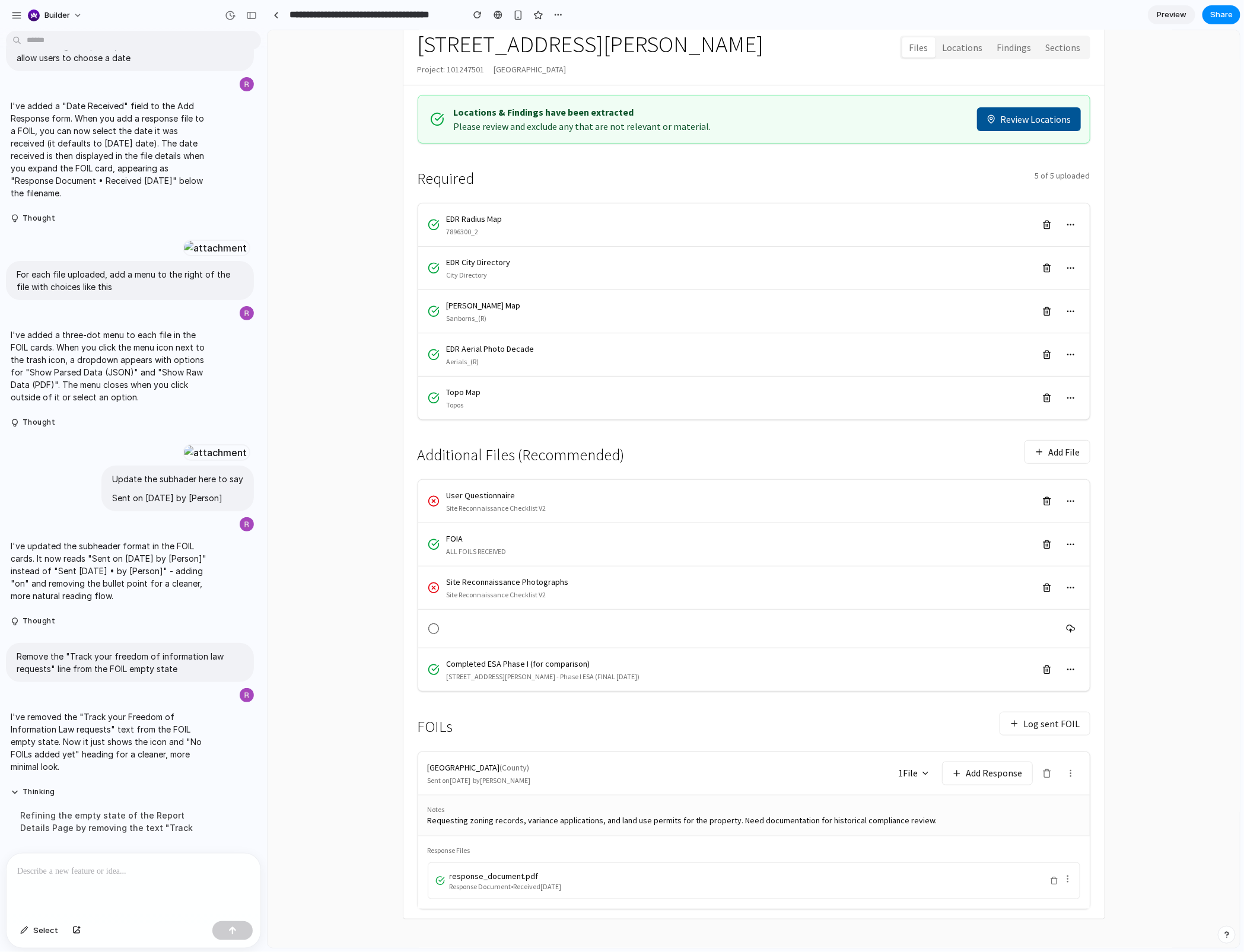
click at [173, 714] on div at bounding box center [134, 885] width 254 height 63
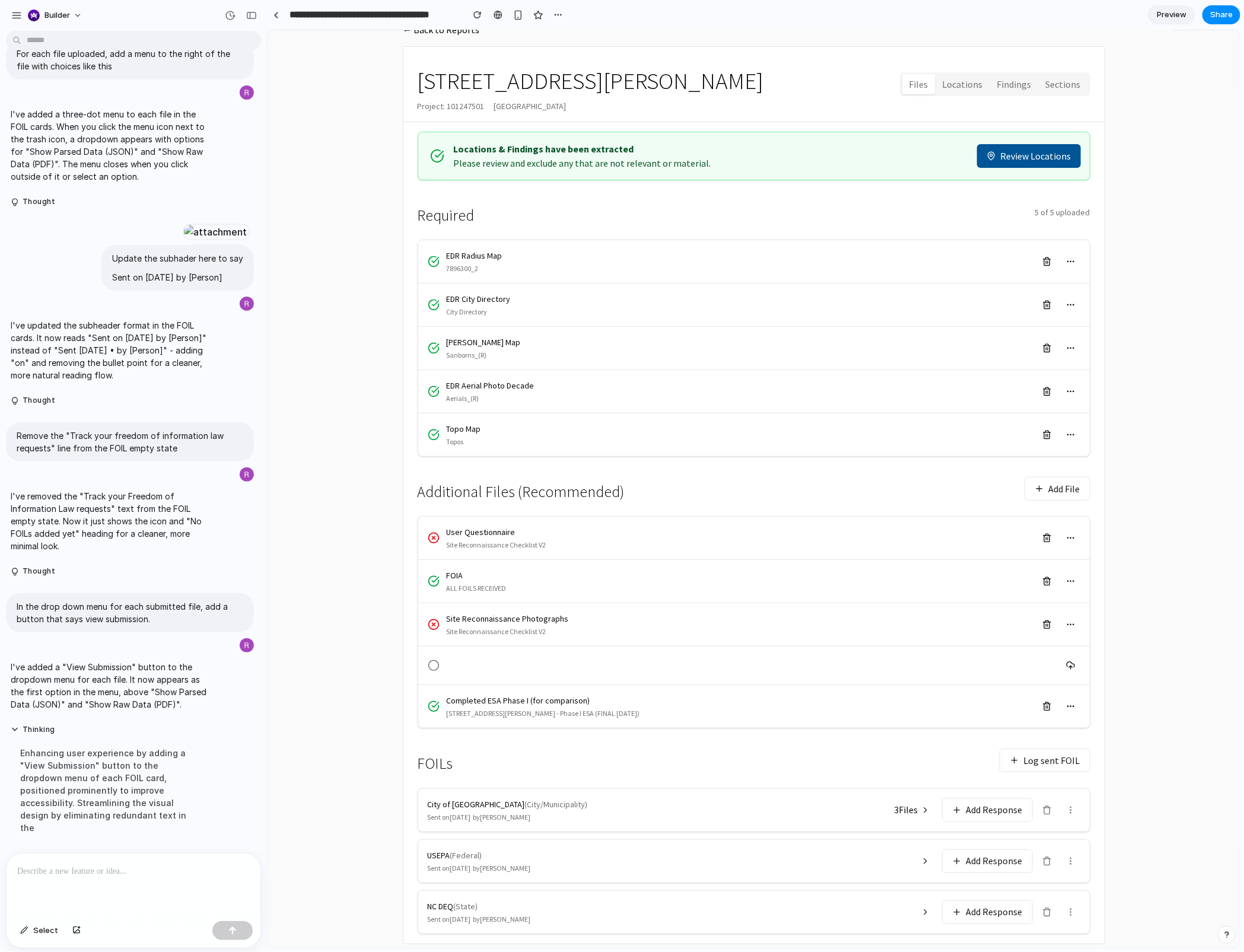
scroll to position [114, 0]
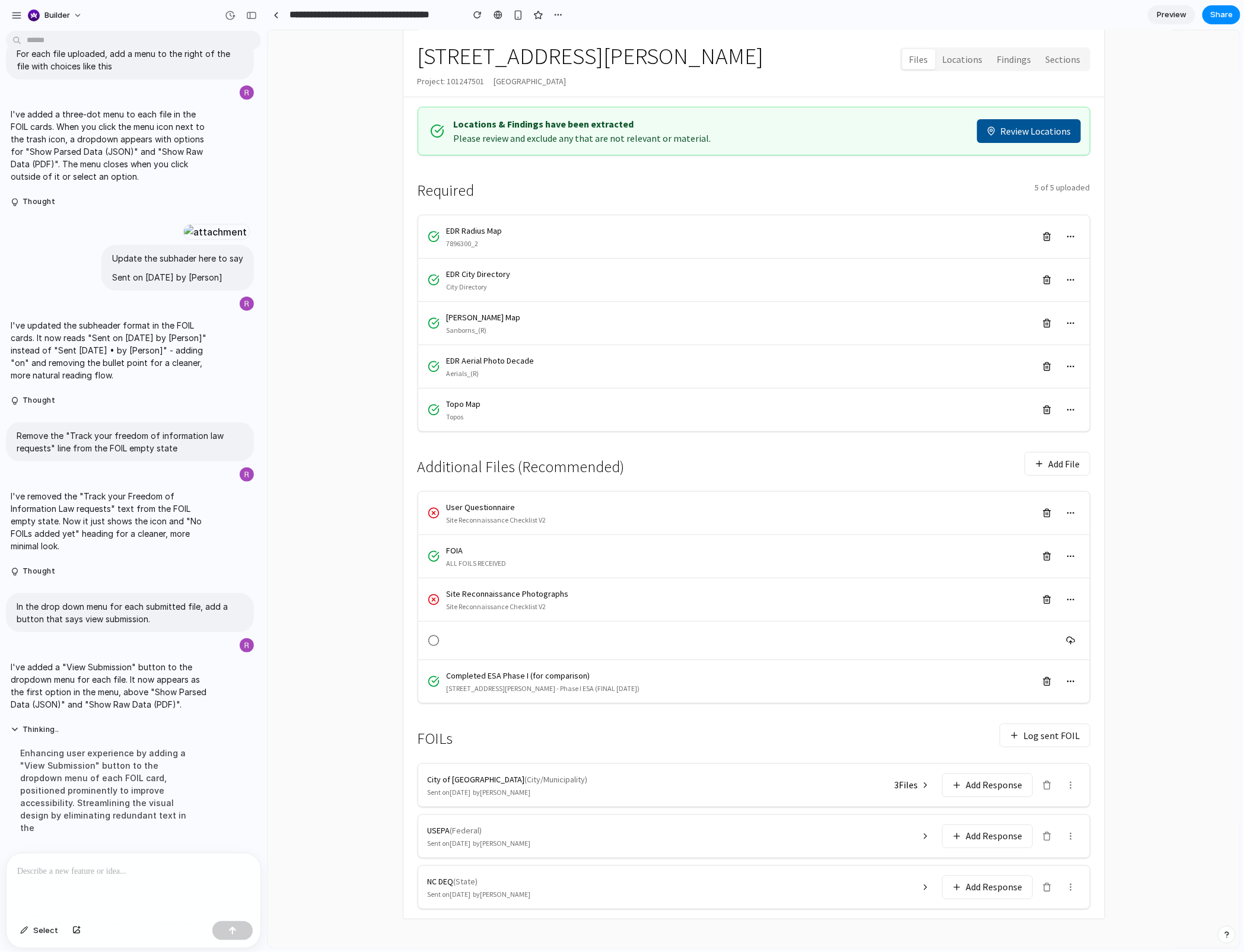
click at [932, 714] on button "3 File s" at bounding box center [912, 784] width 50 height 20
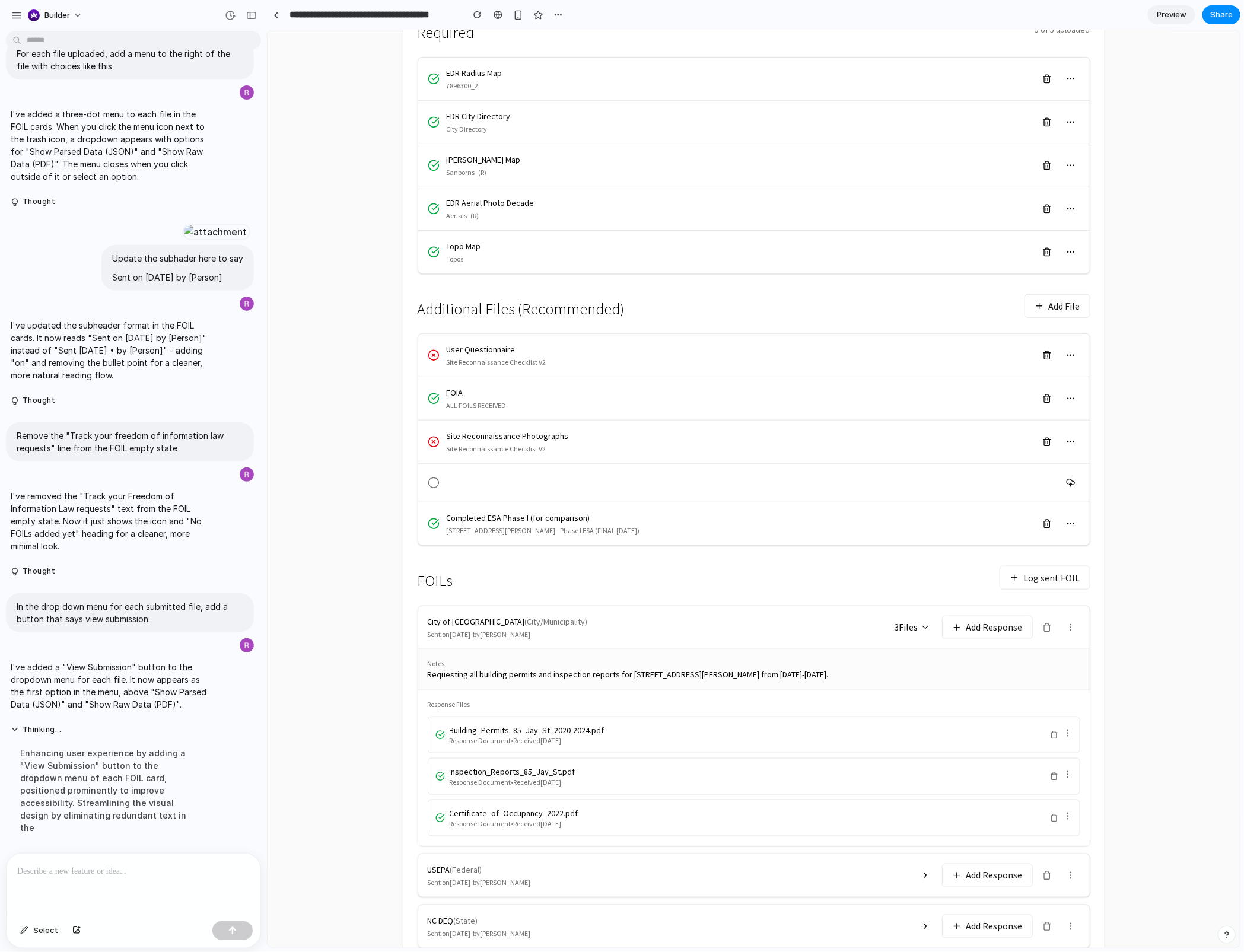
scroll to position [312, 0]
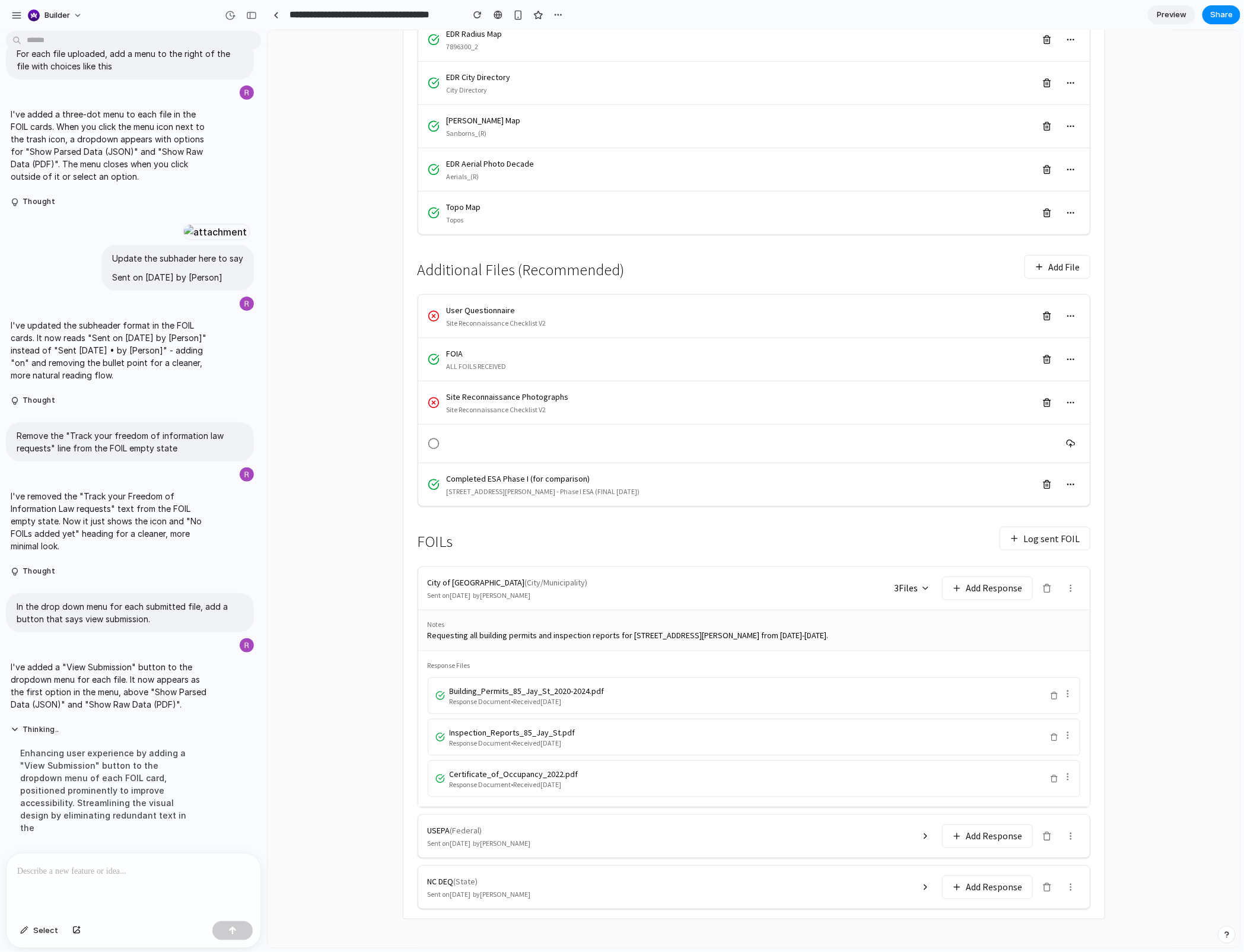
click at [194, 714] on div at bounding box center [134, 885] width 254 height 63
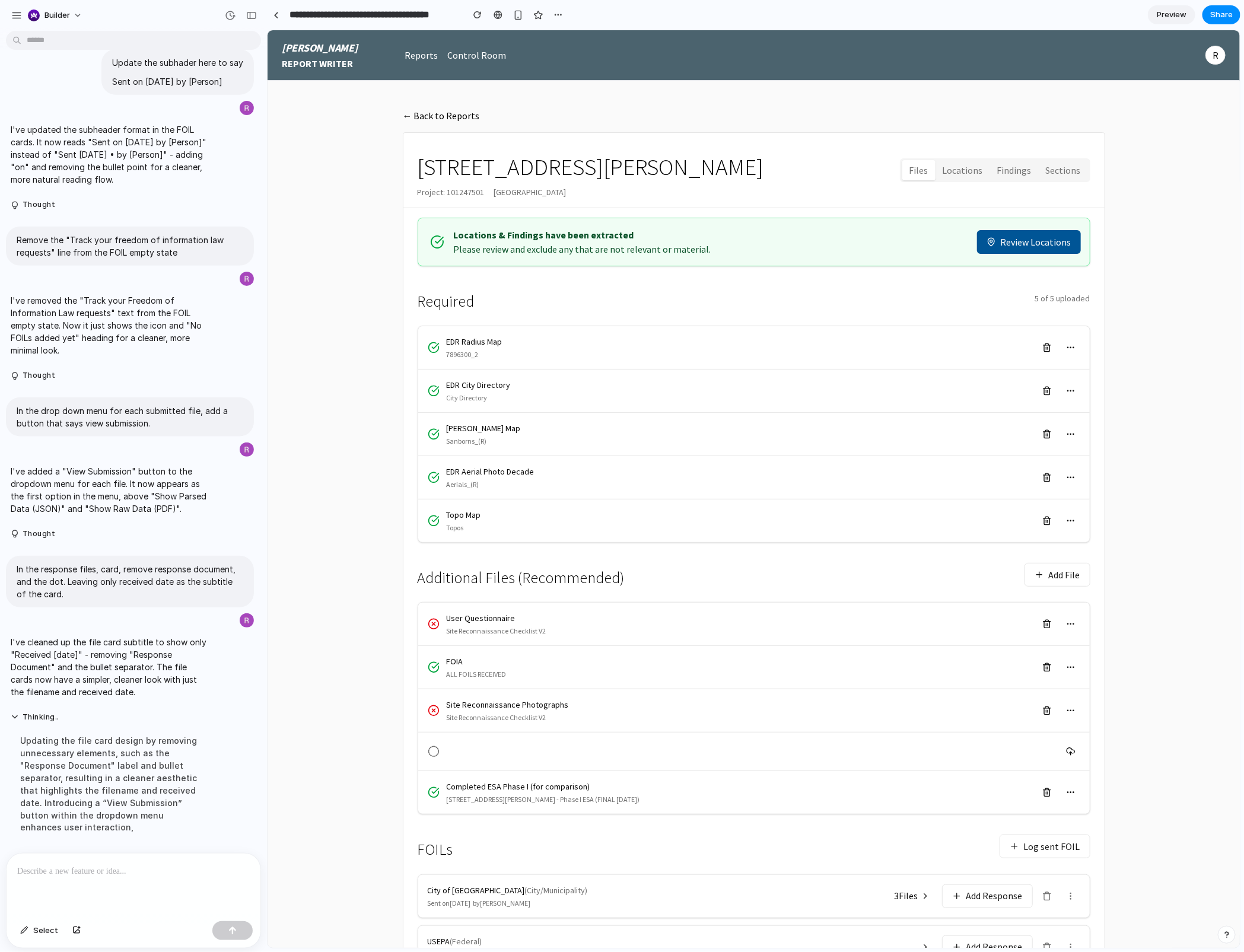
scroll to position [114, 0]
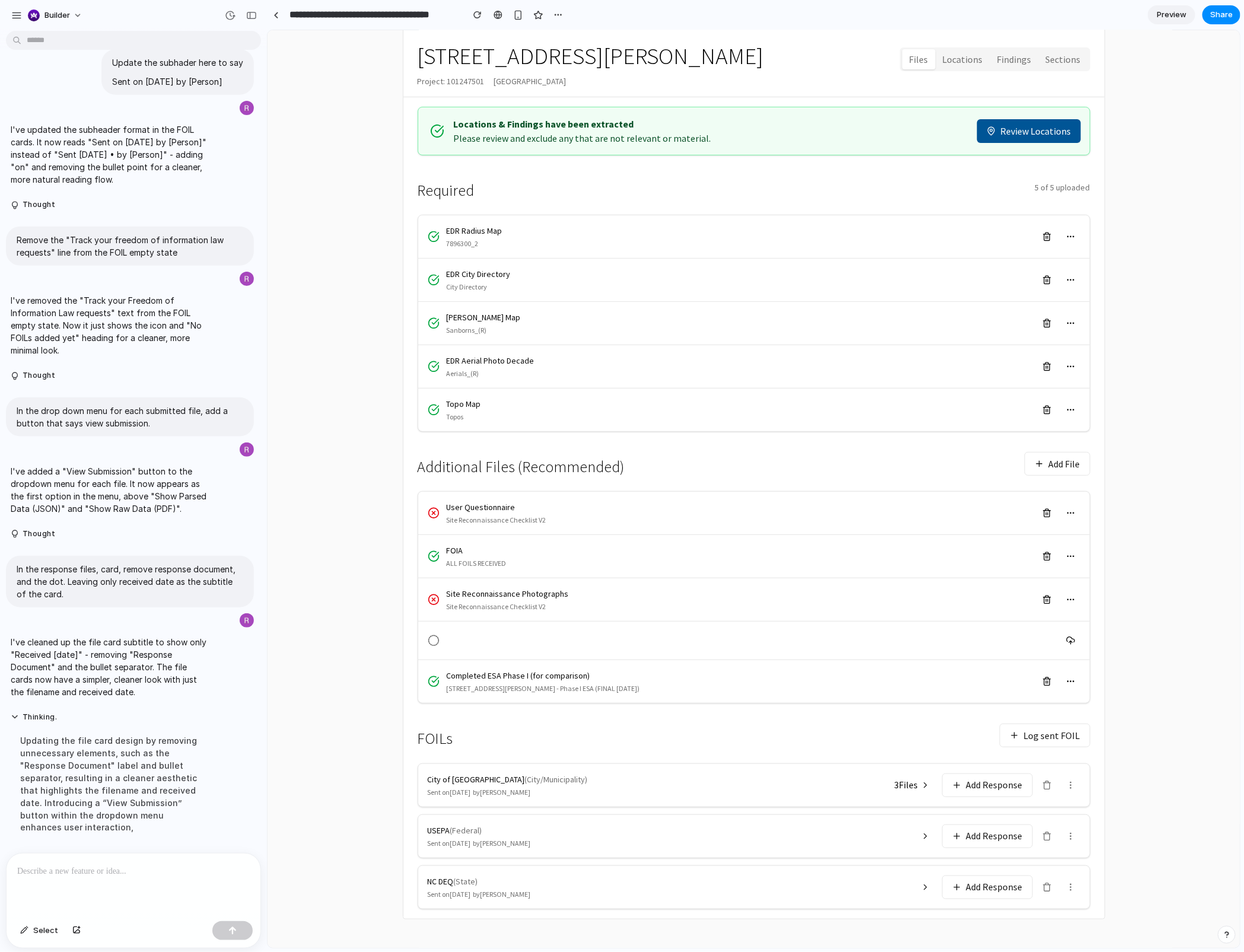
click at [920, 714] on icon at bounding box center [925, 836] width 10 height 10
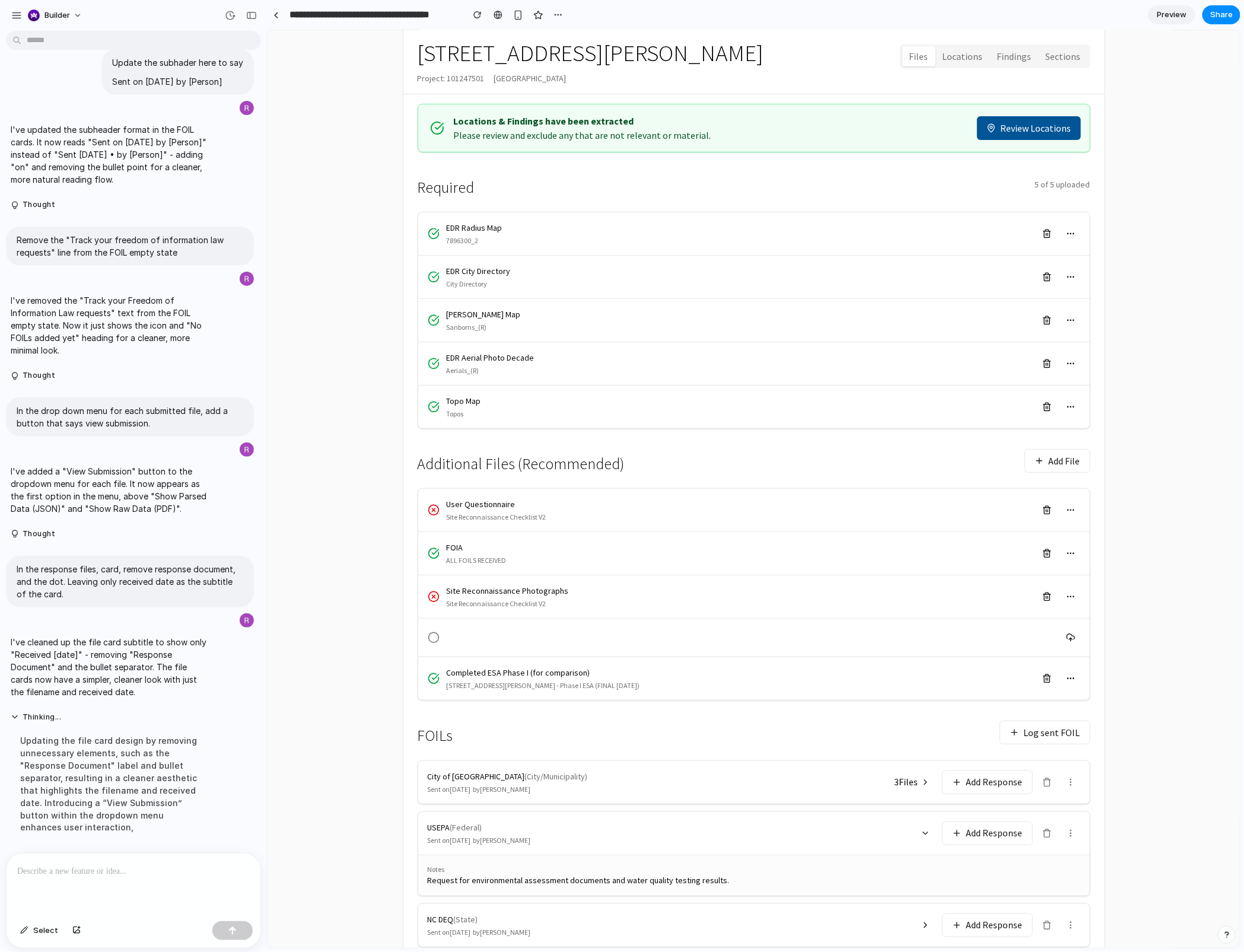
click at [913, 714] on span "3 File s" at bounding box center [905, 781] width 23 height 14
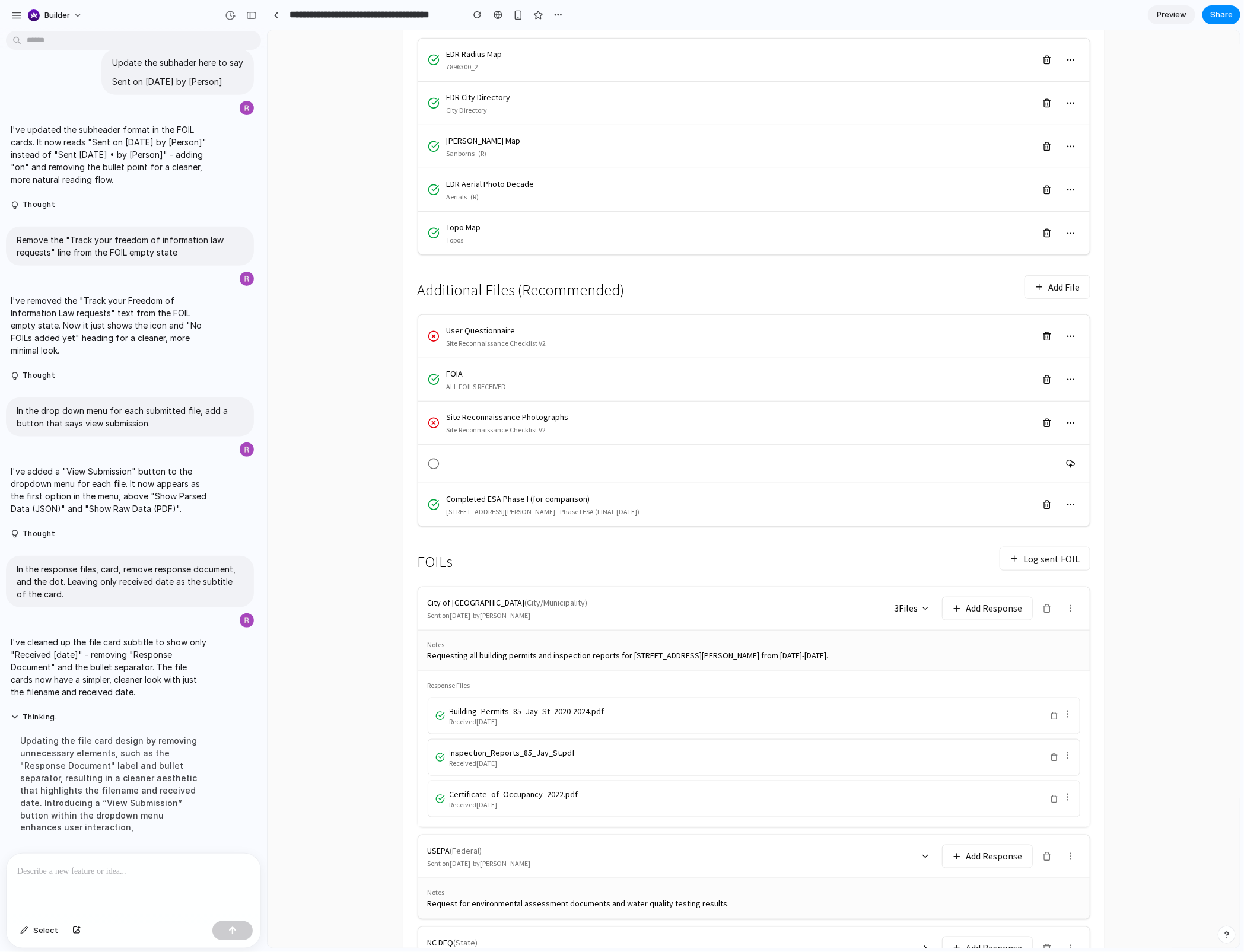
scroll to position [286, 0]
click at [1066, 714] on icon at bounding box center [1067, 715] width 10 height 10
click at [1124, 368] on div "← Back to Reports 85 Jay Street Project: 101247501 Brooklyn, NY 11201 Files Loc…" at bounding box center [753, 402] width 759 height 1216
click at [1064, 514] on button "button" at bounding box center [1070, 506] width 19 height 19
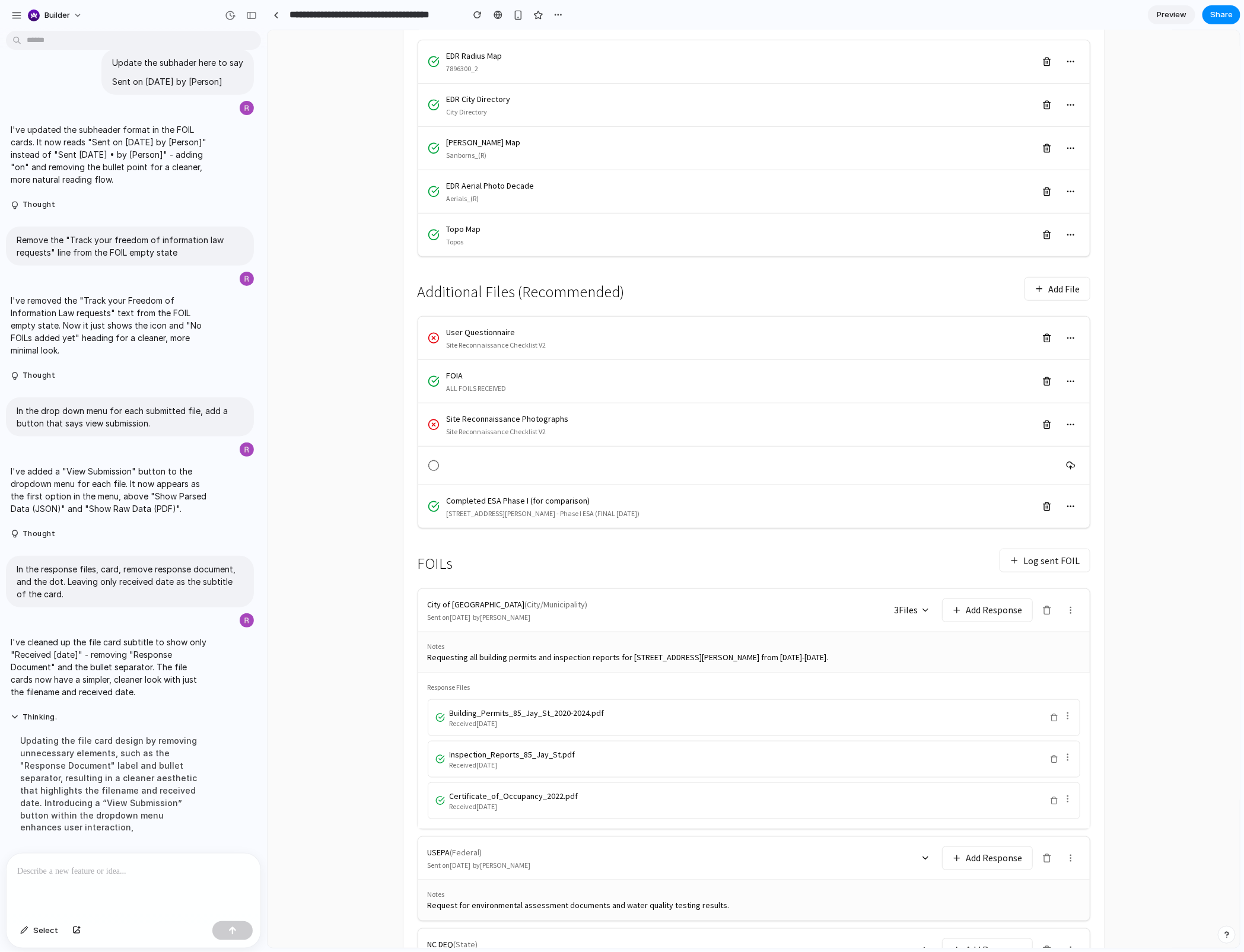
click at [1069, 511] on button "button" at bounding box center [1070, 506] width 19 height 19
click at [1068, 714] on icon at bounding box center [1067, 757] width 10 height 10
click at [1118, 714] on div "← Back to Reports 85 Jay Street Project: 101247501 Brooklyn, NY 11201 Files Loc…" at bounding box center [753, 402] width 759 height 1216
click at [1068, 618] on button at bounding box center [1070, 610] width 19 height 19
click at [1069, 617] on button at bounding box center [1070, 610] width 19 height 19
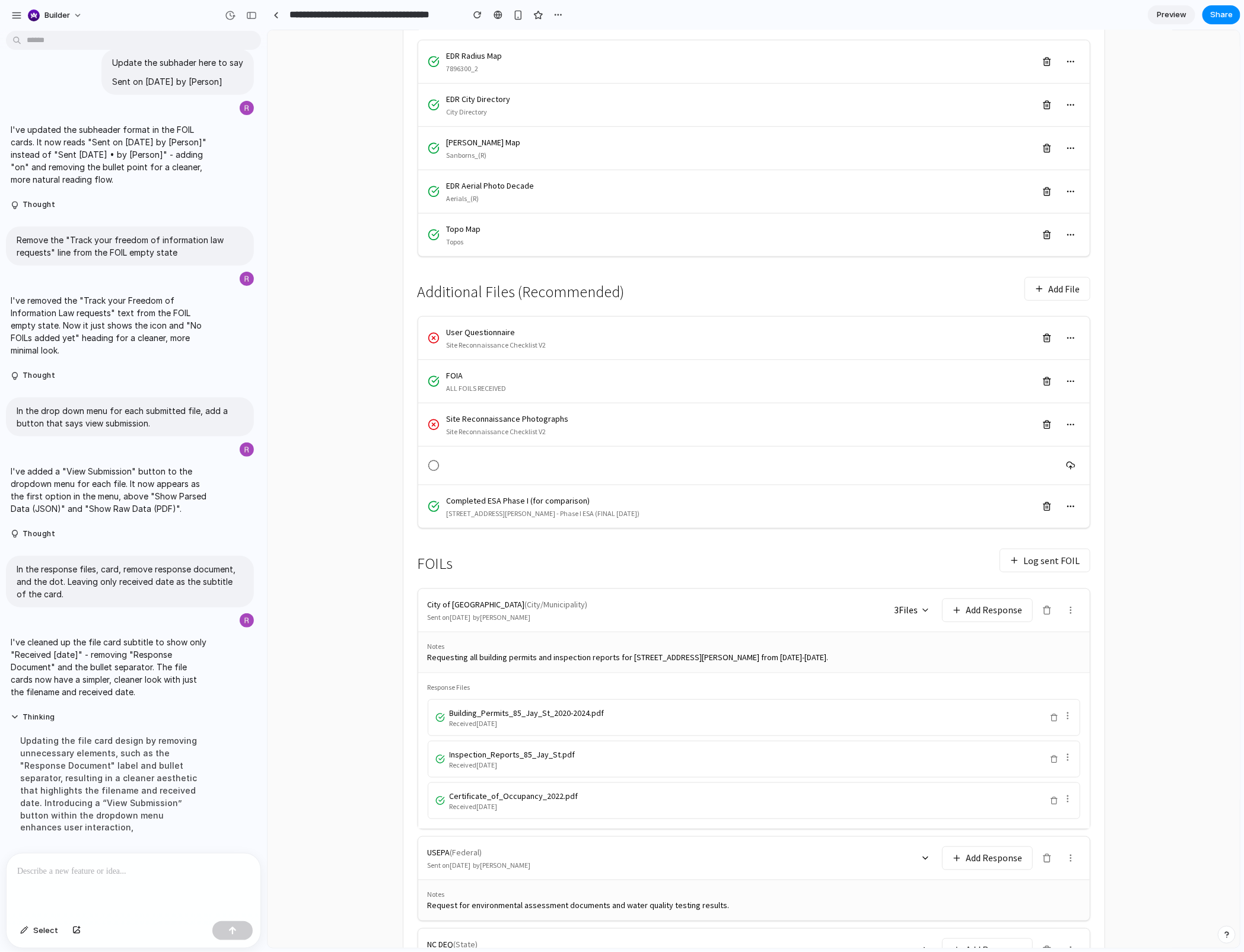
click at [79, 714] on div at bounding box center [134, 885] width 254 height 63
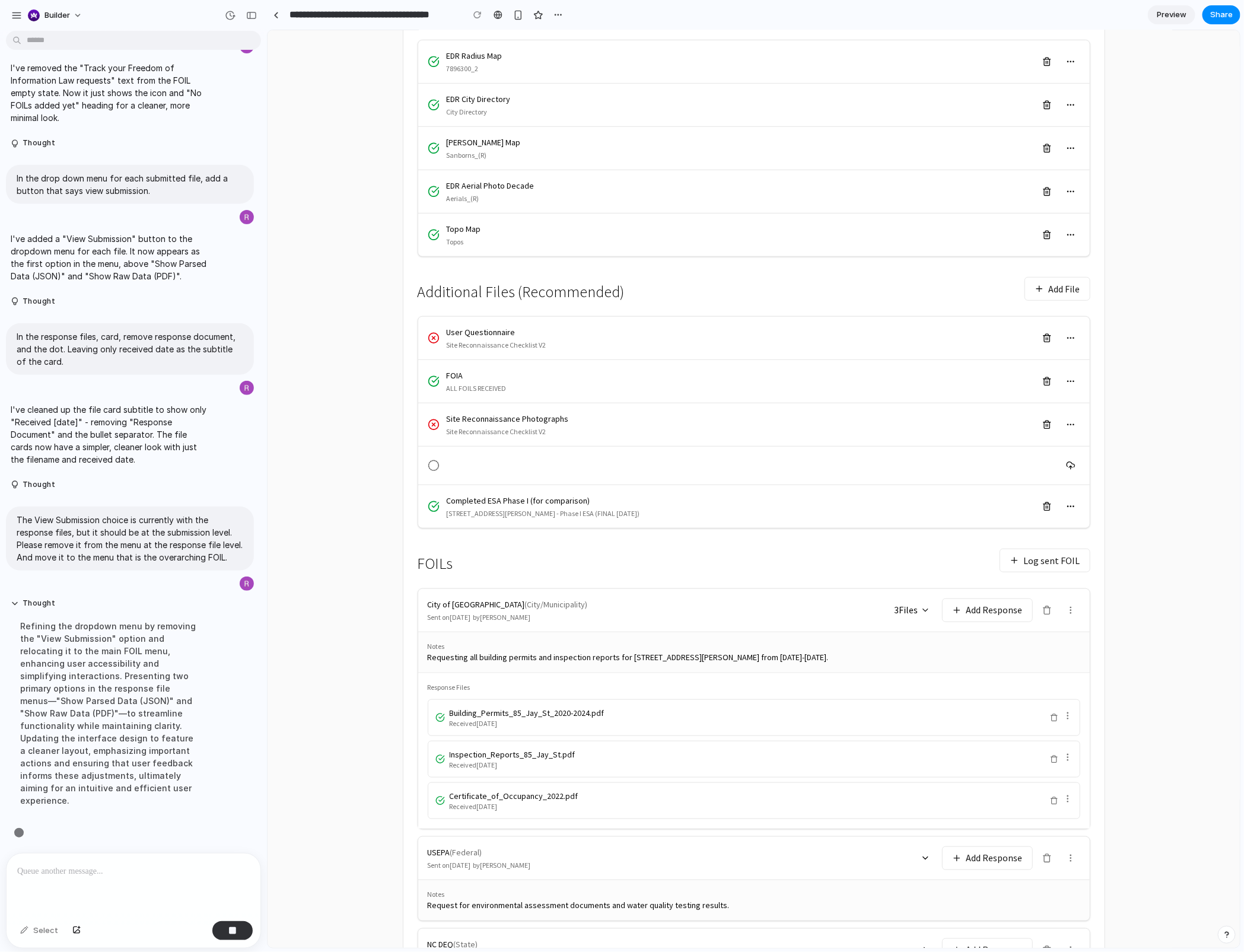
scroll to position [3521, 0]
click at [1066, 714] on div at bounding box center [1067, 717] width 10 height 14
click at [1066, 714] on circle at bounding box center [1066, 718] width 1 height 1
click at [1152, 658] on main "← Back to Reports 85 Jay Street Project: 101247501 Brooklyn, NY 11201 Files Loc…" at bounding box center [753, 402] width 972 height 1216
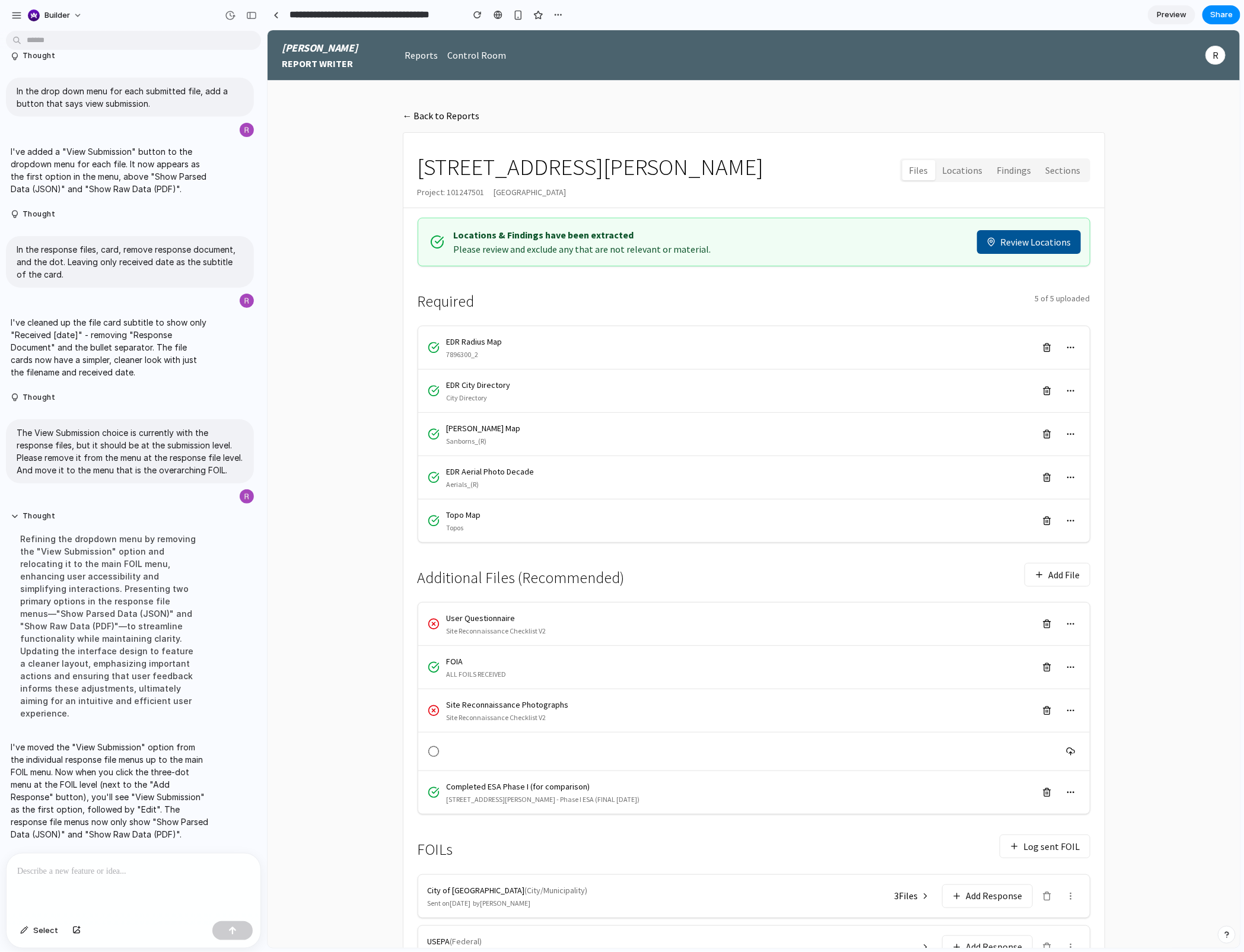
scroll to position [114, 0]
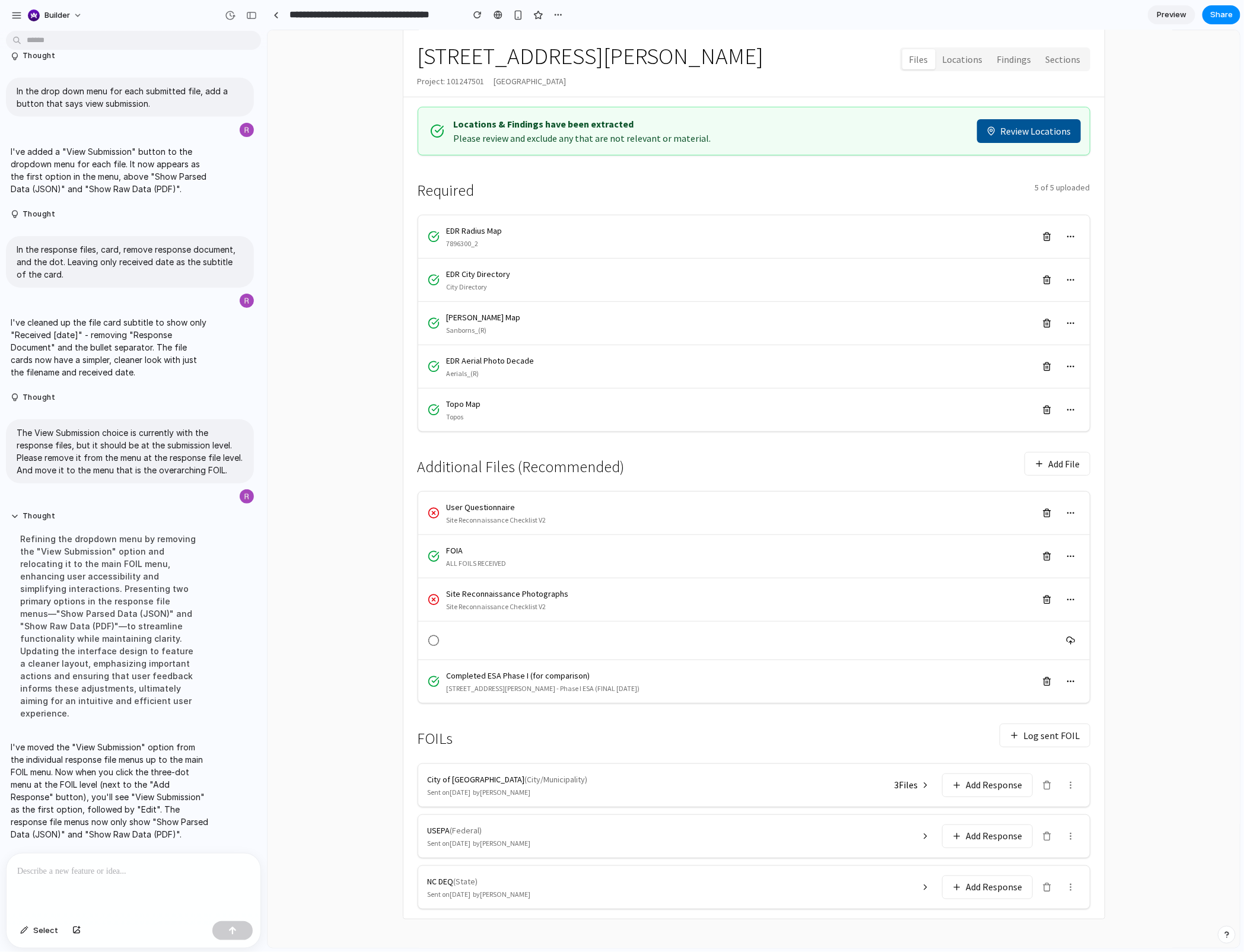
click at [1073, 714] on icon at bounding box center [1070, 785] width 10 height 10
click at [1122, 714] on div "← Back to Reports 85 Jay Street Project: 101247501 Brooklyn, NY 11201 Files Loc…" at bounding box center [753, 458] width 759 height 978
click at [1072, 714] on icon at bounding box center [1070, 836] width 10 height 10
click at [1086, 714] on div "USEPA ( Federal ) Sent on 2025-01-10 by Michael Chen Add Response View Submissi…" at bounding box center [753, 835] width 671 height 43
click at [919, 714] on button at bounding box center [924, 836] width 23 height 17
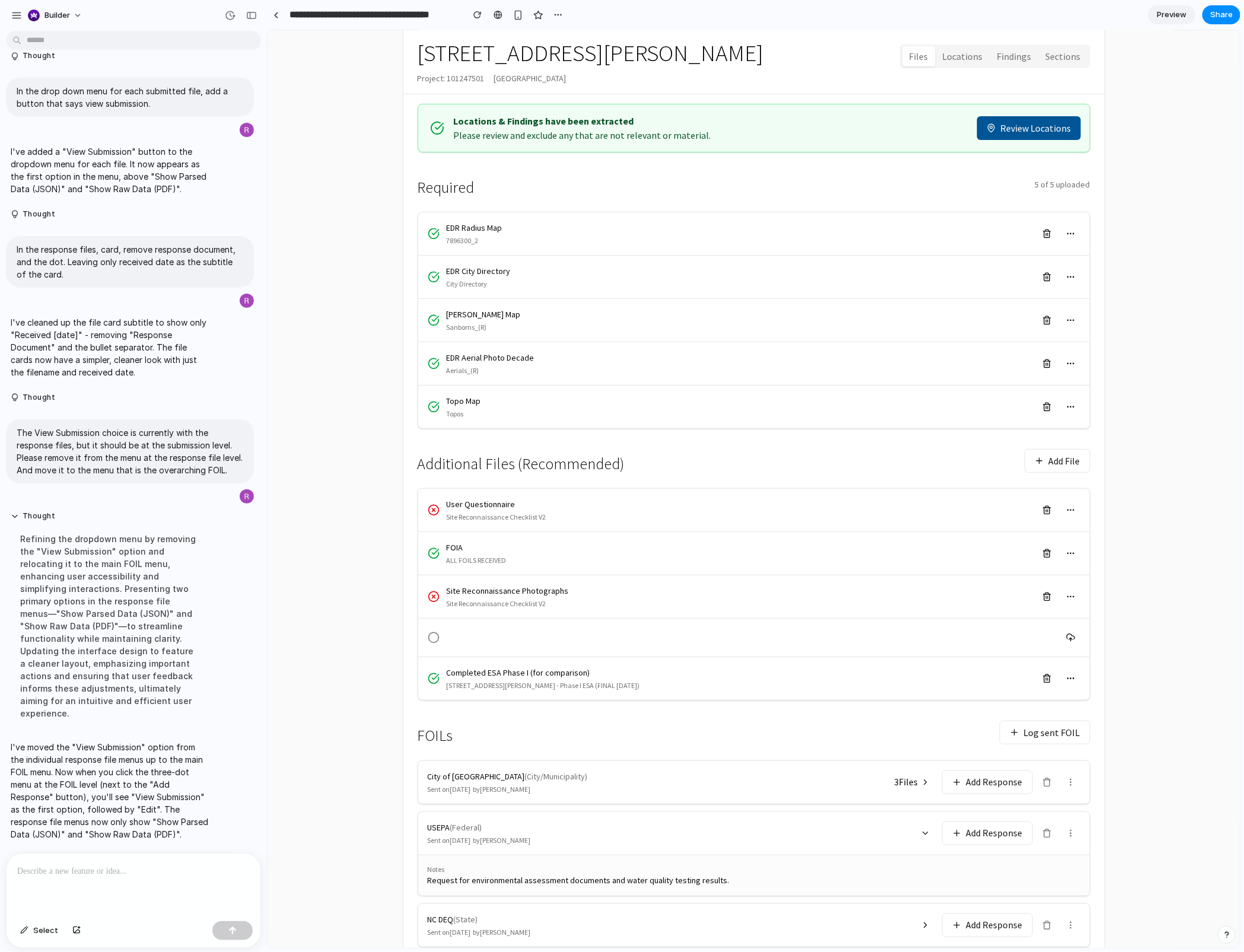
scroll to position [155, 0]
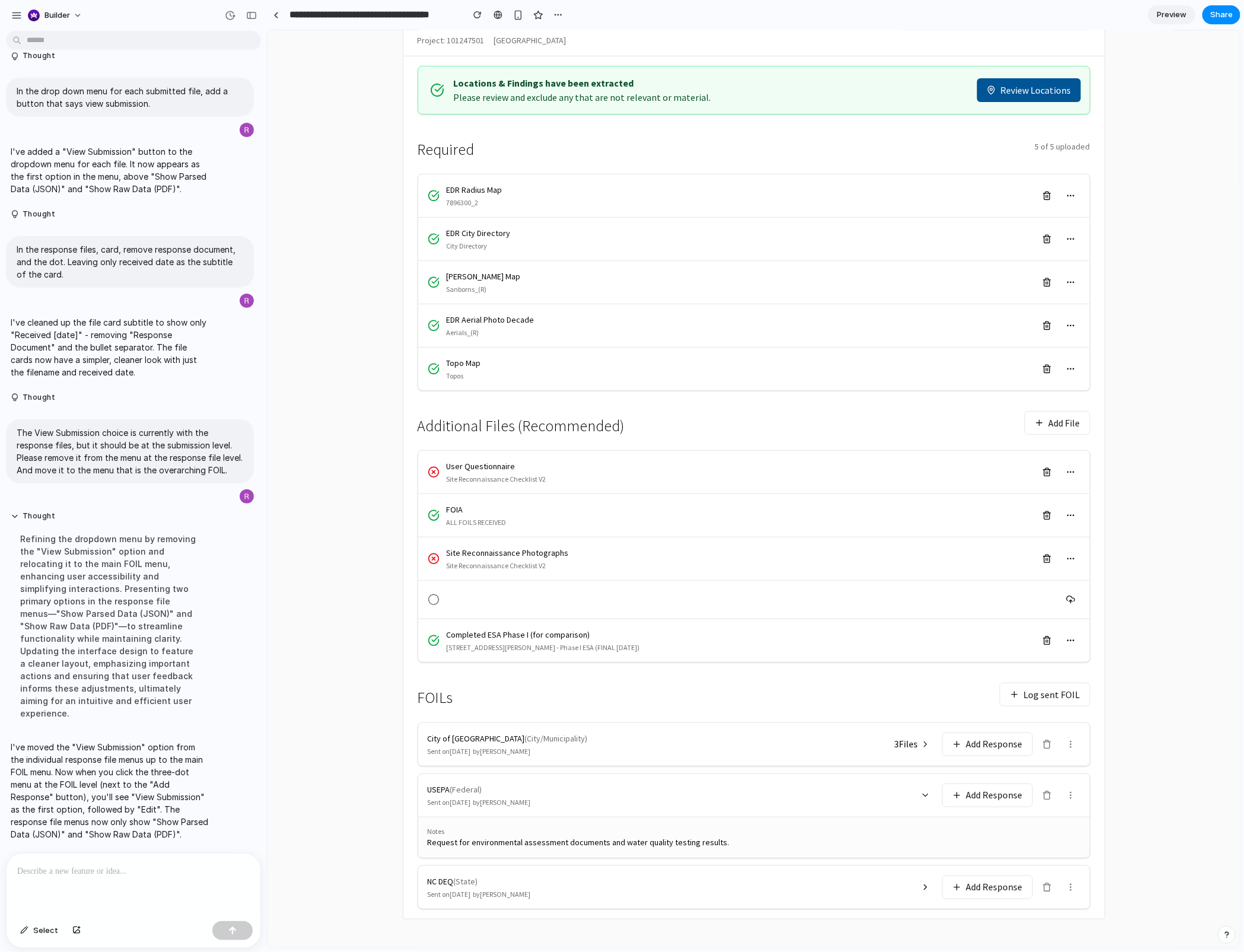
click at [923, 714] on icon at bounding box center [925, 744] width 10 height 10
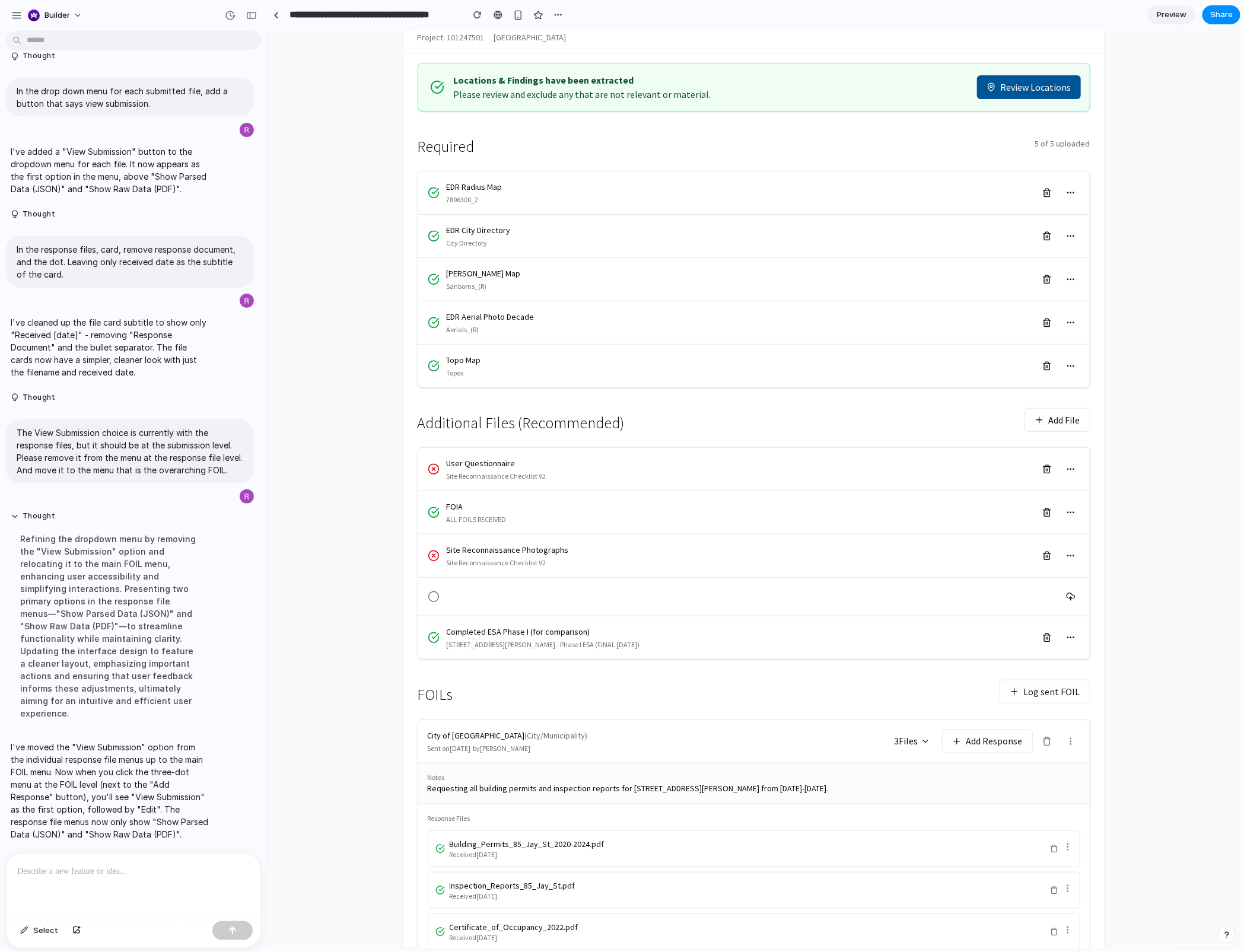
click at [1066, 714] on circle at bounding box center [1066, 846] width 1 height 1
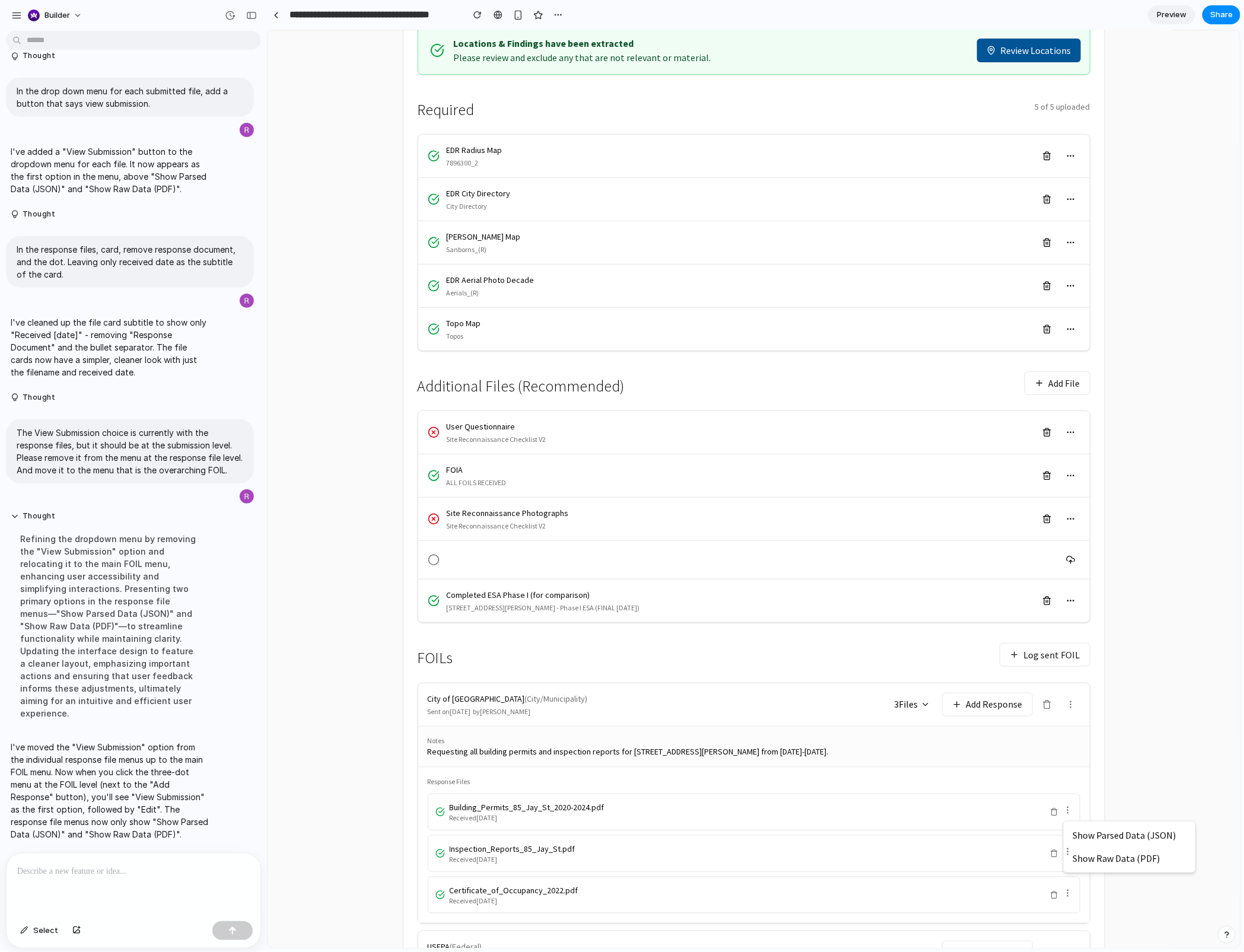
scroll to position [199, 0]
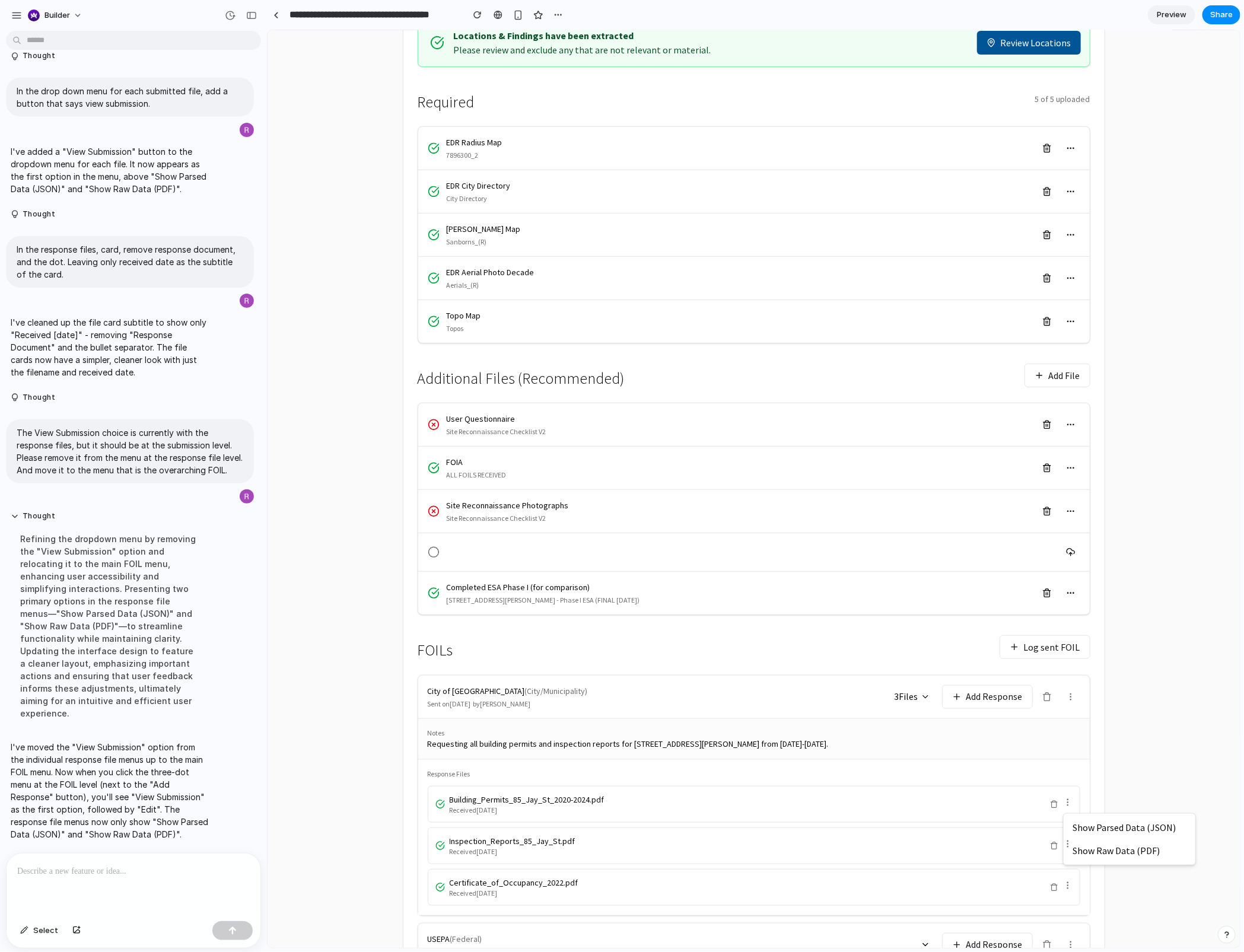
click at [3, 714] on div "Select" at bounding box center [129, 900] width 260 height 96
click at [40, 714] on p at bounding box center [134, 871] width 232 height 14
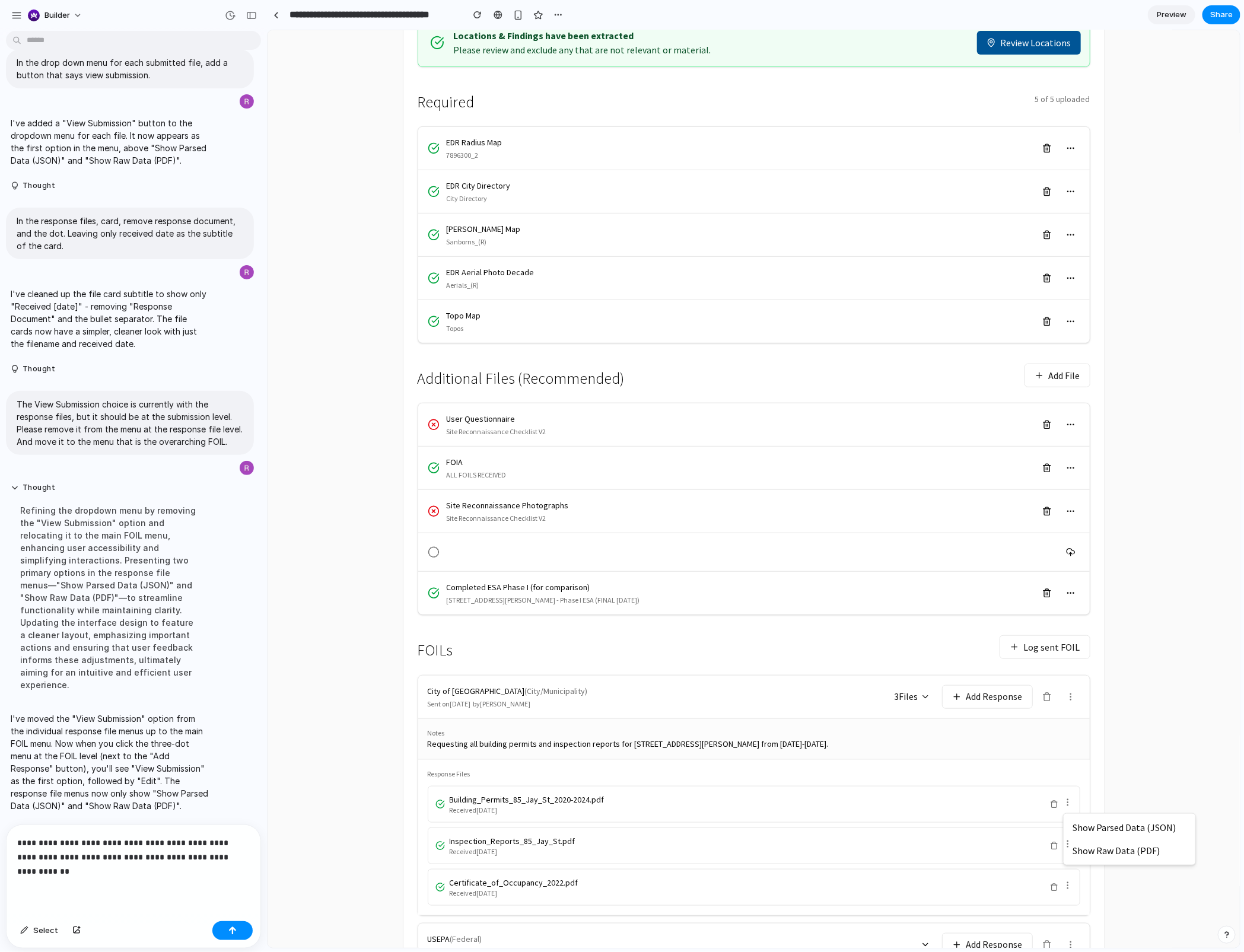
scroll to position [3633, 0]
click at [178, 714] on p "**********" at bounding box center [134, 857] width 232 height 43
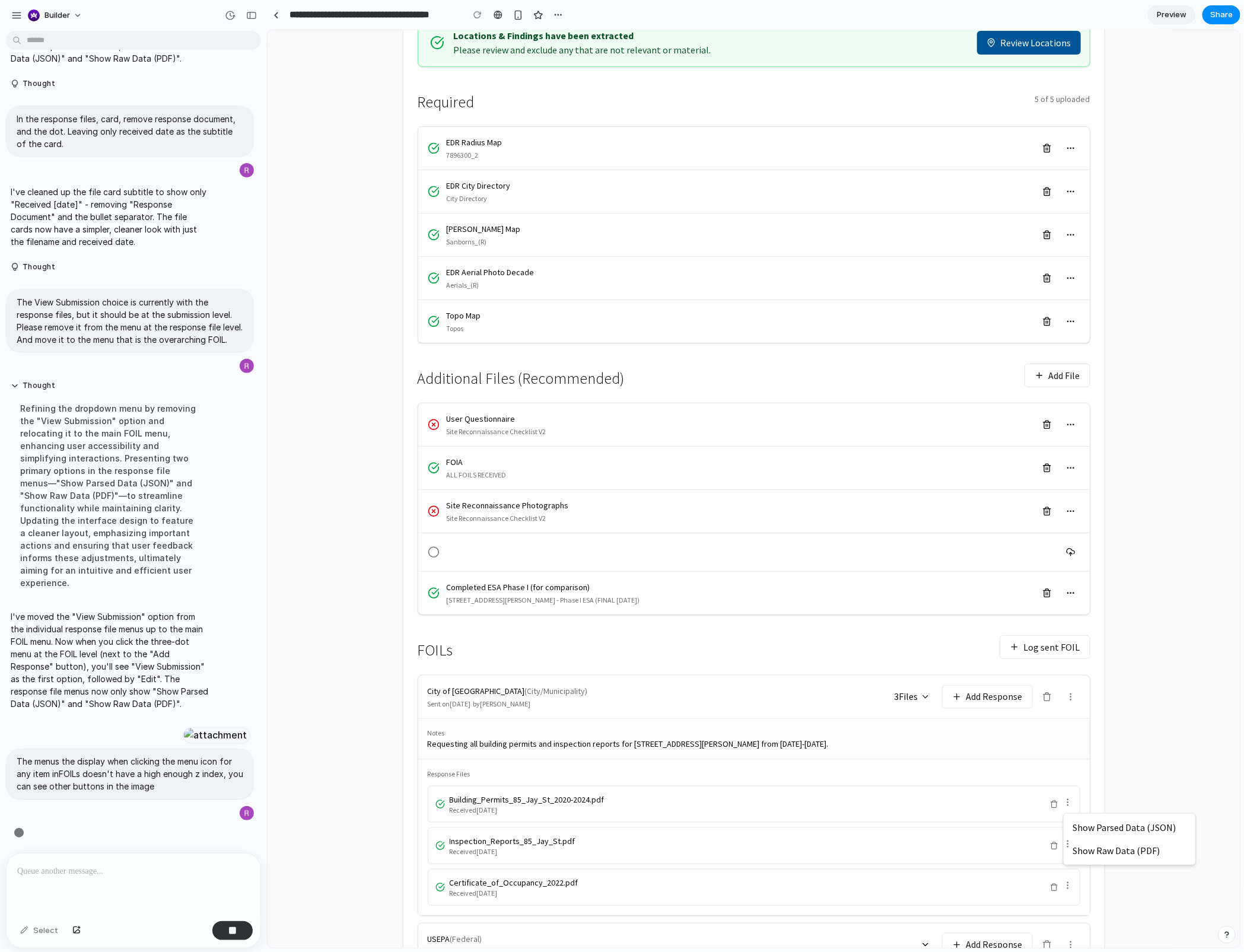
scroll to position [3839, 0]
